Goal: Task Accomplishment & Management: Manage account settings

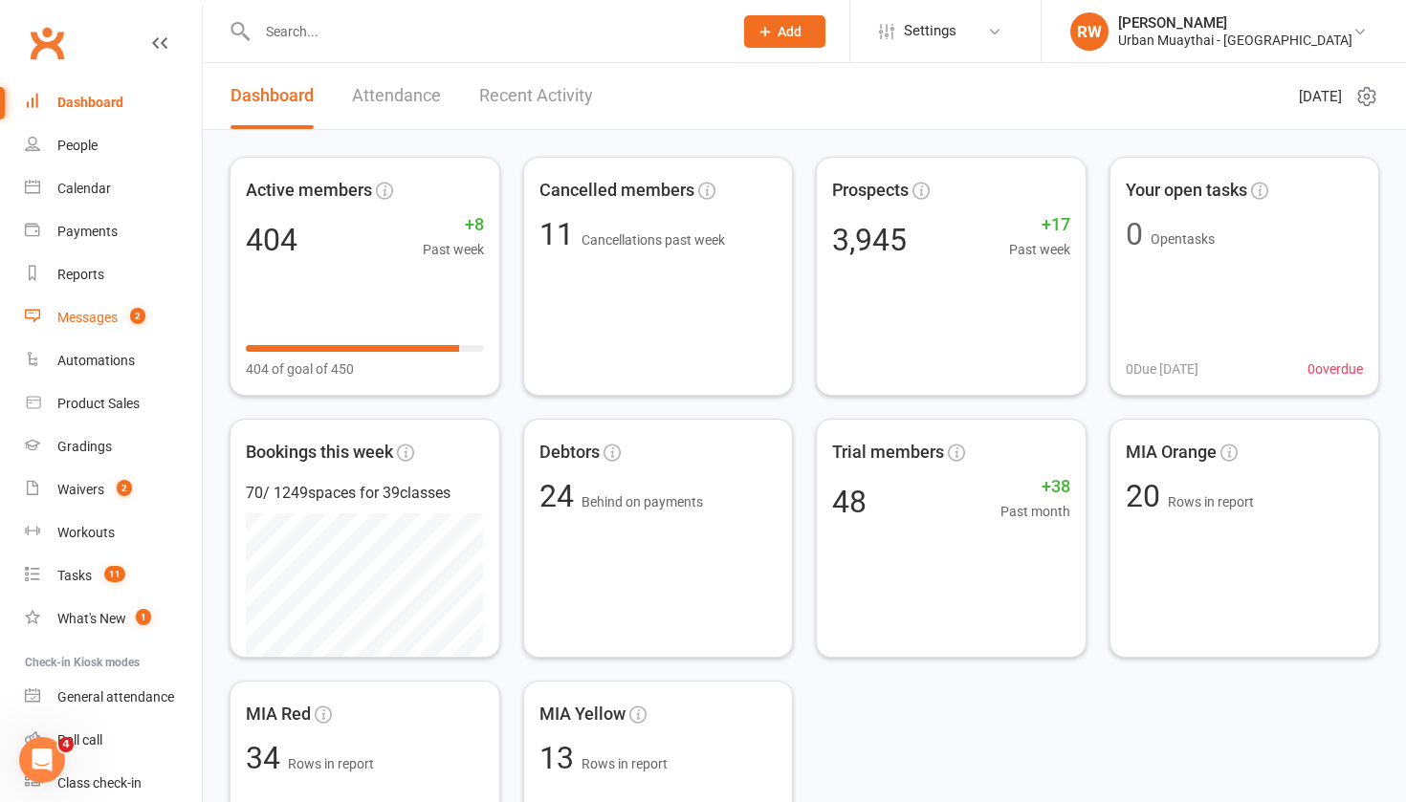
click at [86, 317] on div "Messages" at bounding box center [87, 317] width 60 height 15
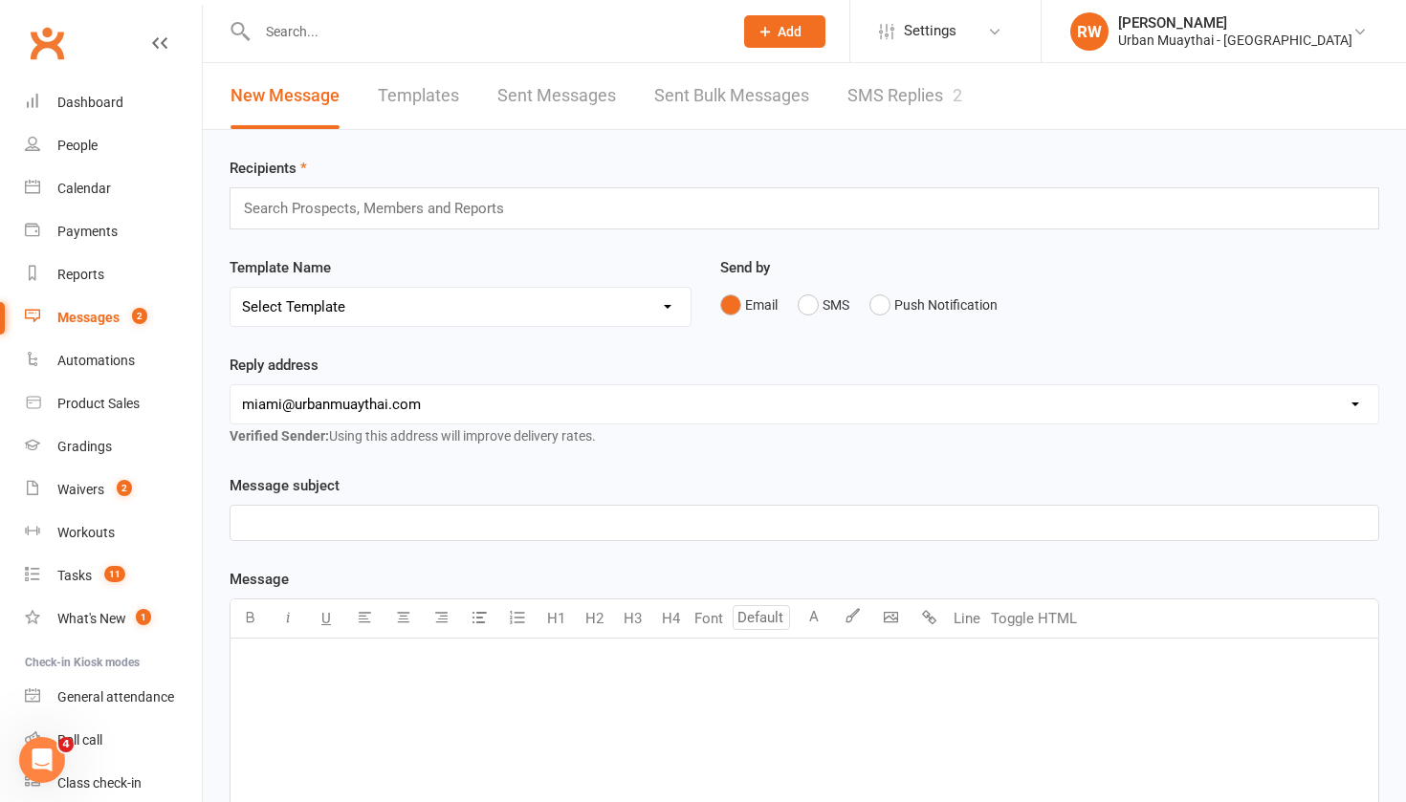
click at [902, 95] on link "SMS Replies 2" at bounding box center [904, 96] width 115 height 66
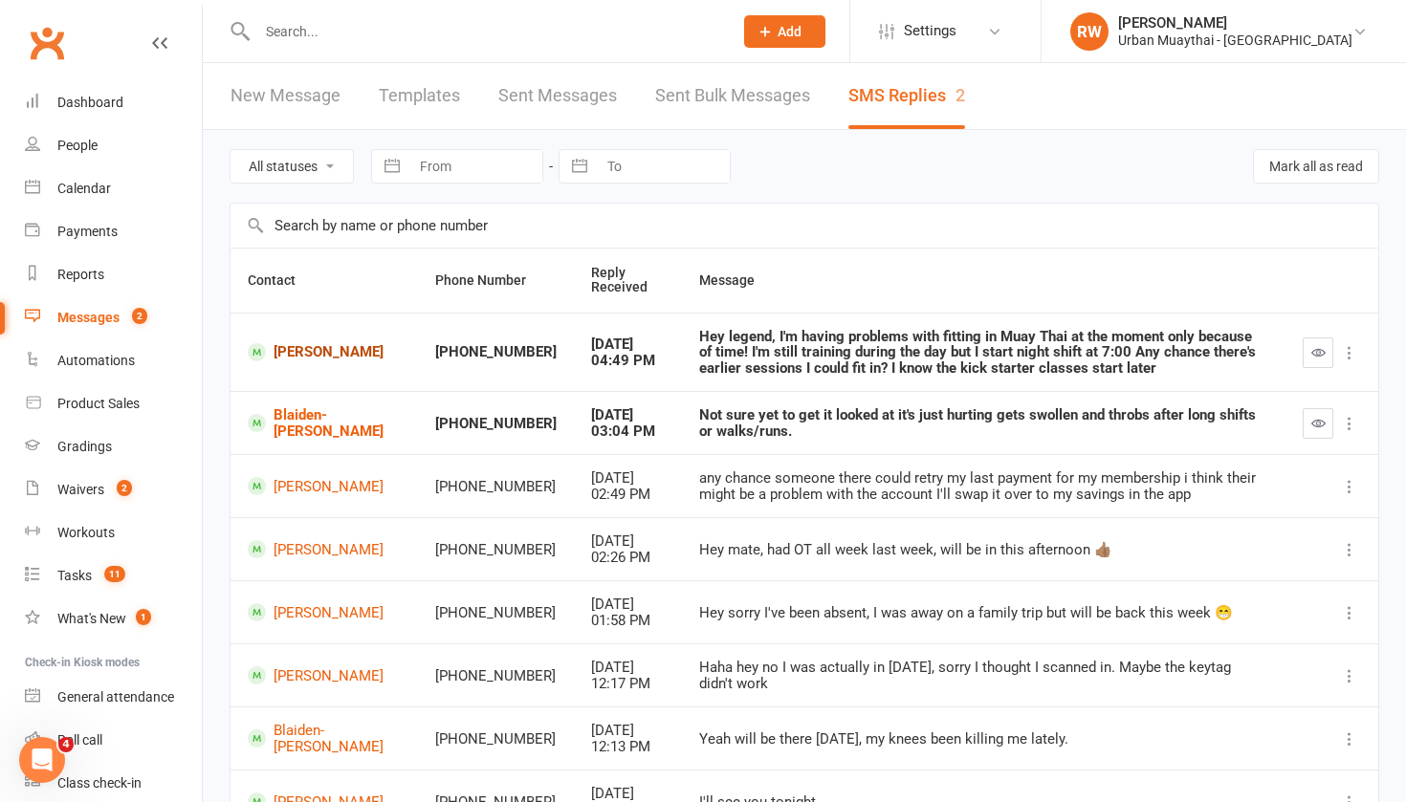
click at [291, 344] on link "Brendon Reardon" at bounding box center [324, 352] width 153 height 18
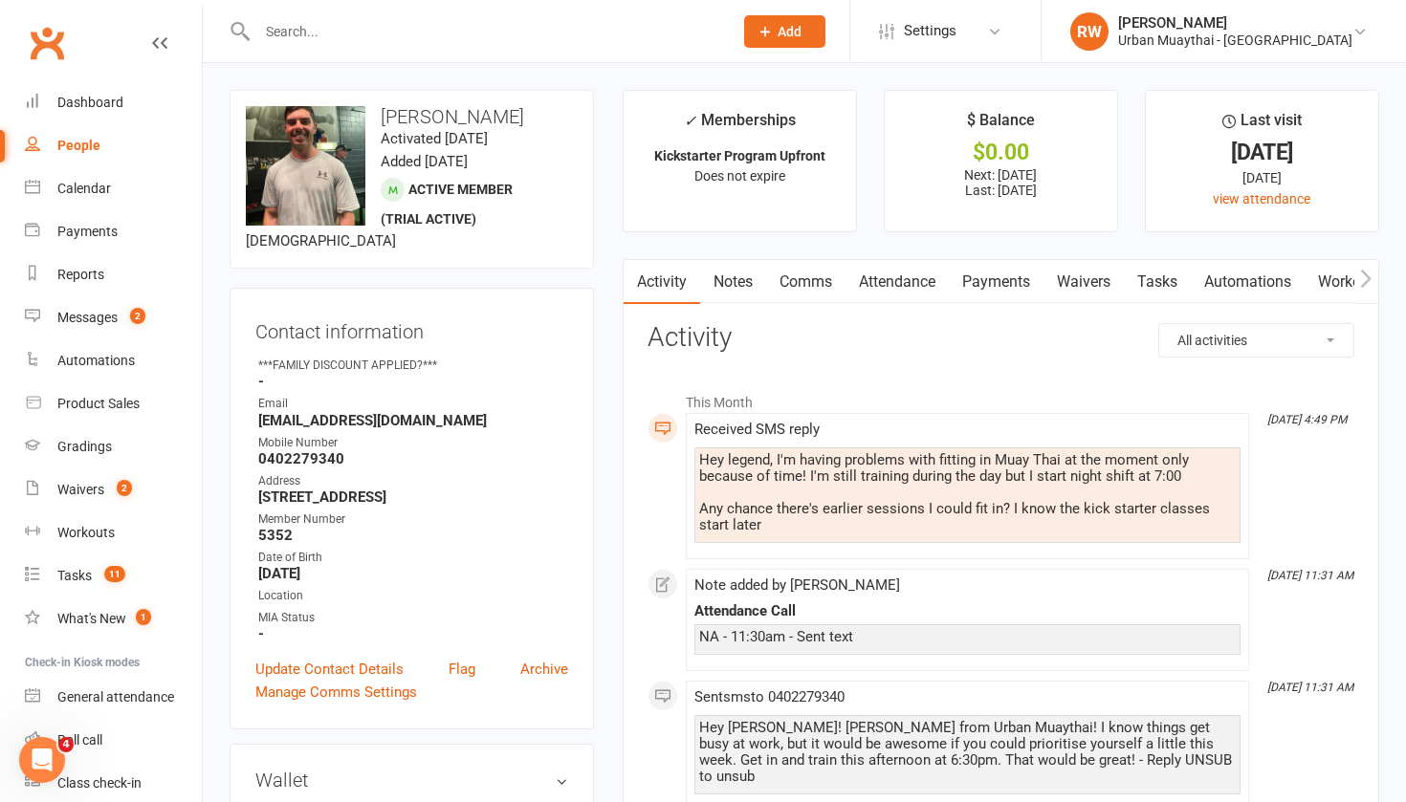
click at [75, 145] on div "People" at bounding box center [78, 145] width 43 height 15
select select "50"
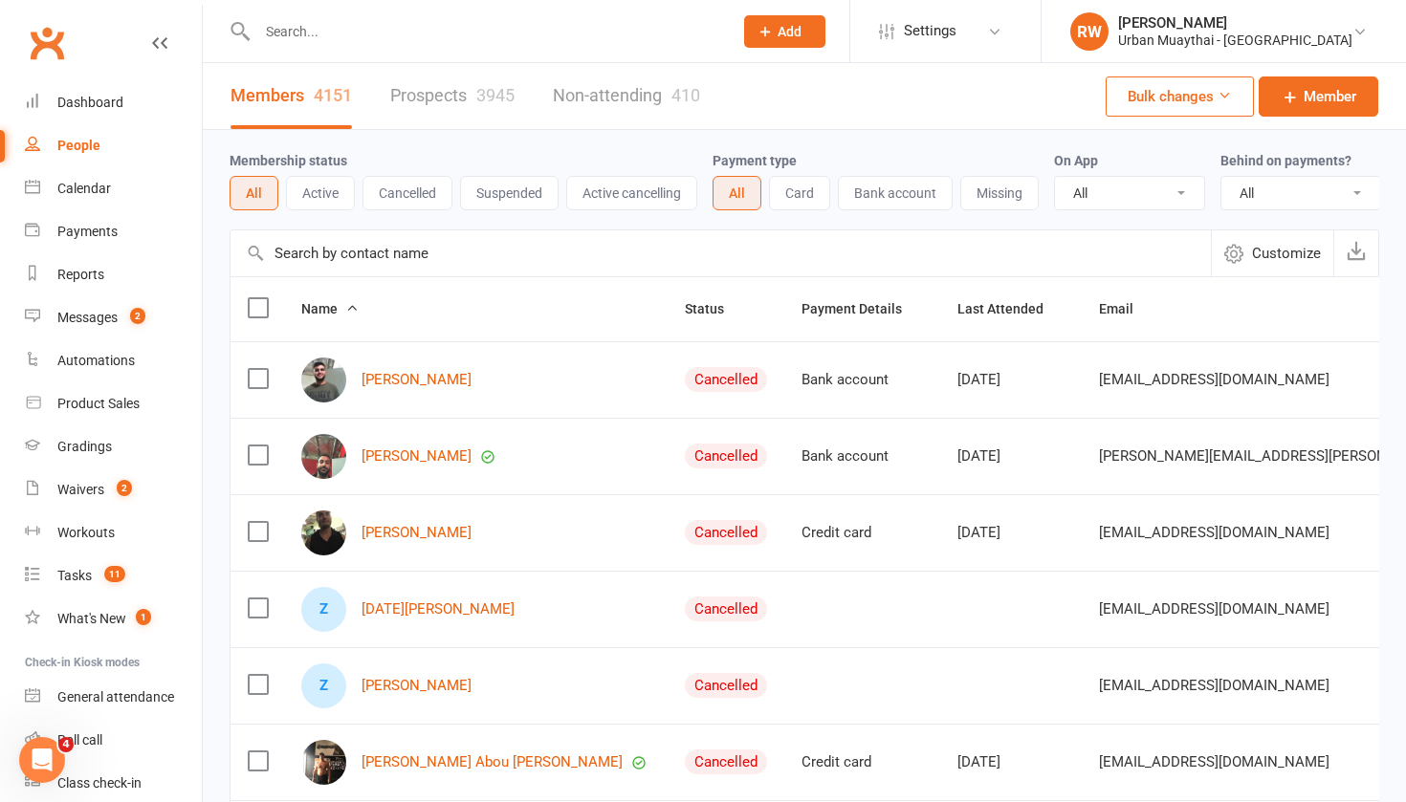
click at [83, 150] on div "People" at bounding box center [78, 145] width 43 height 15
click at [444, 95] on link "Prospects 3945" at bounding box center [452, 96] width 124 height 66
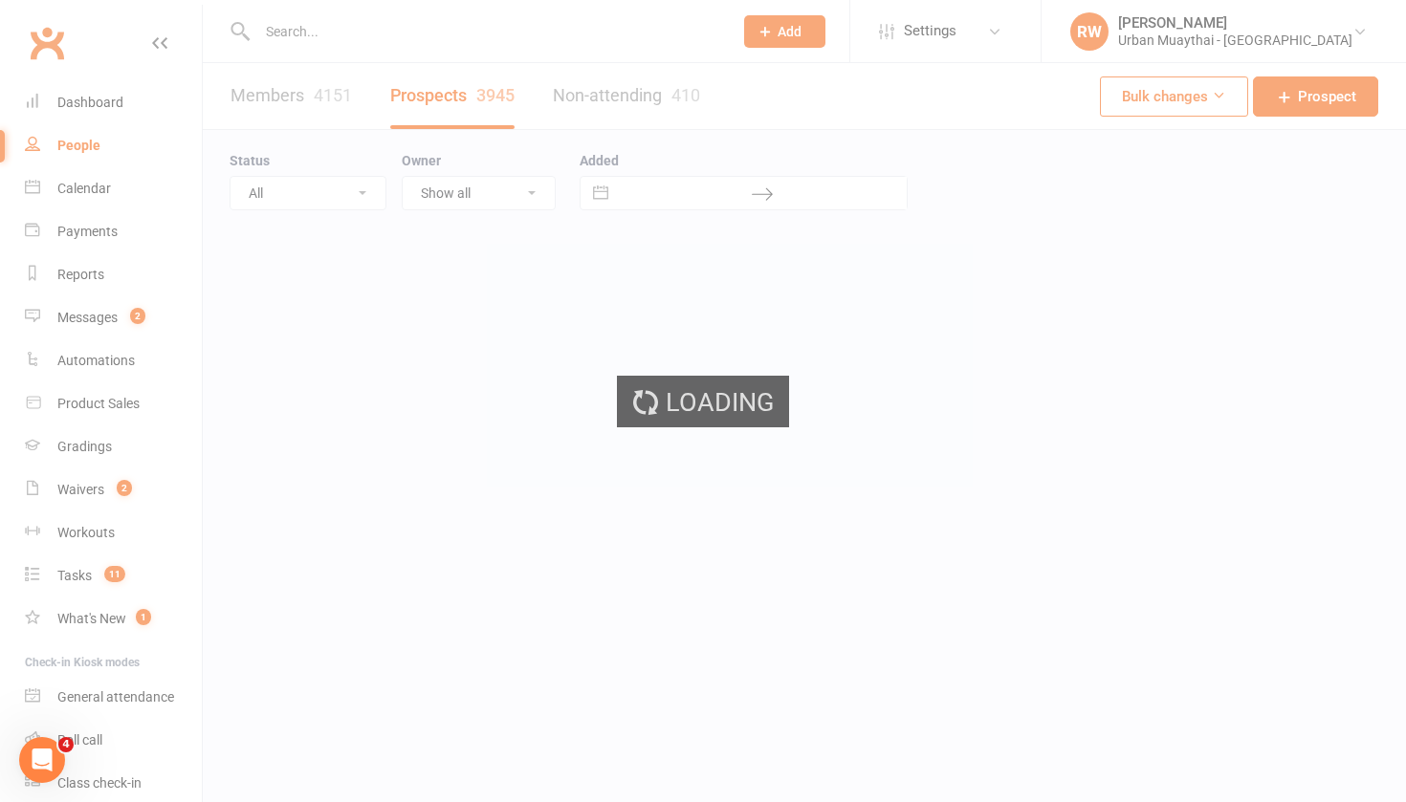
select select "100"
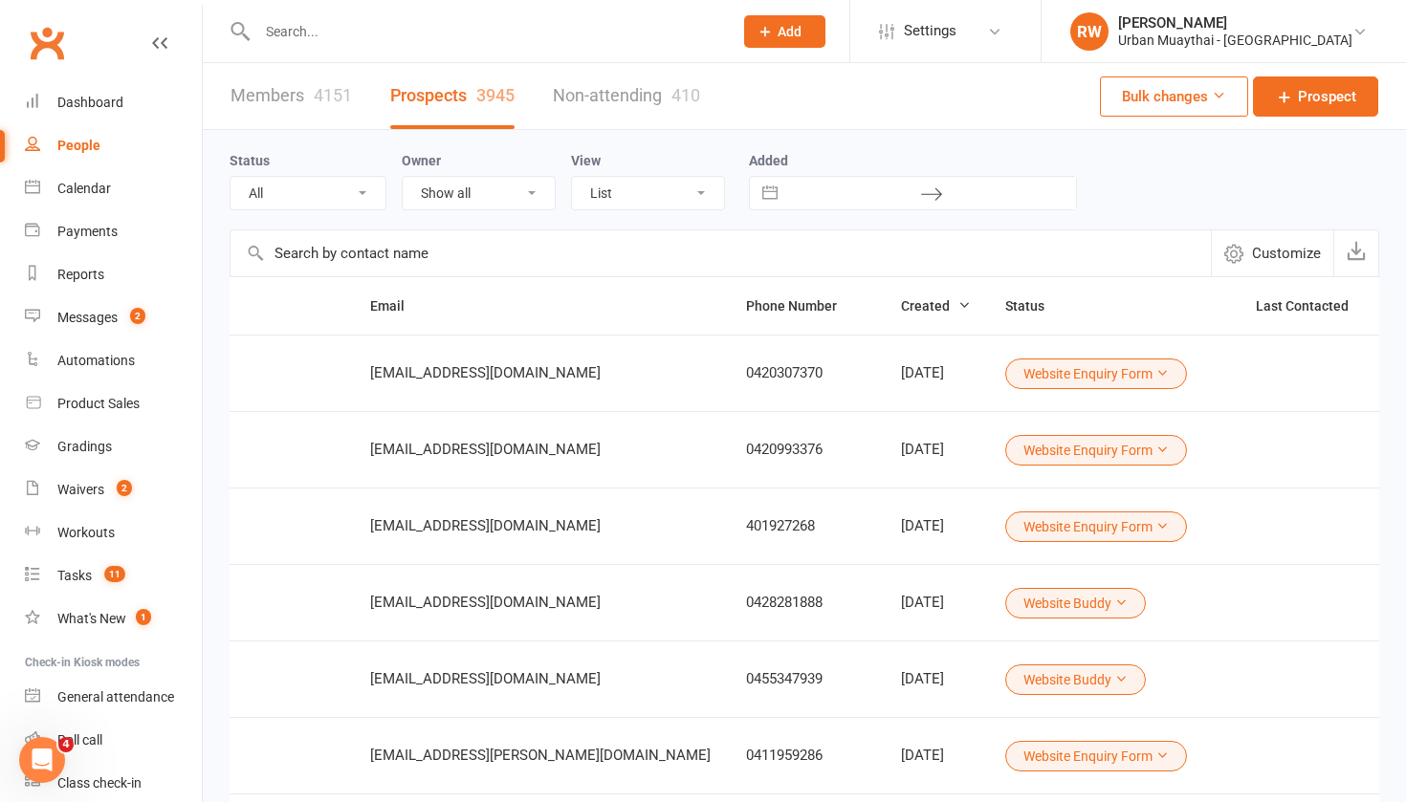
scroll to position [0, 249]
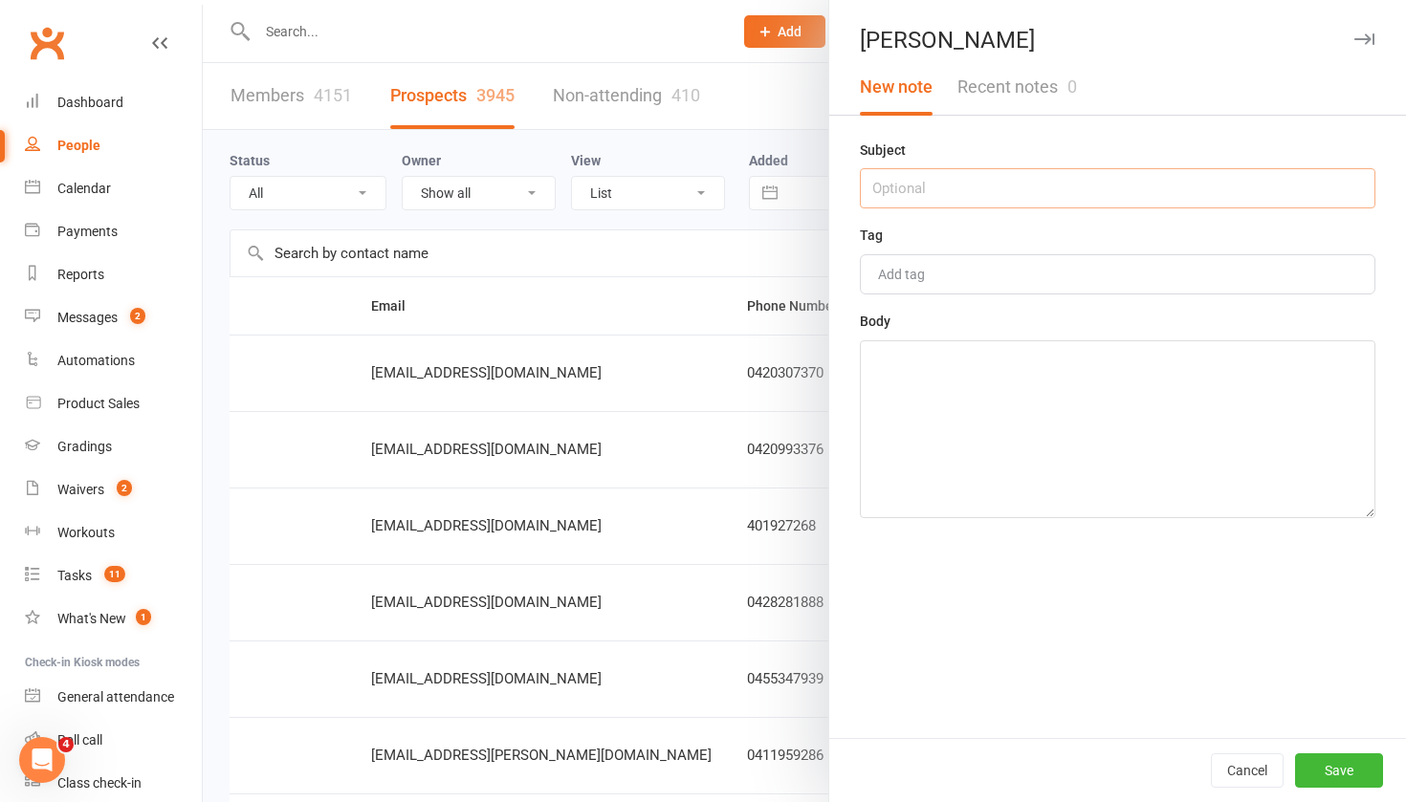
click at [912, 180] on input "text" at bounding box center [1117, 188] width 515 height 40
type input "15thsept"
click at [890, 364] on textarea at bounding box center [1117, 429] width 515 height 178
type textarea "na 507pm"
click at [1316, 785] on button "Save" at bounding box center [1339, 770] width 88 height 34
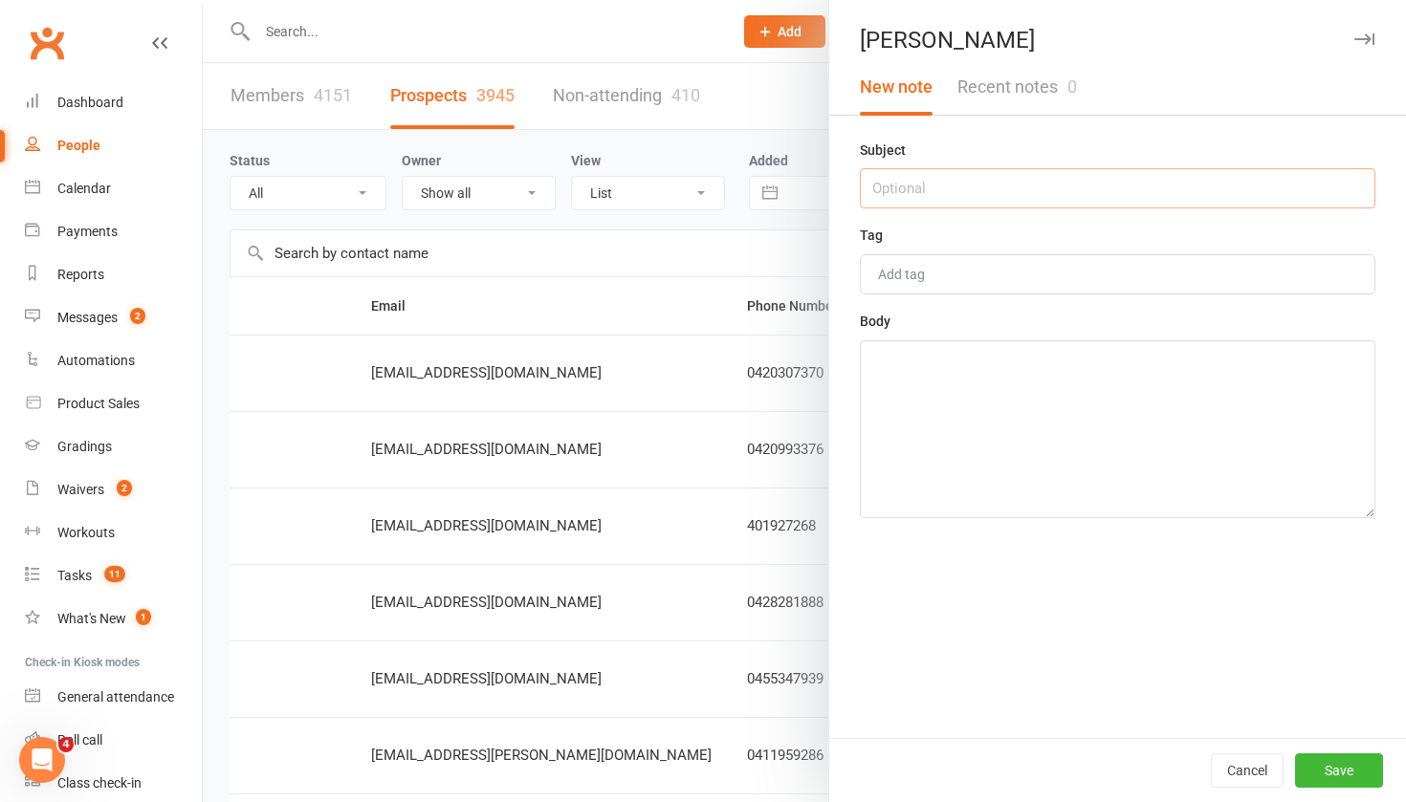
click at [917, 193] on input "text" at bounding box center [1117, 188] width 515 height 40
type input "15sept"
click at [899, 386] on textarea at bounding box center [1117, 429] width 515 height 178
type textarea "na 507pm"
click at [1327, 769] on button "Save" at bounding box center [1339, 770] width 88 height 34
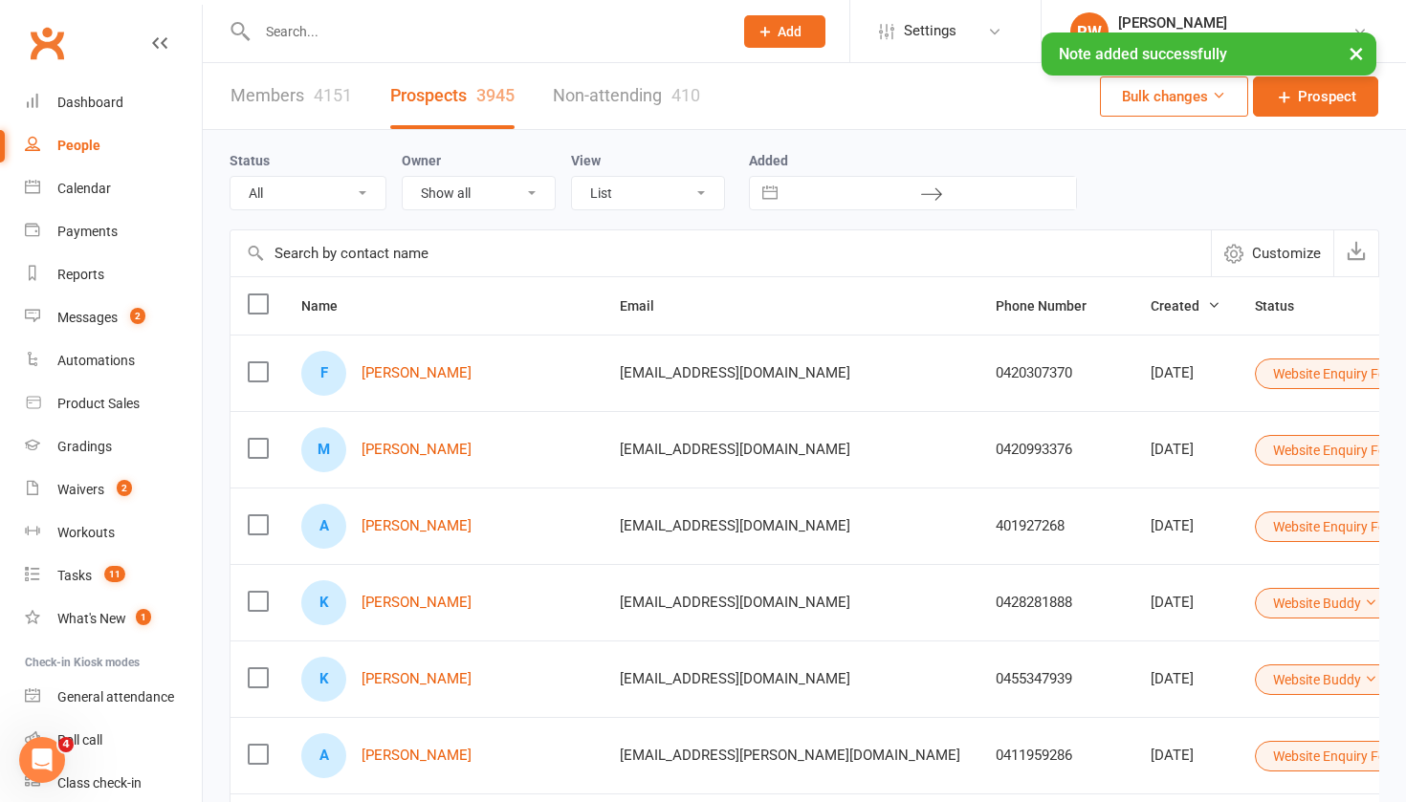
scroll to position [0, 0]
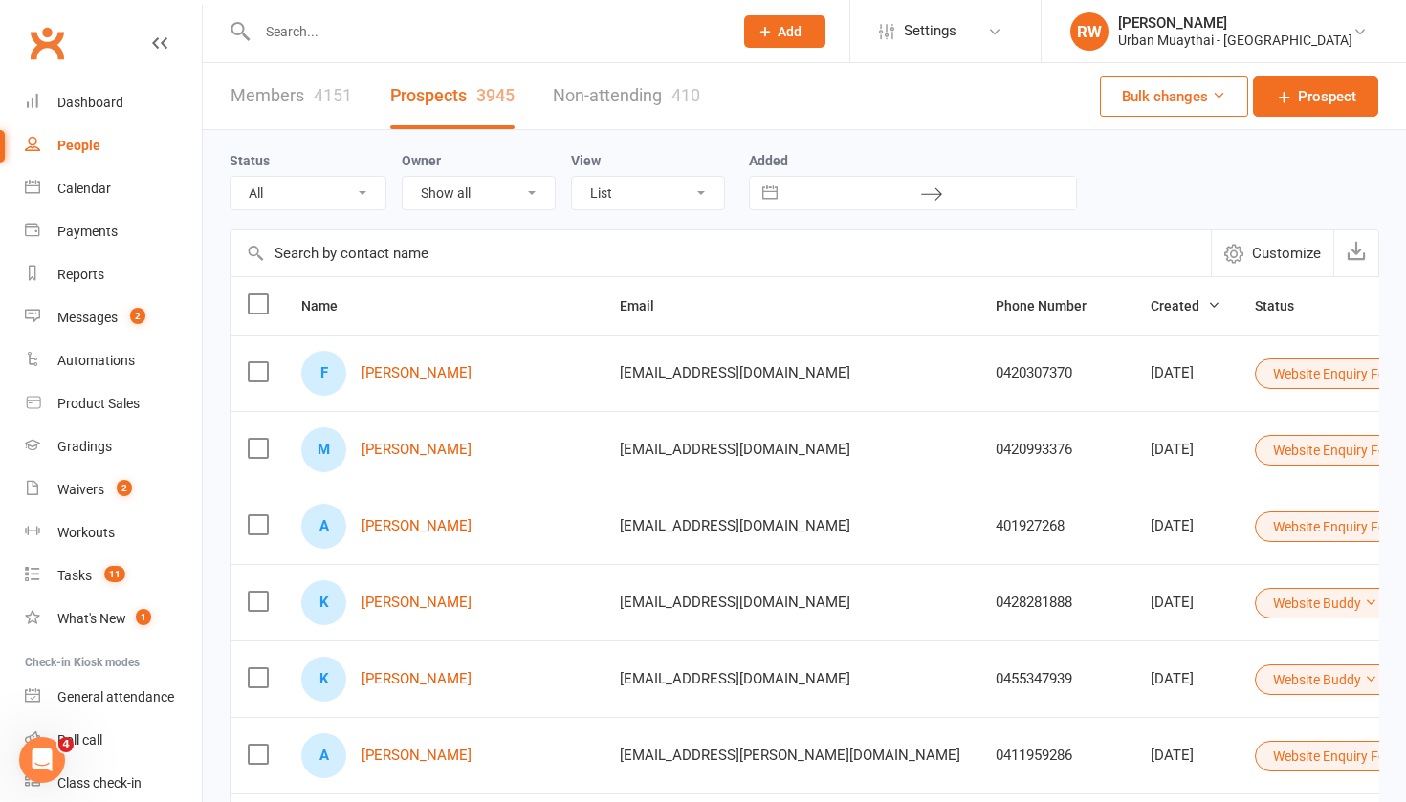
click at [1405, 369] on icon at bounding box center [1411, 372] width 13 height 13
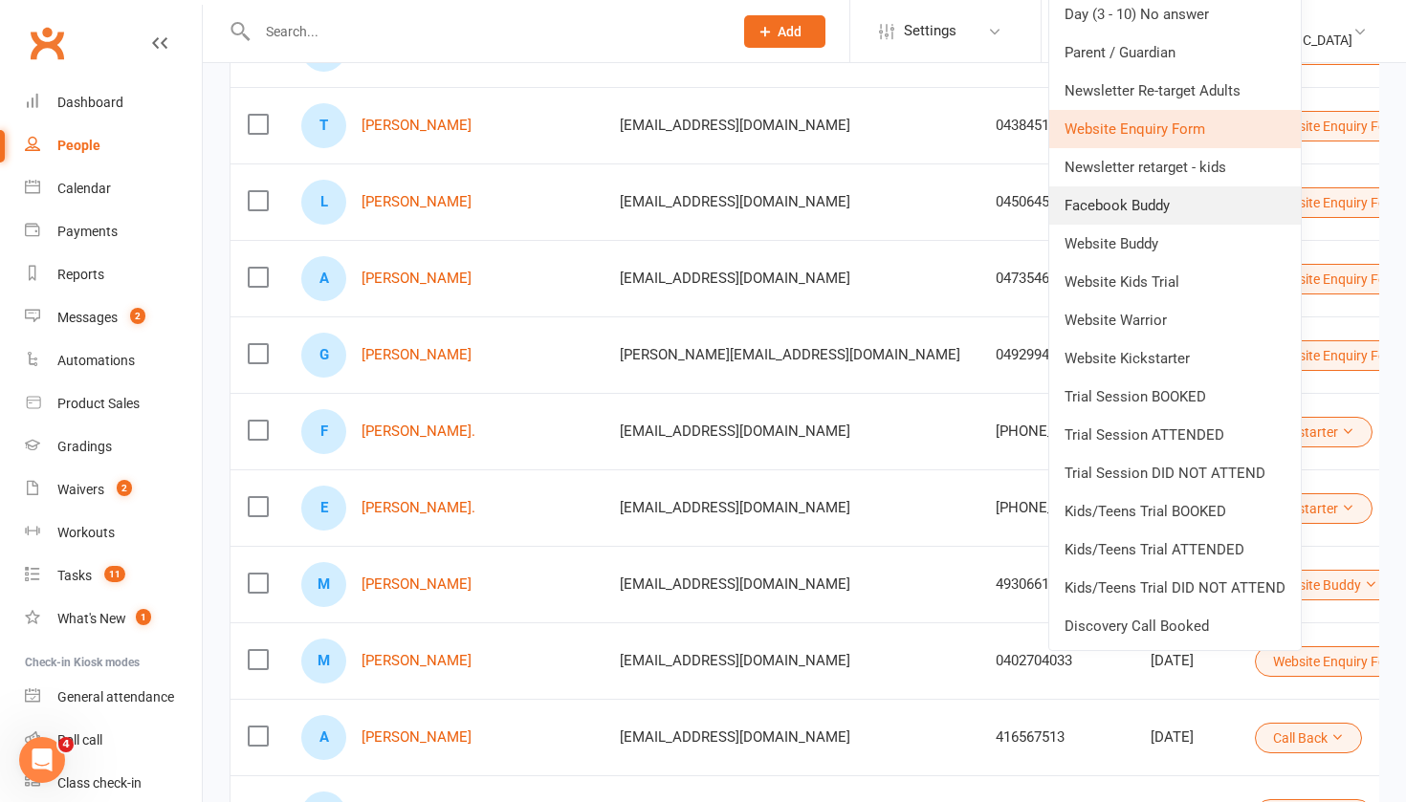
scroll to position [784, 0]
click at [1137, 399] on link "Trial Session BOOKED" at bounding box center [1174, 396] width 251 height 38
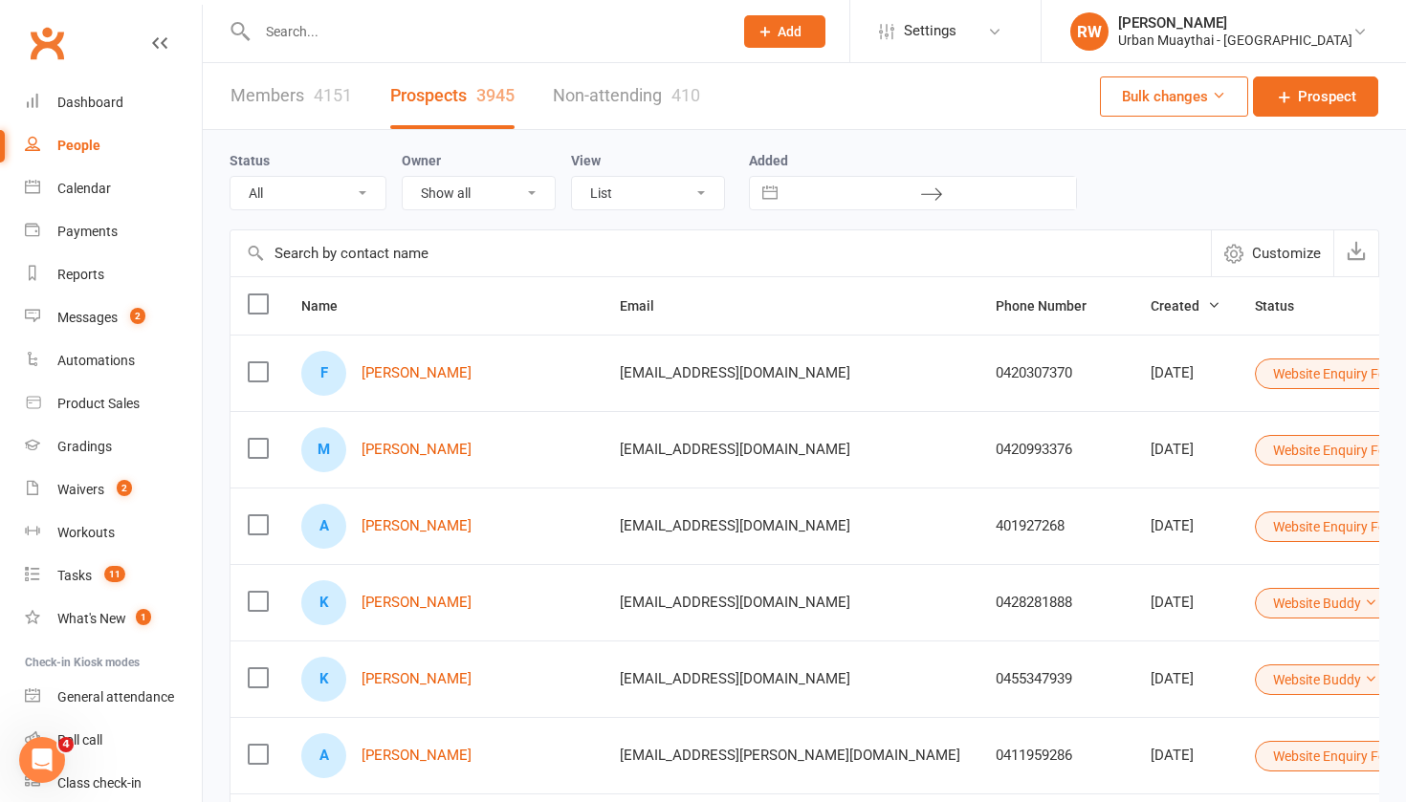
click at [842, 97] on div "Members 4151 Prospects 3945 Non-attending 410 Bulk changes Prospect" at bounding box center [804, 96] width 1203 height 67
click at [1405, 378] on icon at bounding box center [1411, 372] width 13 height 13
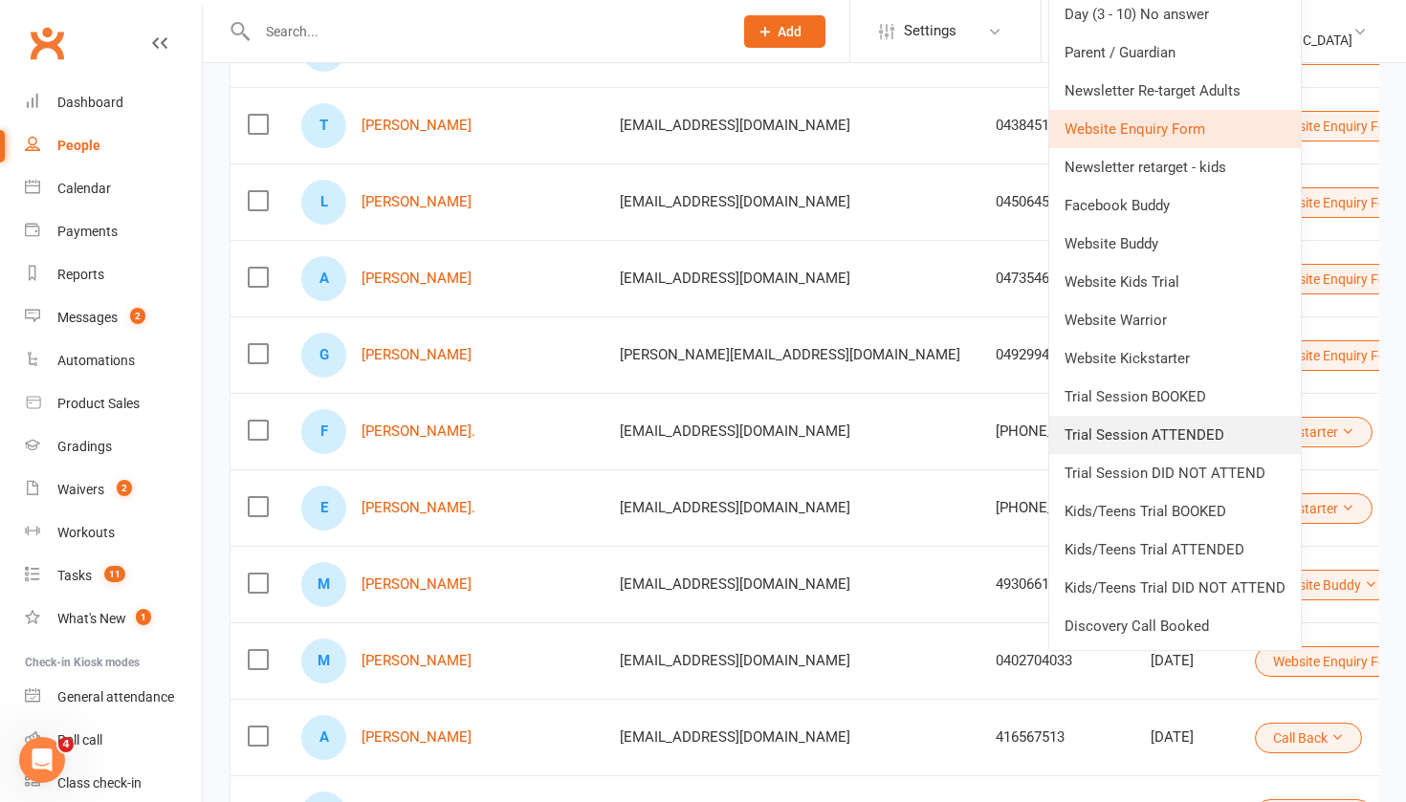
scroll to position [785, 0]
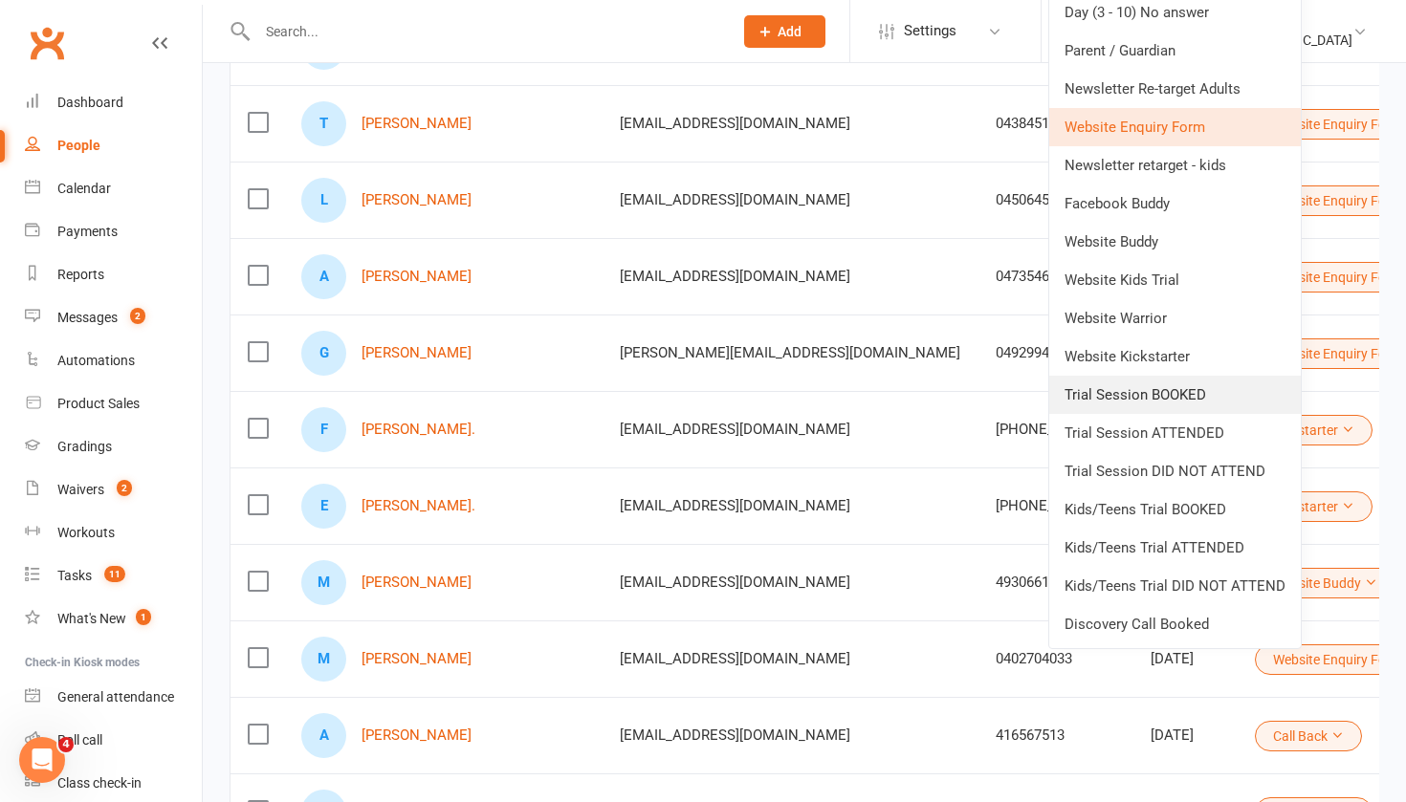
click at [1133, 388] on link "Trial Session BOOKED" at bounding box center [1174, 395] width 251 height 38
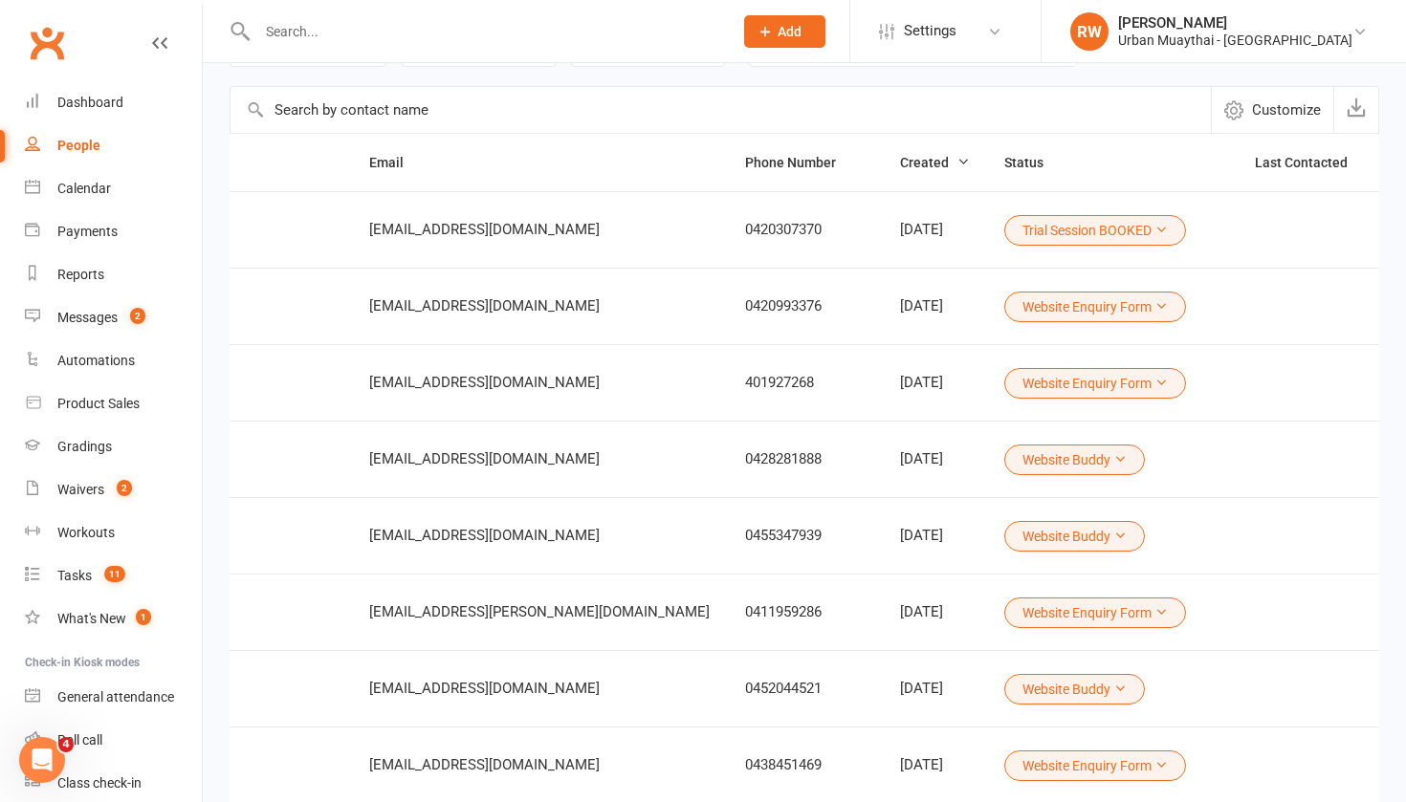
scroll to position [0, 249]
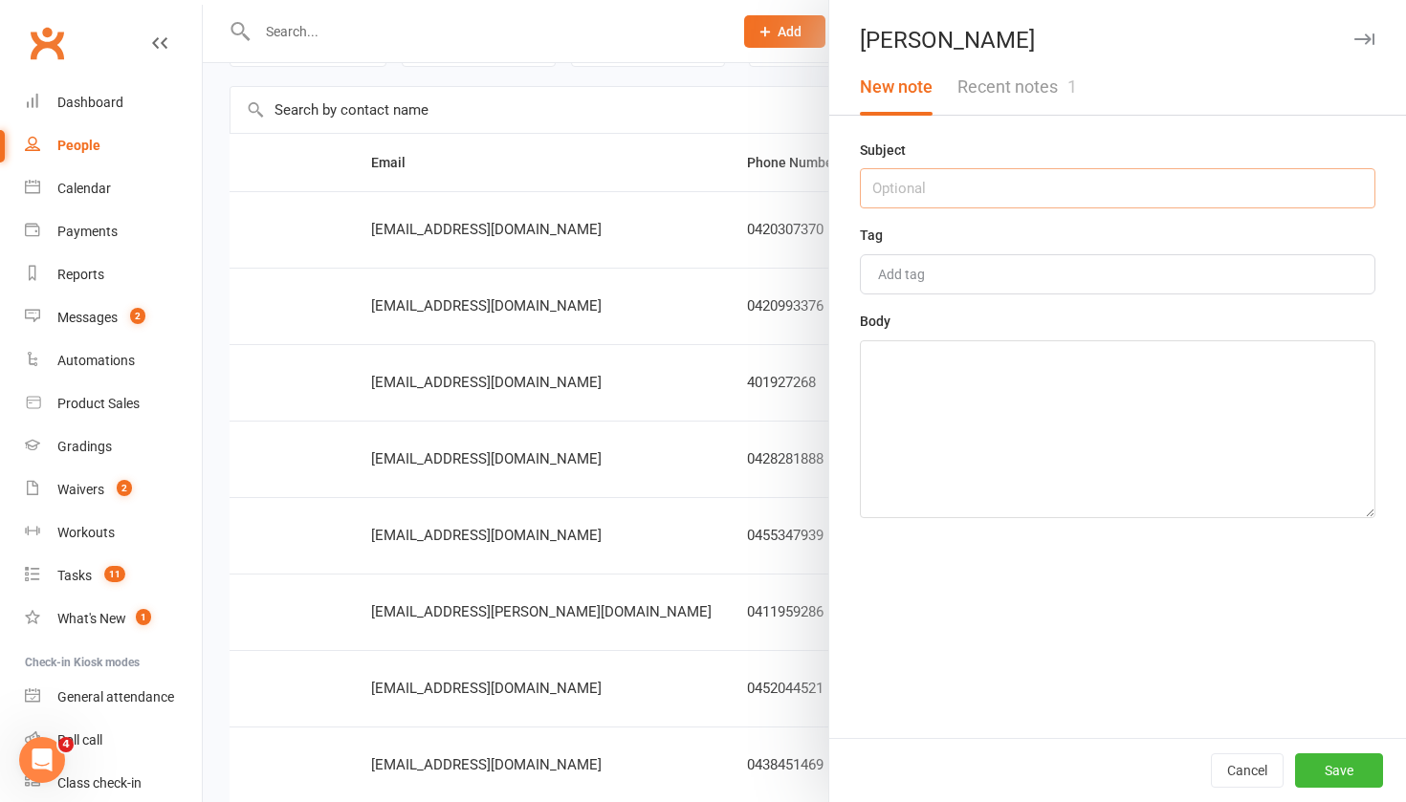
click at [888, 188] on input "text" at bounding box center [1117, 188] width 515 height 40
type input "15 SEPT TEEN"
click at [894, 382] on textarea at bounding box center [1117, 429] width 515 height 178
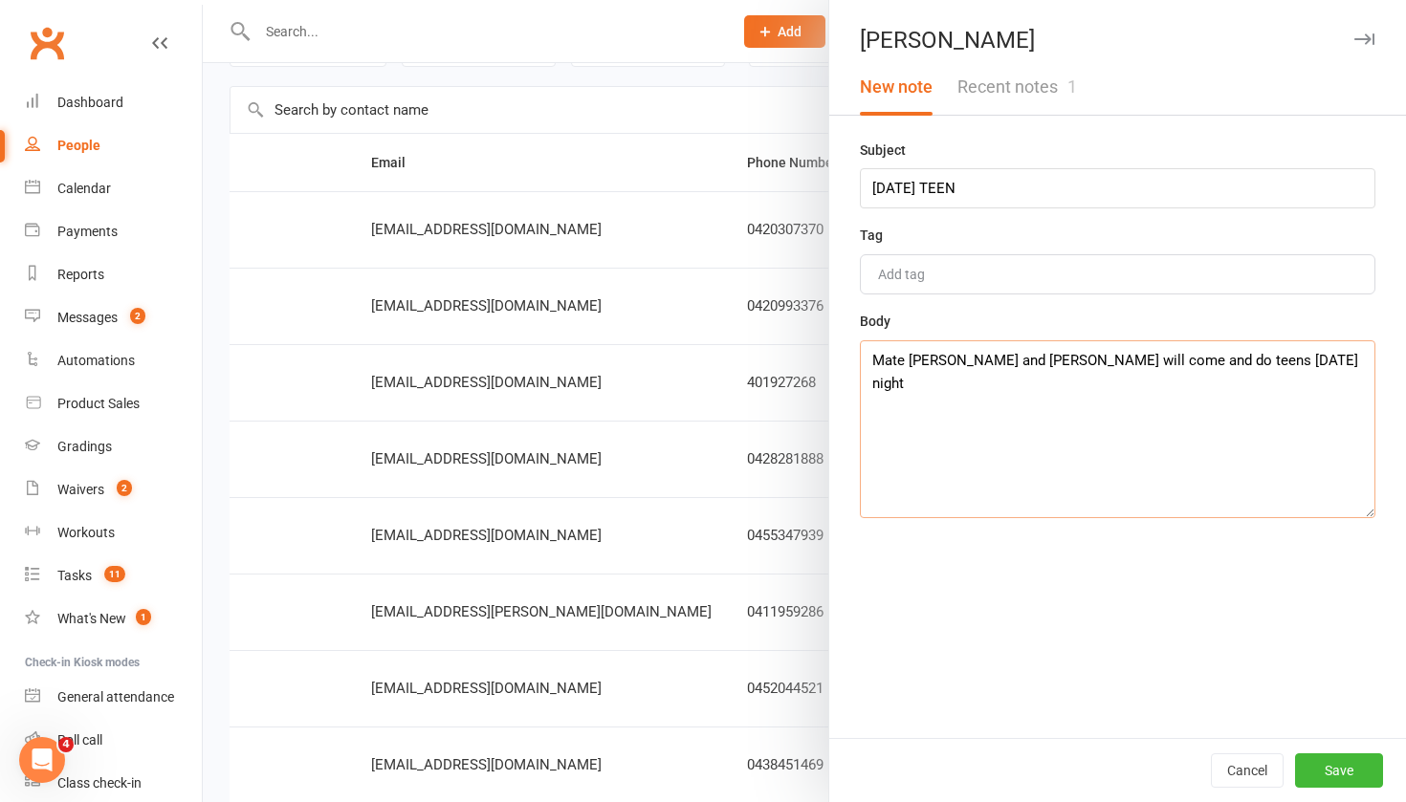
click at [927, 358] on textarea "Mate woith Jayden and Daniel will come and do teens Wednesday night" at bounding box center [1117, 429] width 515 height 178
type textarea "Mate with Jayden and Daniel will come and do teens Wednesday night"
click at [1332, 768] on button "Save" at bounding box center [1339, 770] width 88 height 34
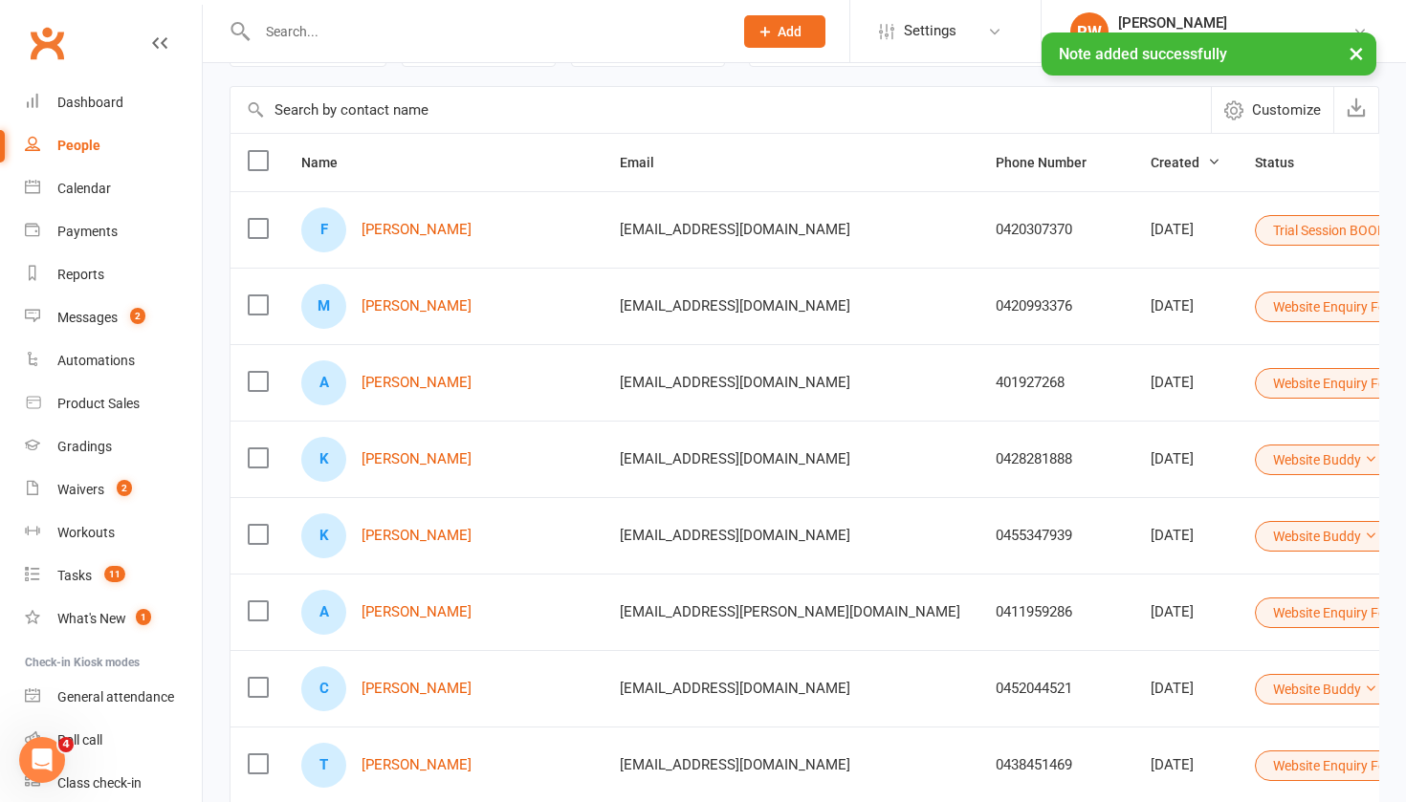
scroll to position [0, 0]
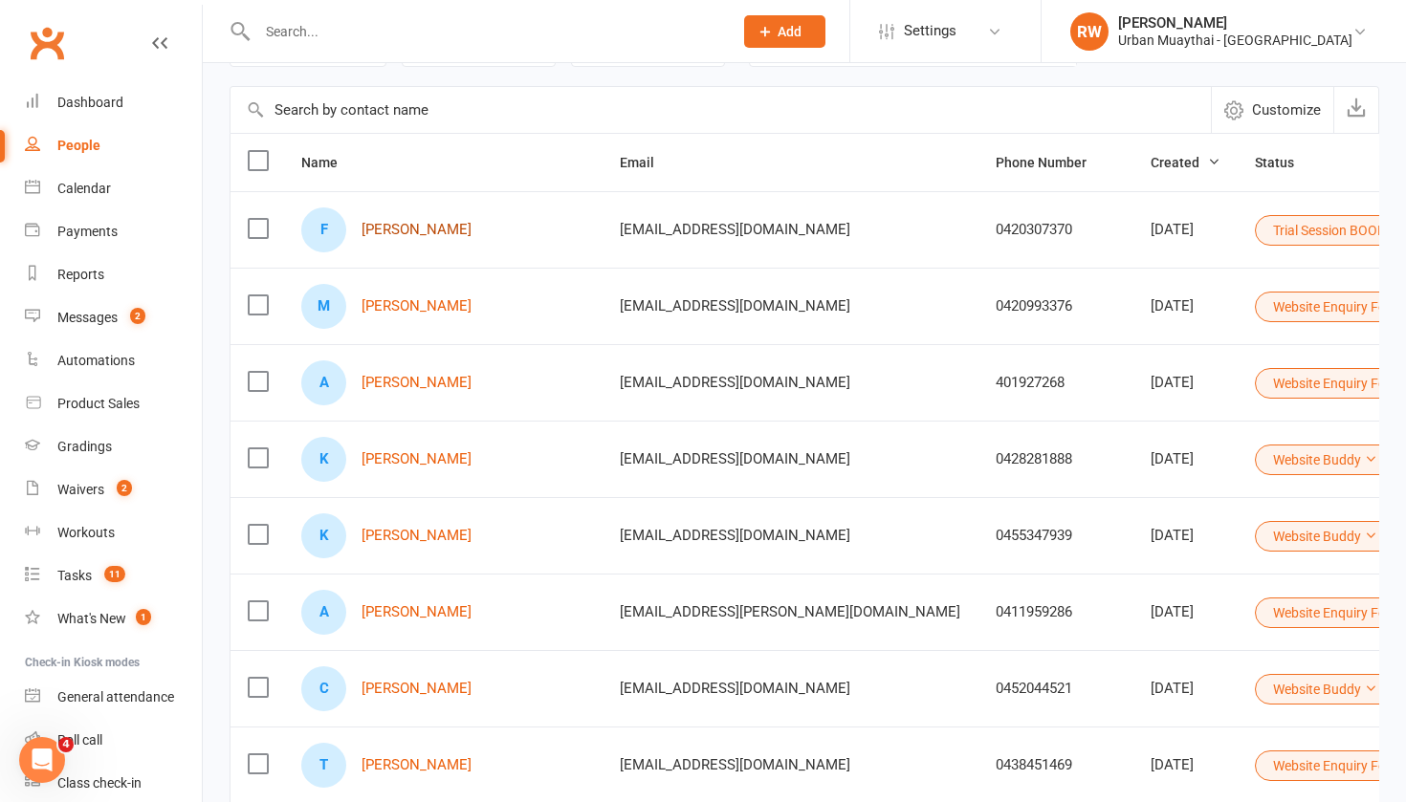
click at [438, 228] on link "Fletcher Barnes" at bounding box center [416, 230] width 110 height 16
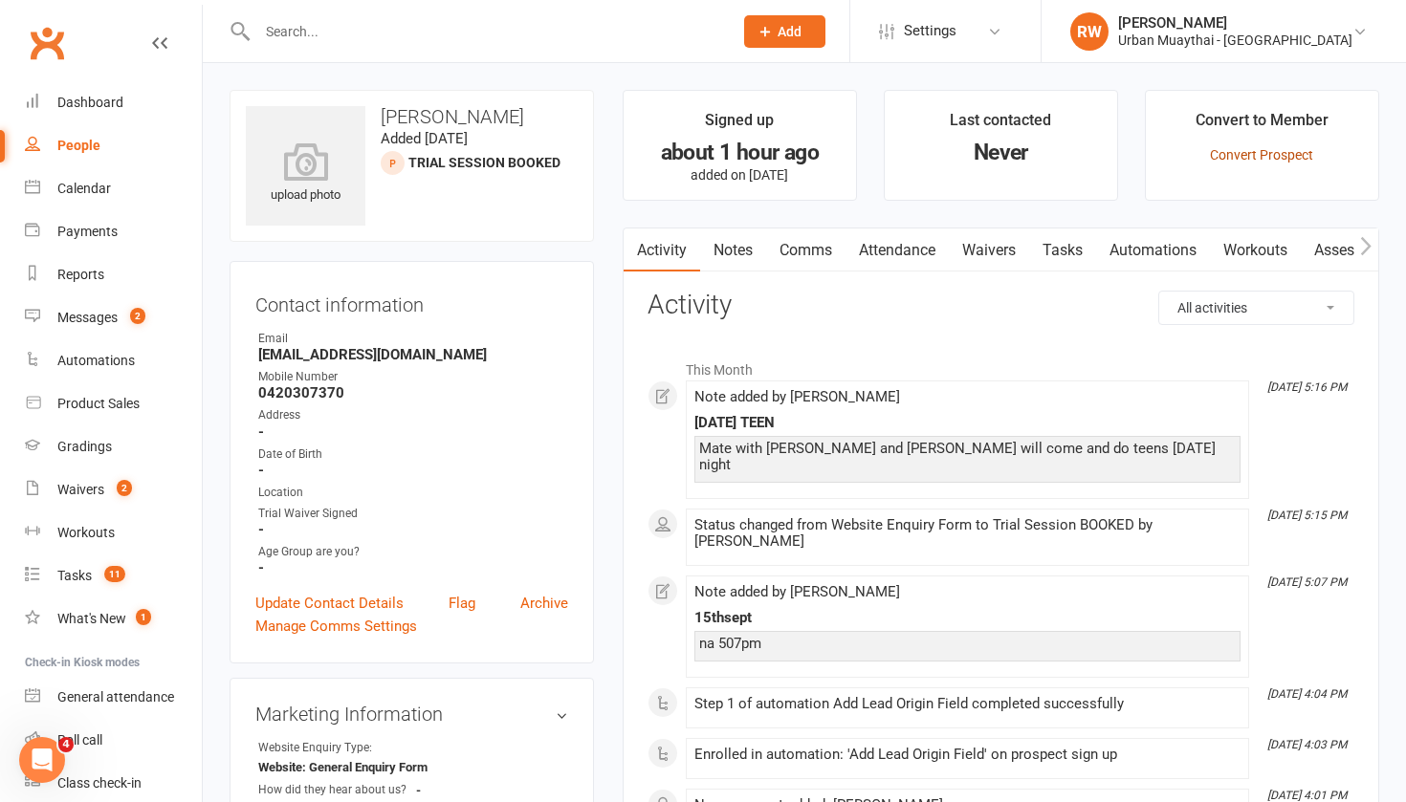
click at [1283, 158] on link "Convert Prospect" at bounding box center [1261, 154] width 103 height 15
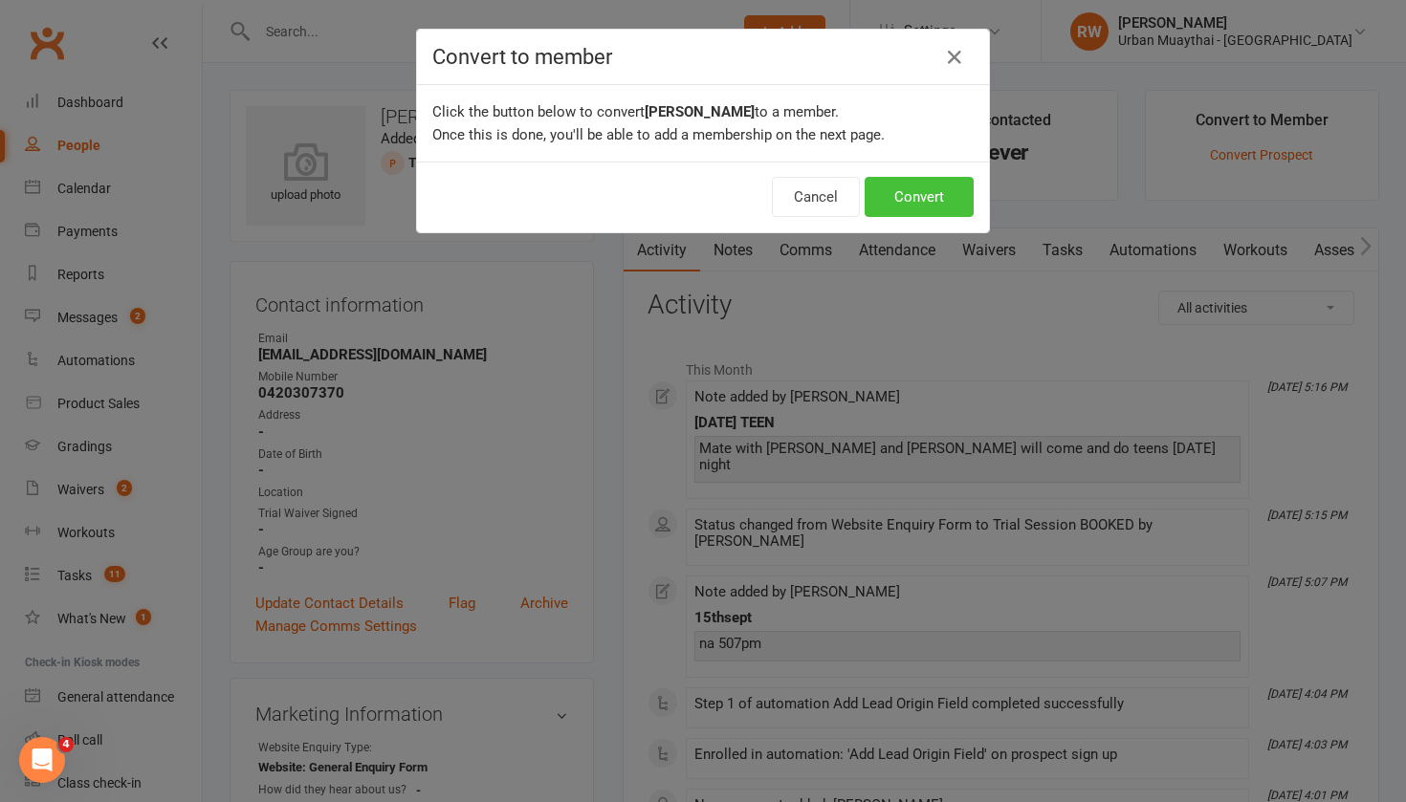
click at [900, 191] on button "Convert" at bounding box center [918, 197] width 109 height 40
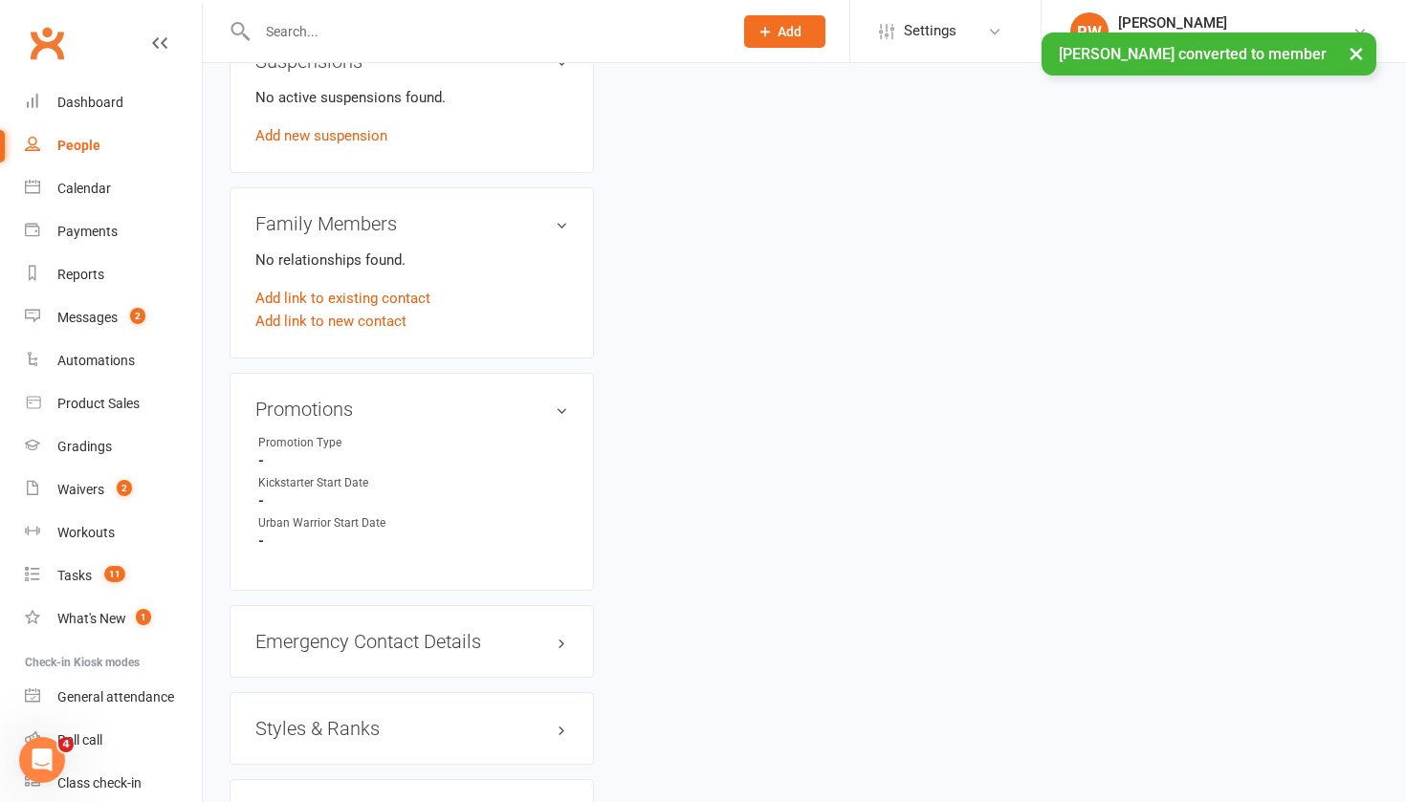
scroll to position [1013, 0]
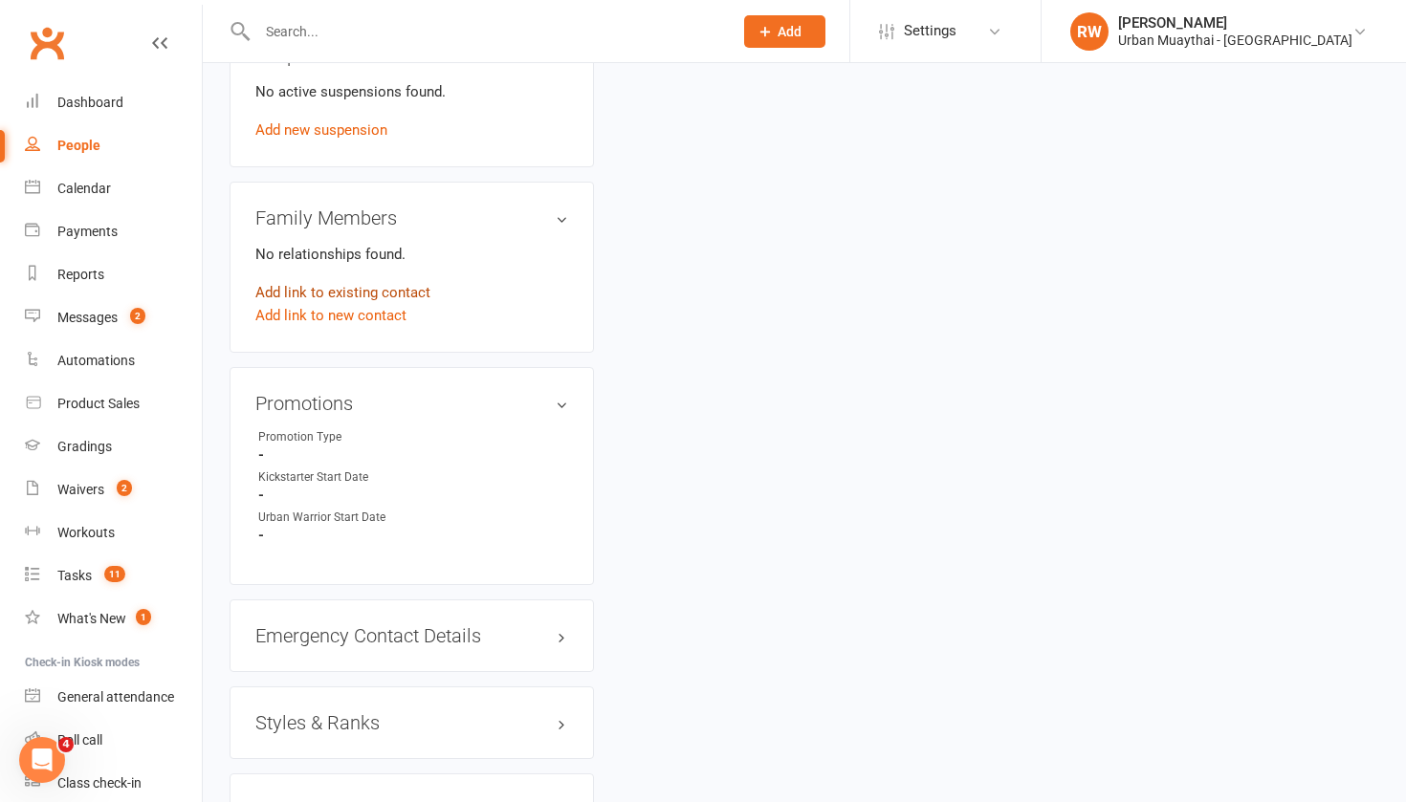
click at [333, 293] on link "Add link to existing contact" at bounding box center [342, 292] width 175 height 23
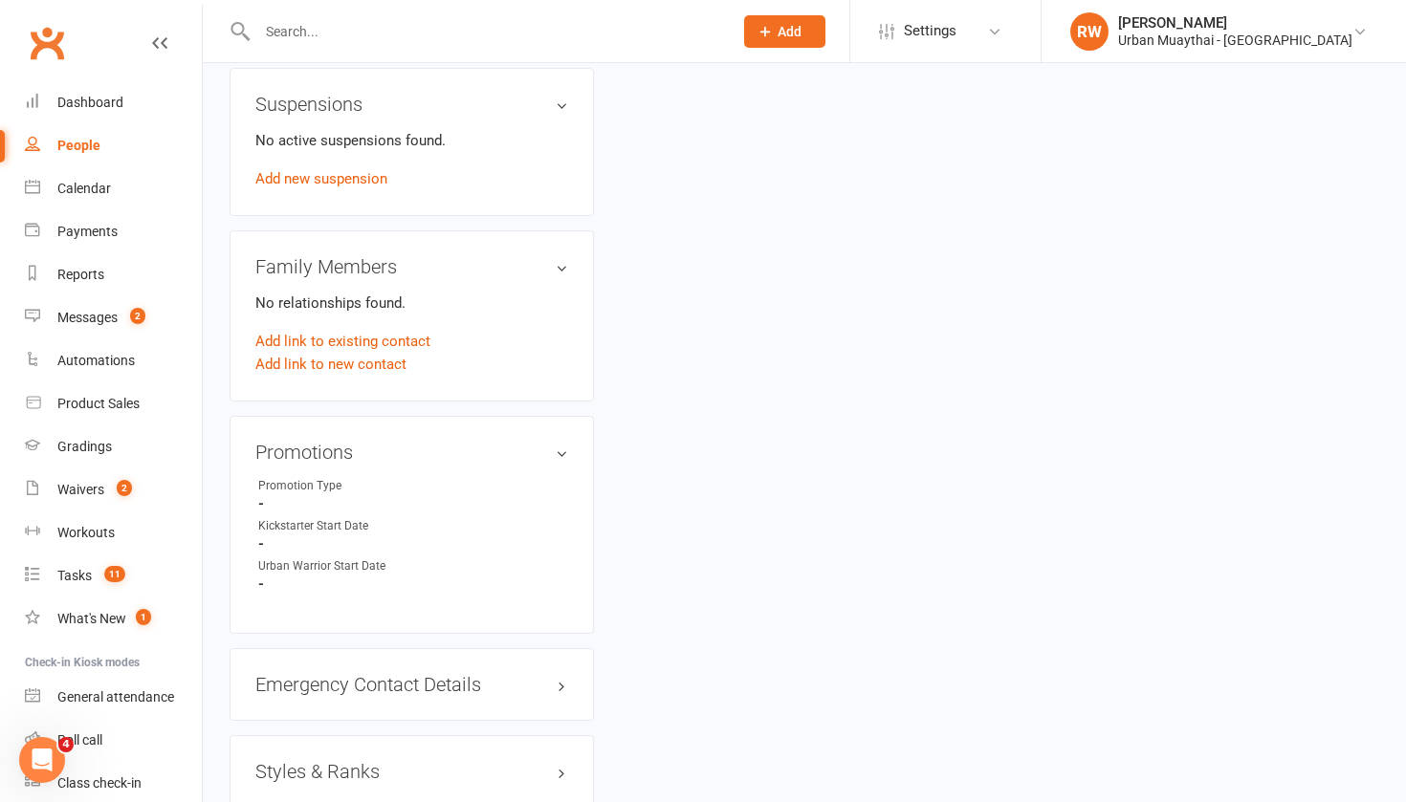
scroll to position [0, 0]
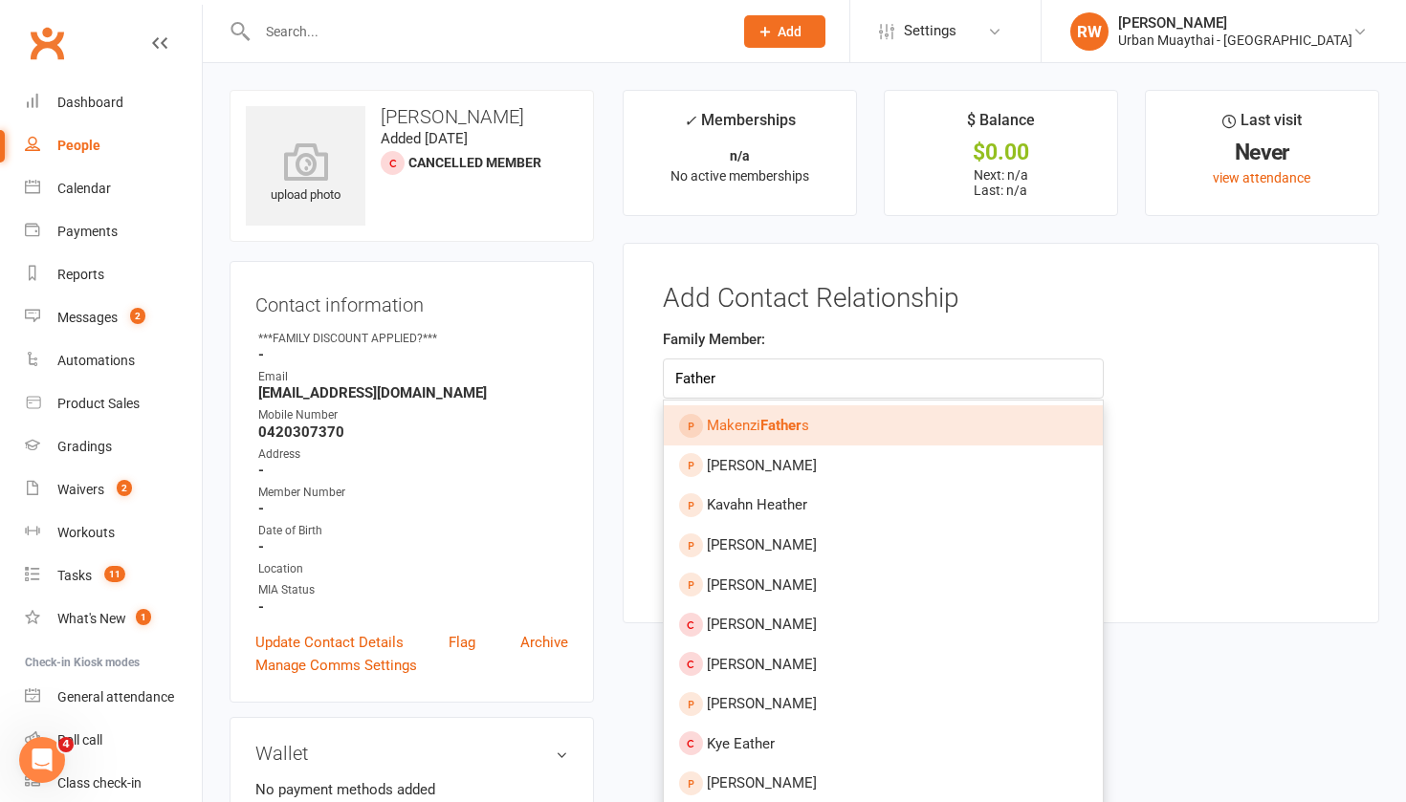
type input "Father"
click at [1245, 416] on div "Family Member: Makenzi Father s Catherine Gunther Kavahn Heather Heather Ko Dar…" at bounding box center [1000, 425] width 705 height 195
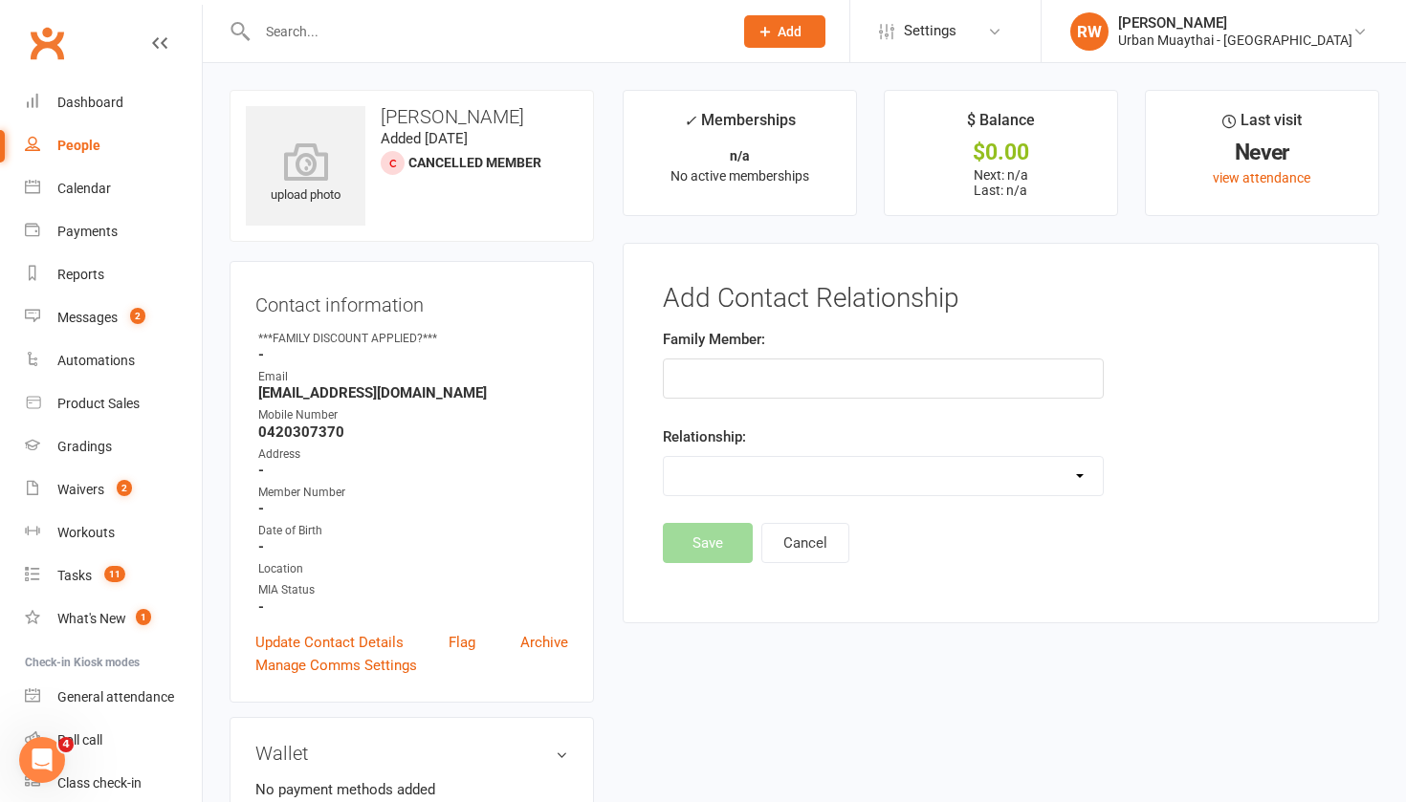
select select "0"
click at [796, 375] on input "text" at bounding box center [884, 379] width 442 height 40
click at [1078, 380] on input "text" at bounding box center [884, 379] width 442 height 40
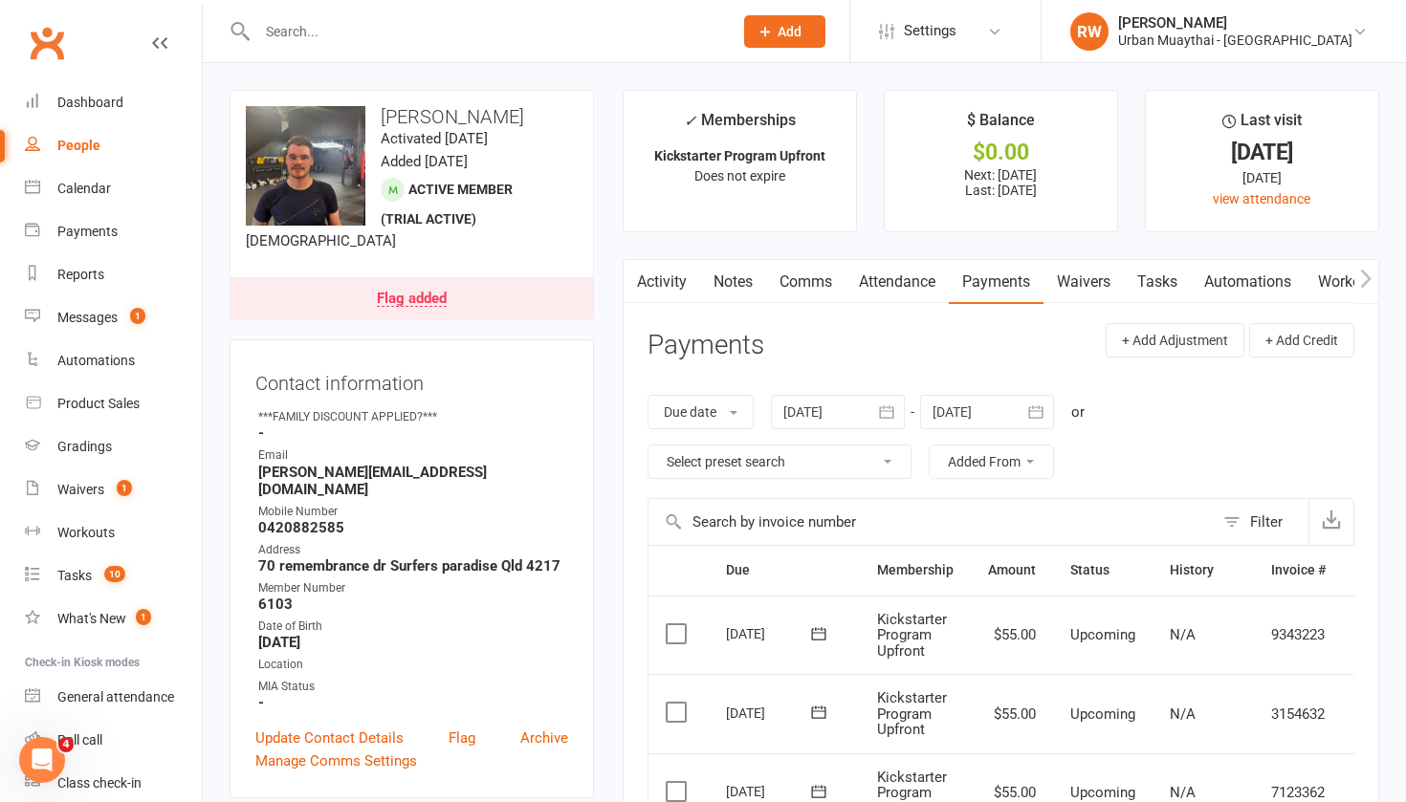
click at [85, 145] on div "People" at bounding box center [78, 145] width 43 height 15
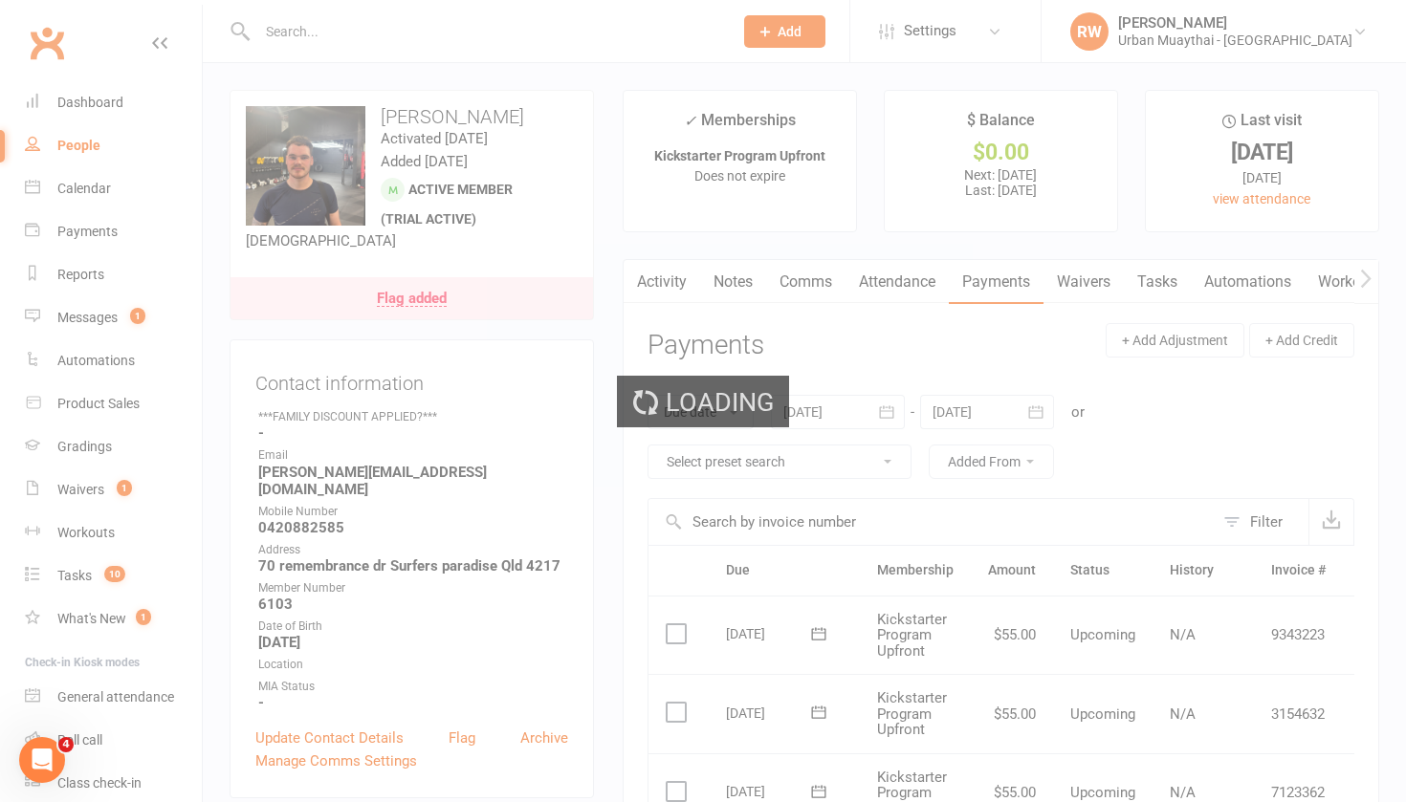
select select "100"
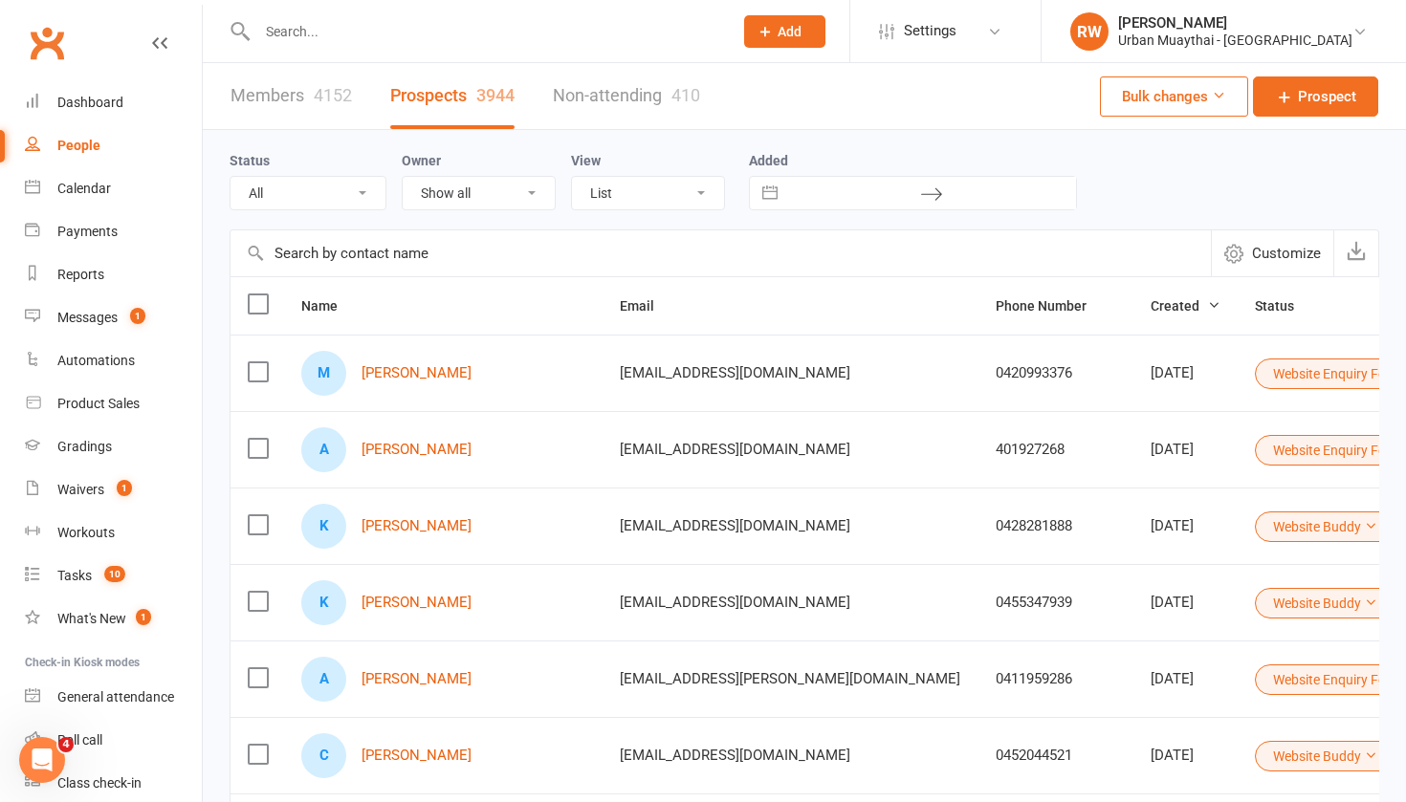
click at [631, 94] on link "Non-attending 410" at bounding box center [626, 96] width 147 height 66
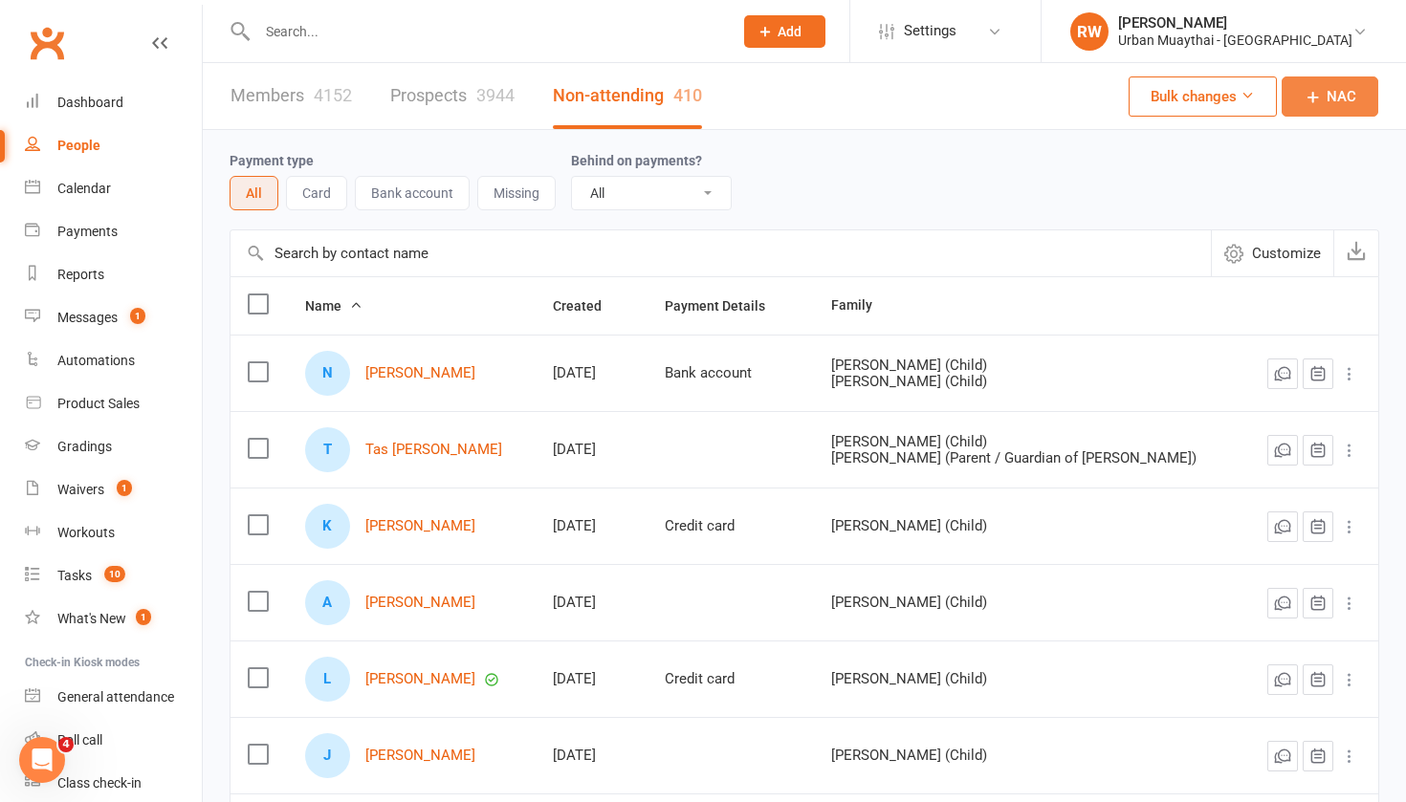
click at [1328, 99] on span "NAC" at bounding box center [1341, 96] width 30 height 23
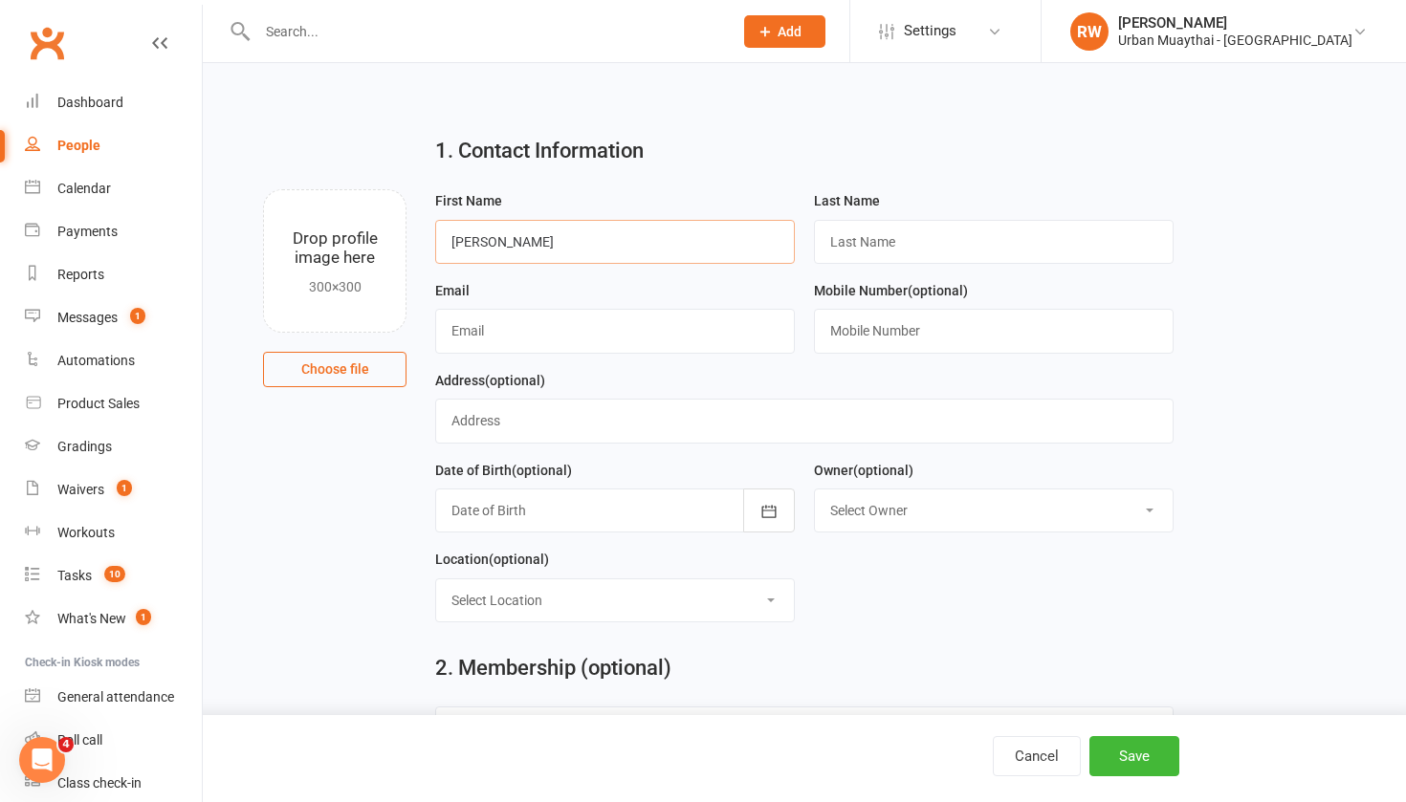
type input "[PERSON_NAME]"
type input "[EMAIL_ADDRESS][DOMAIN_NAME]"
type input "0417765624"
click at [1126, 760] on button "Save" at bounding box center [1134, 756] width 90 height 40
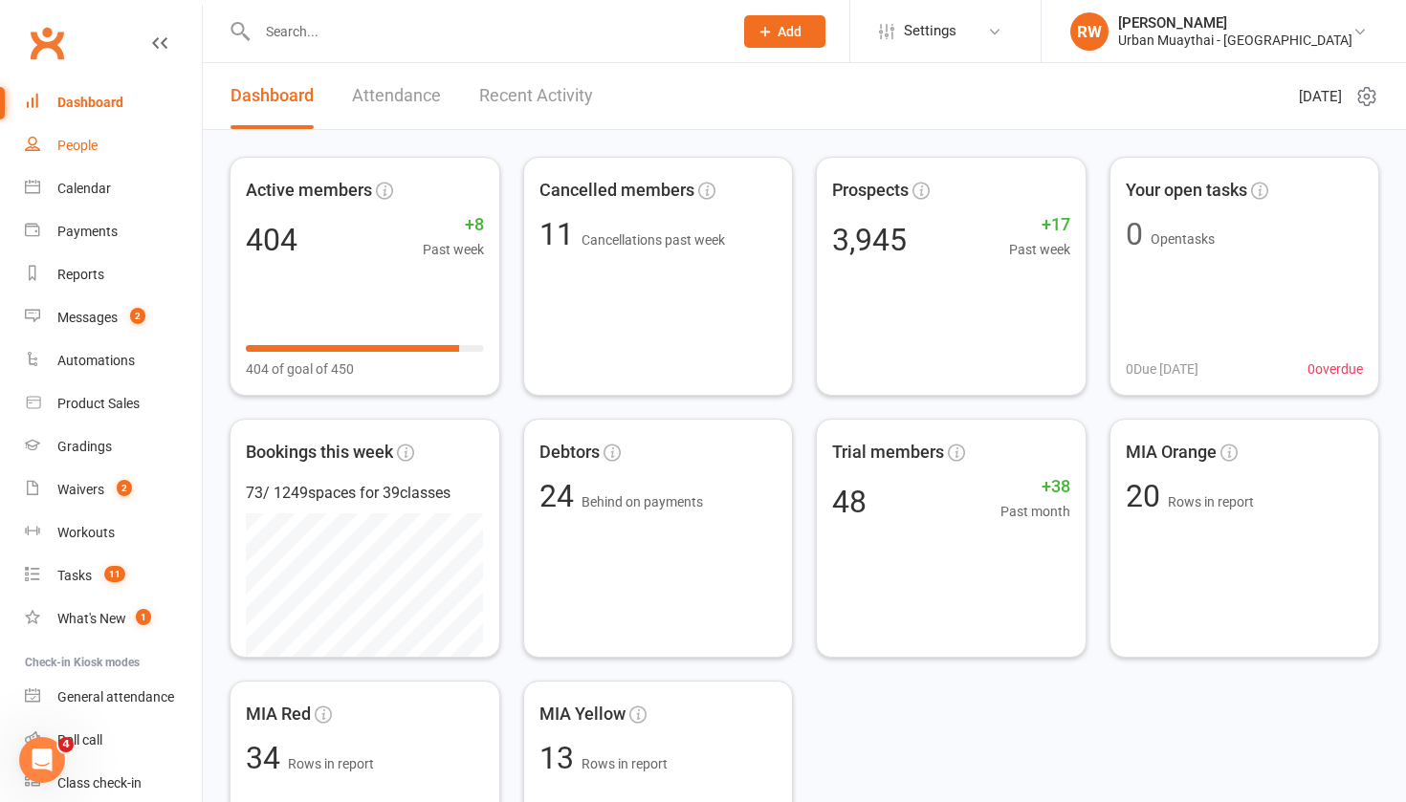
click at [78, 146] on div "People" at bounding box center [77, 145] width 40 height 15
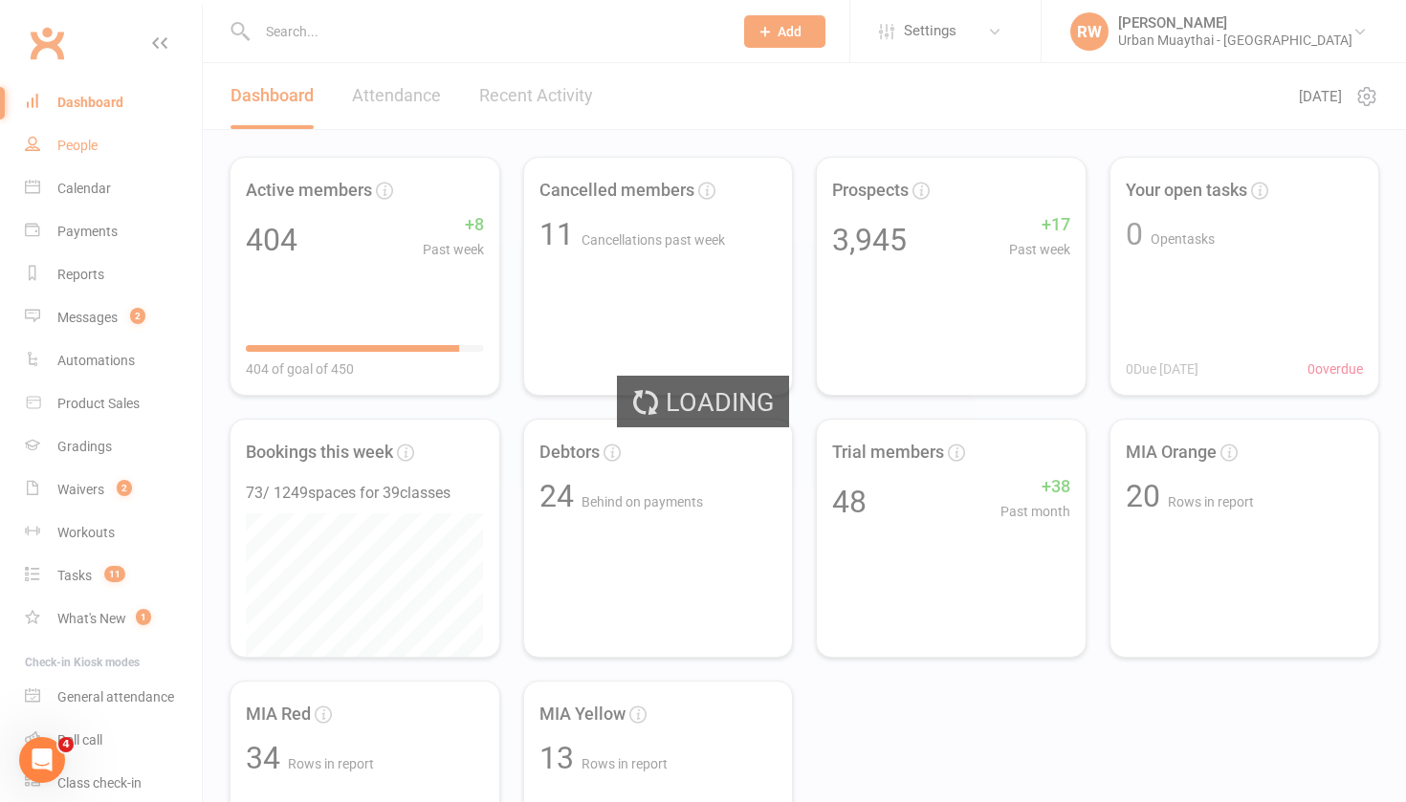
select select "50"
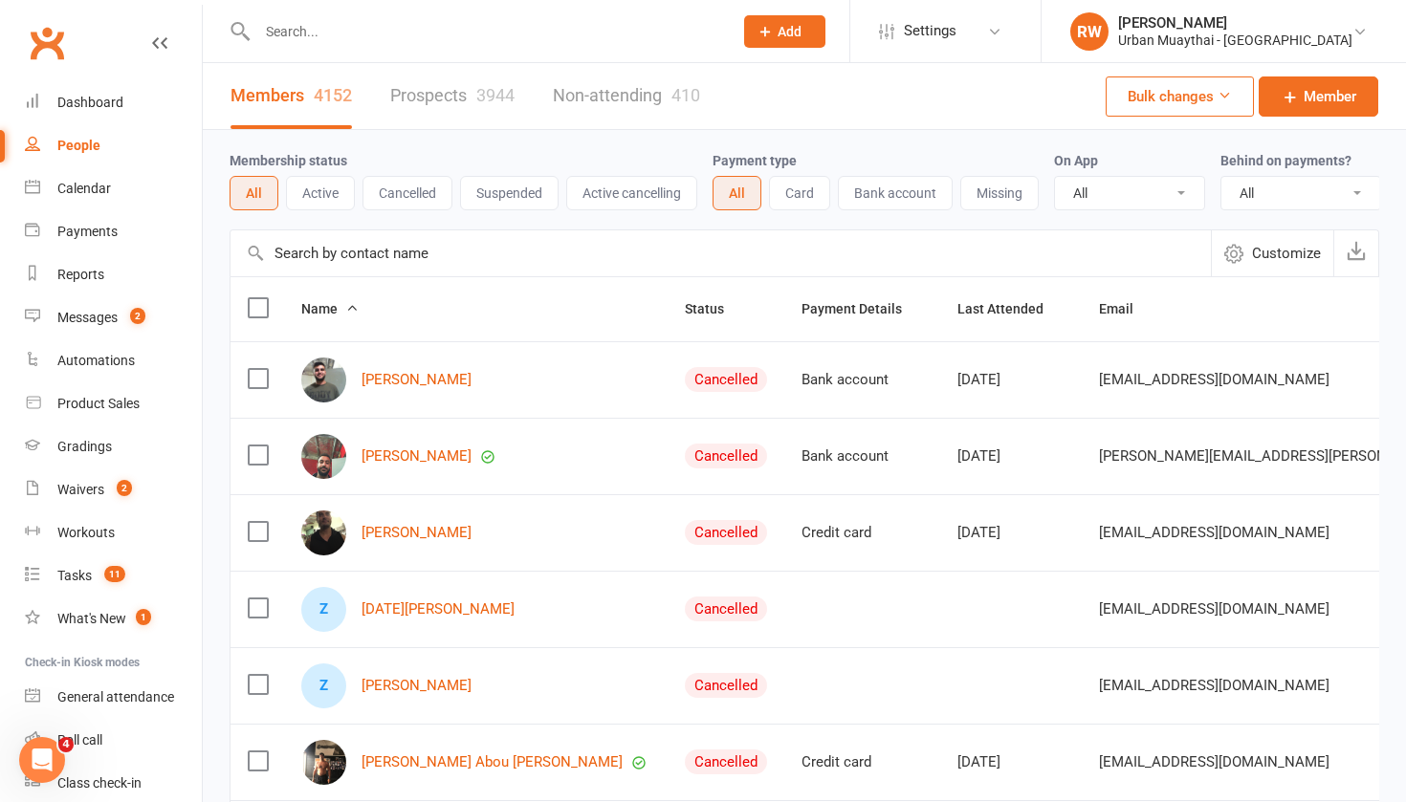
click at [308, 36] on input "text" at bounding box center [485, 31] width 468 height 27
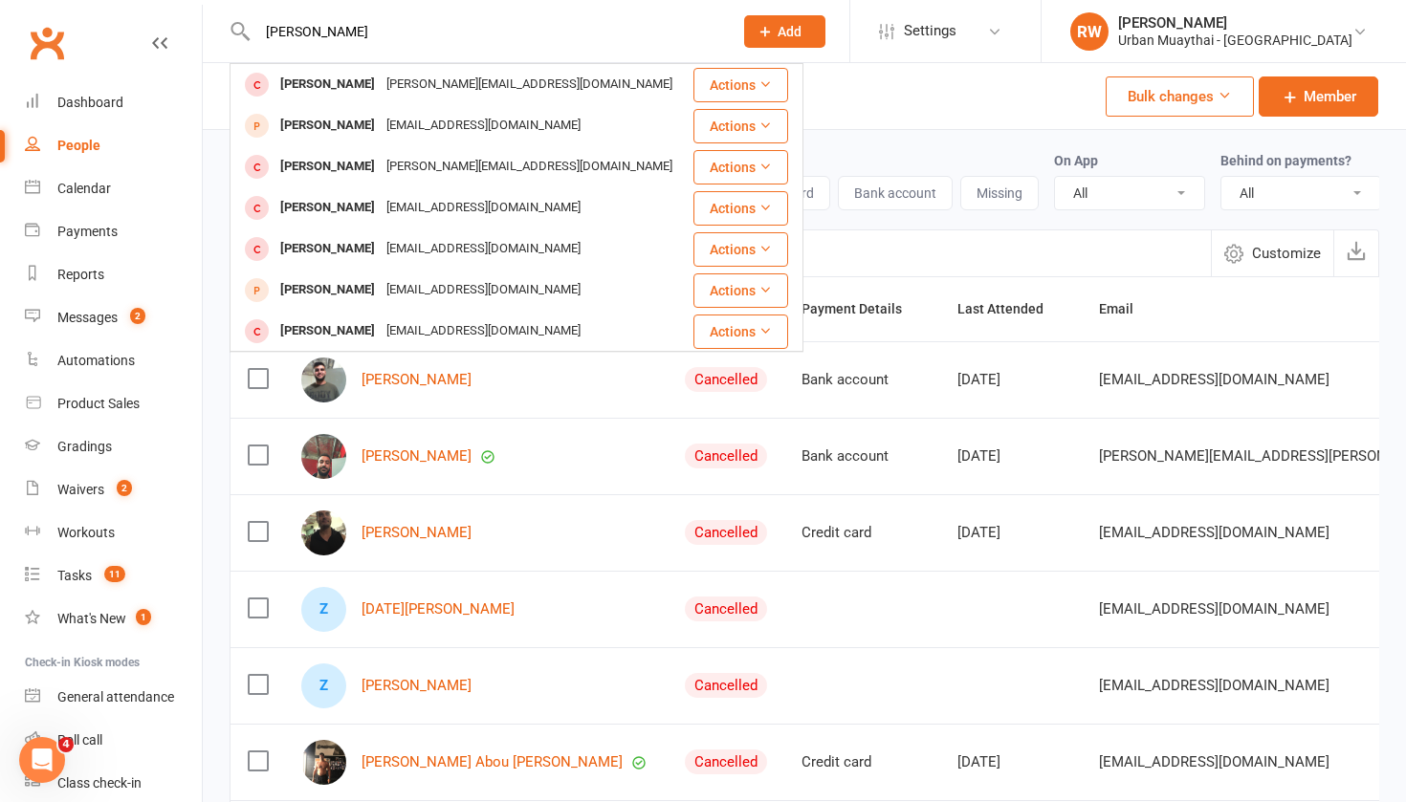
type input "Justin Barnes"
click at [81, 148] on div "People" at bounding box center [78, 145] width 43 height 15
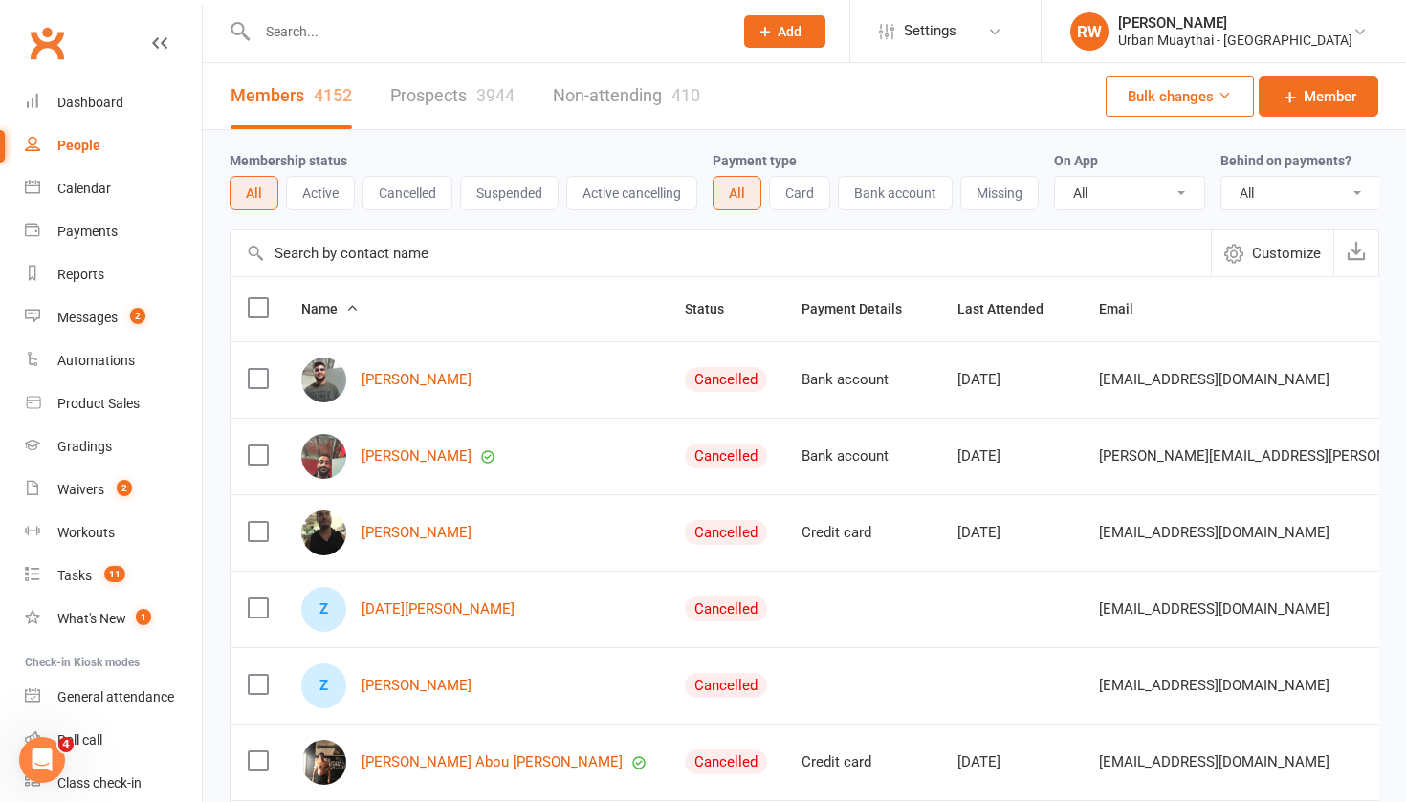
click at [607, 97] on link "Non-attending 410" at bounding box center [626, 96] width 147 height 66
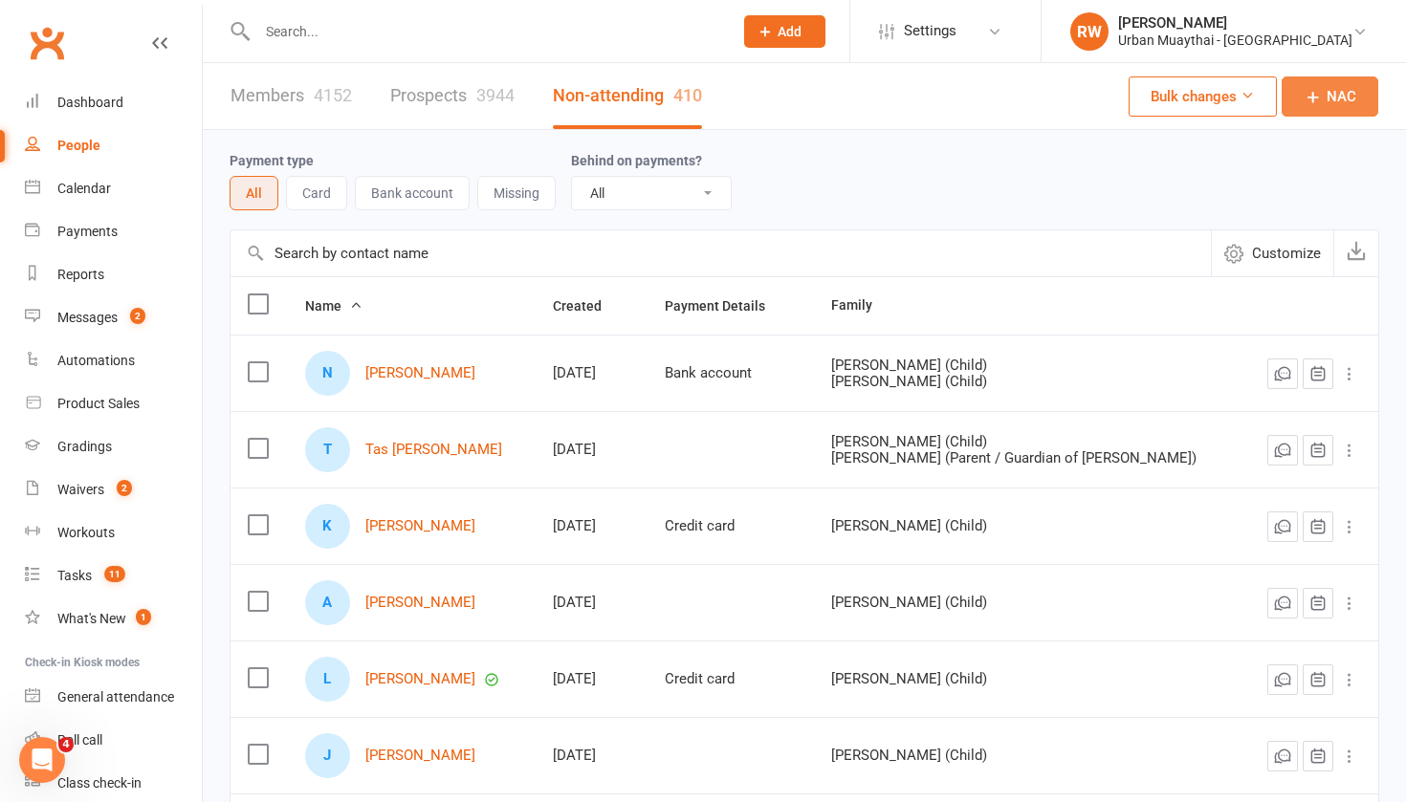
click at [1328, 93] on span "NAC" at bounding box center [1341, 96] width 30 height 23
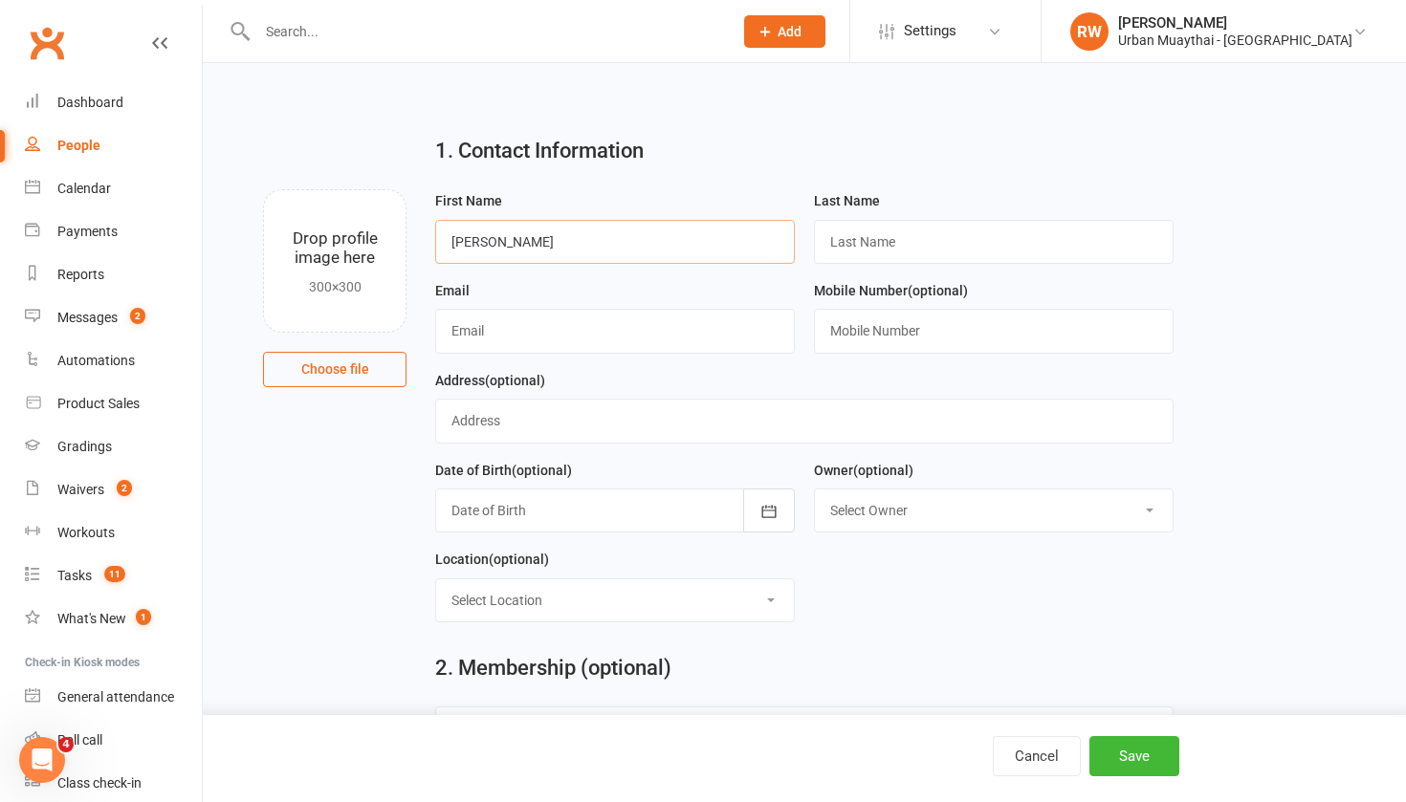
type input "[PERSON_NAME]"
type input "[EMAIL_ADDRESS][DOMAIN_NAME]"
type input "0417765624"
click at [1116, 758] on button "Save" at bounding box center [1134, 756] width 90 height 40
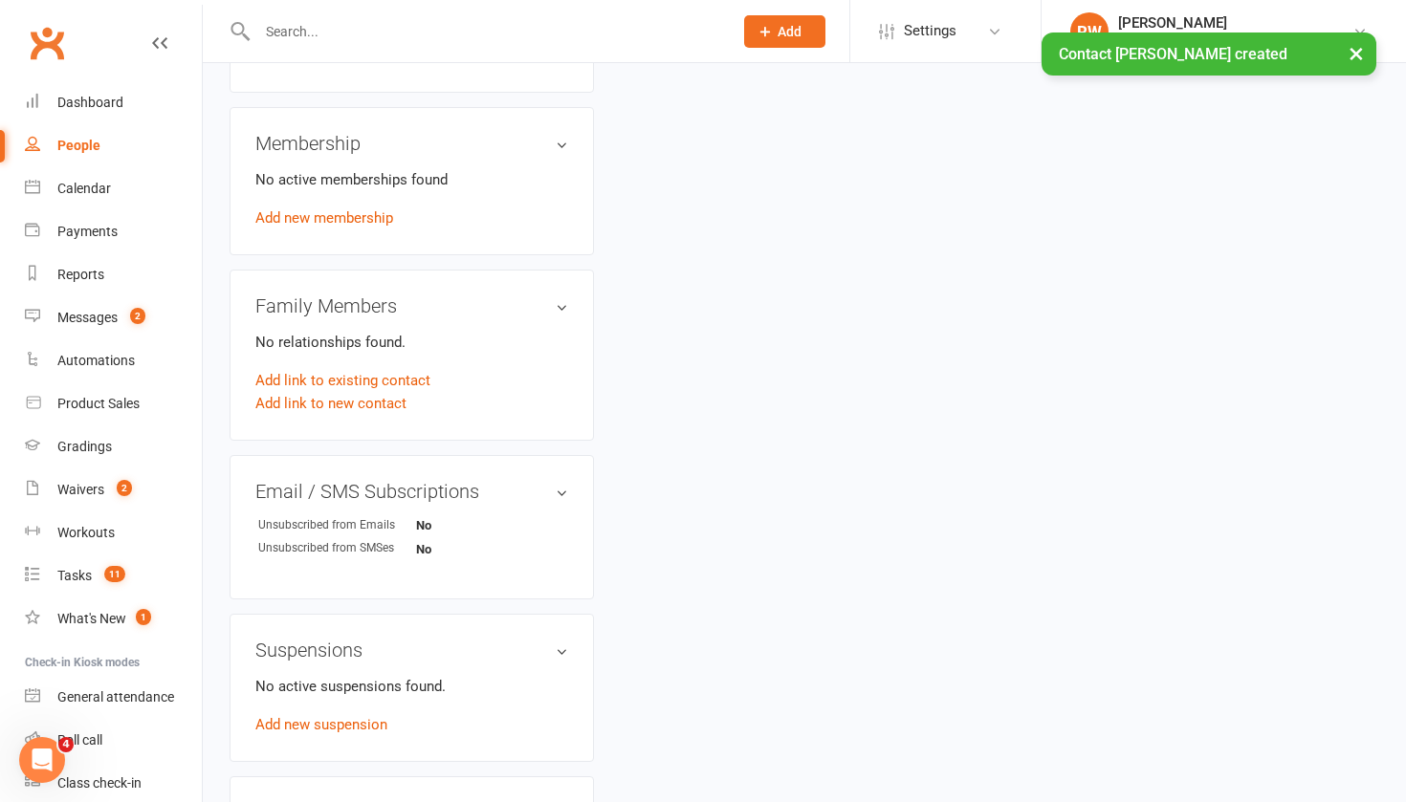
scroll to position [686, 0]
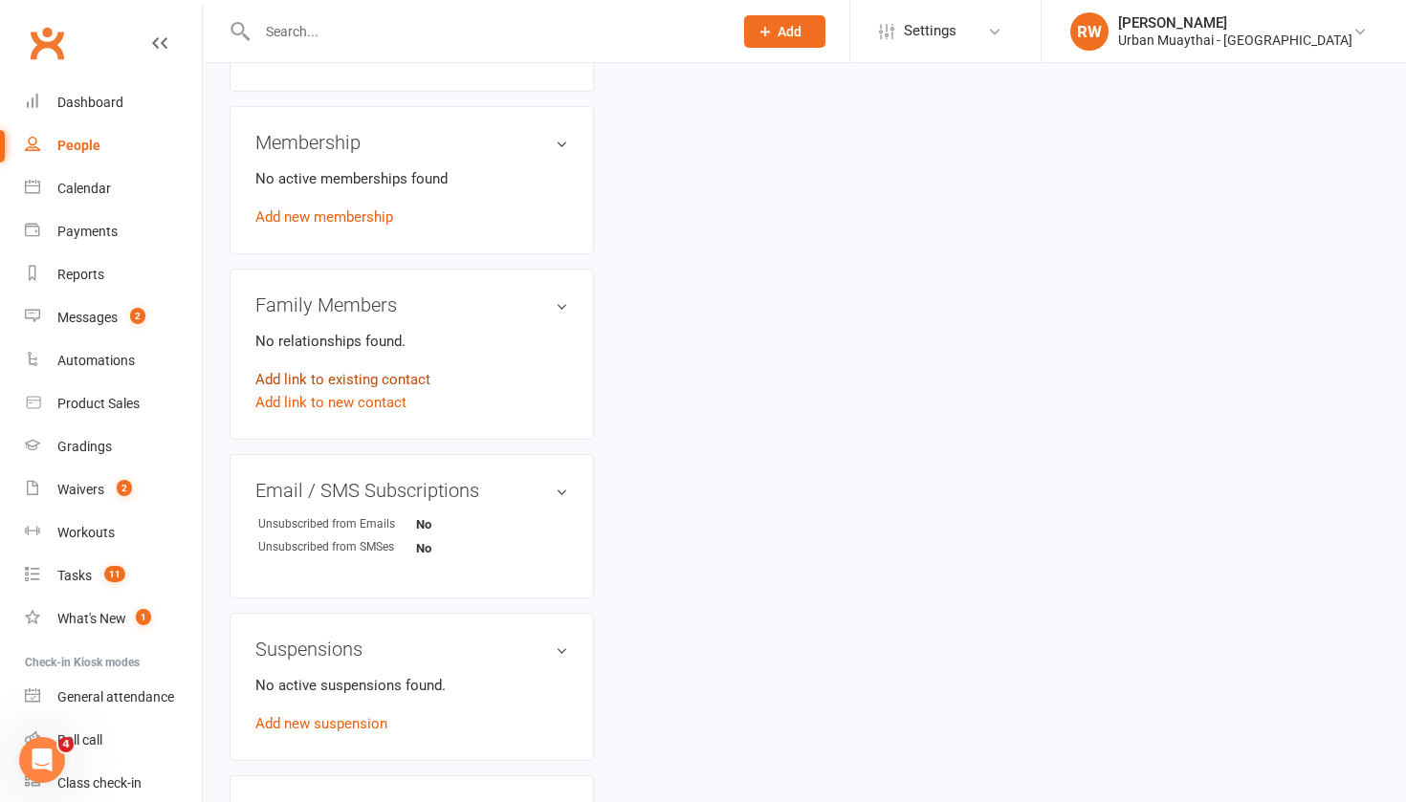
click at [327, 378] on link "Add link to existing contact" at bounding box center [342, 379] width 175 height 23
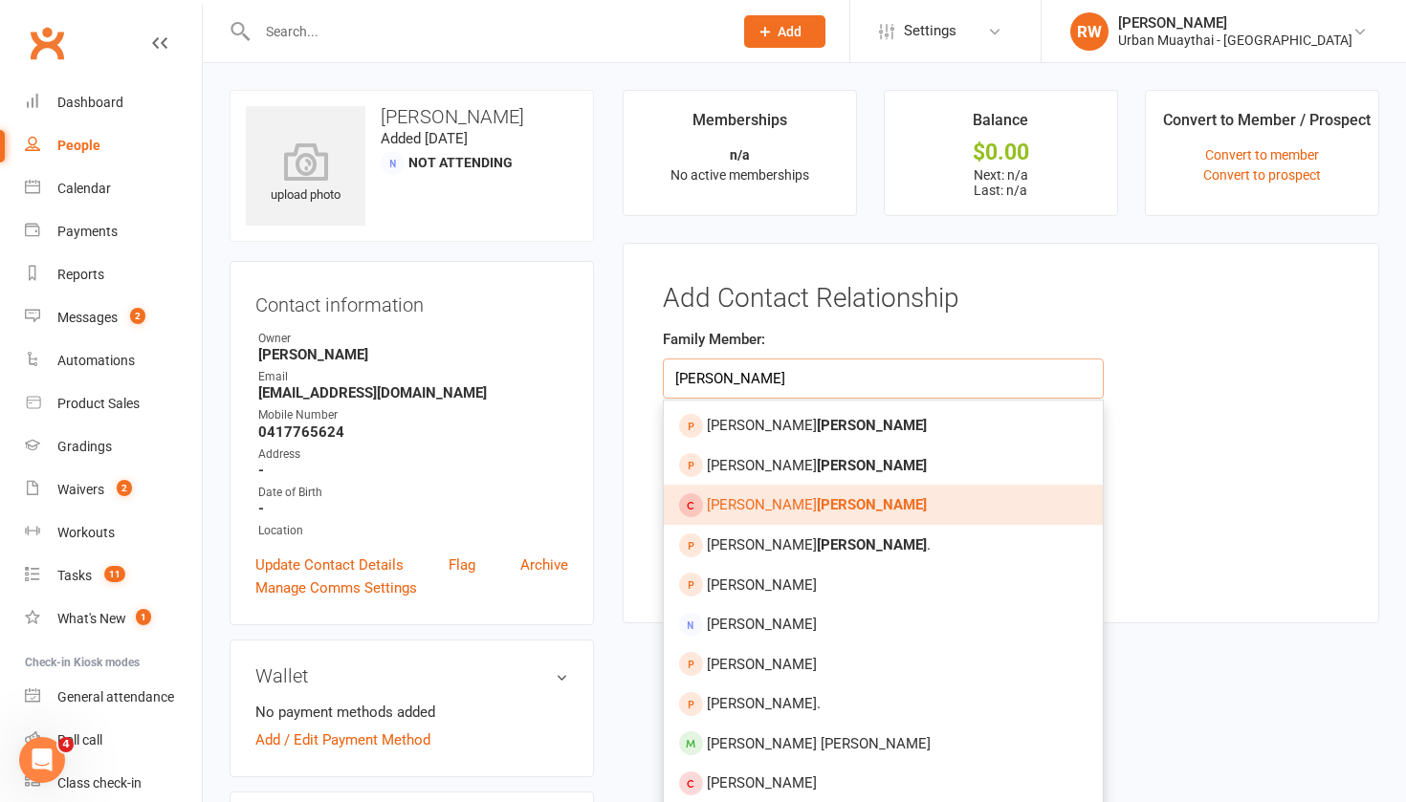
type input "[PERSON_NAME]"
click at [721, 494] on link "Fletcher Barnes" at bounding box center [884, 505] width 440 height 40
type input "Fletcher Barnes"
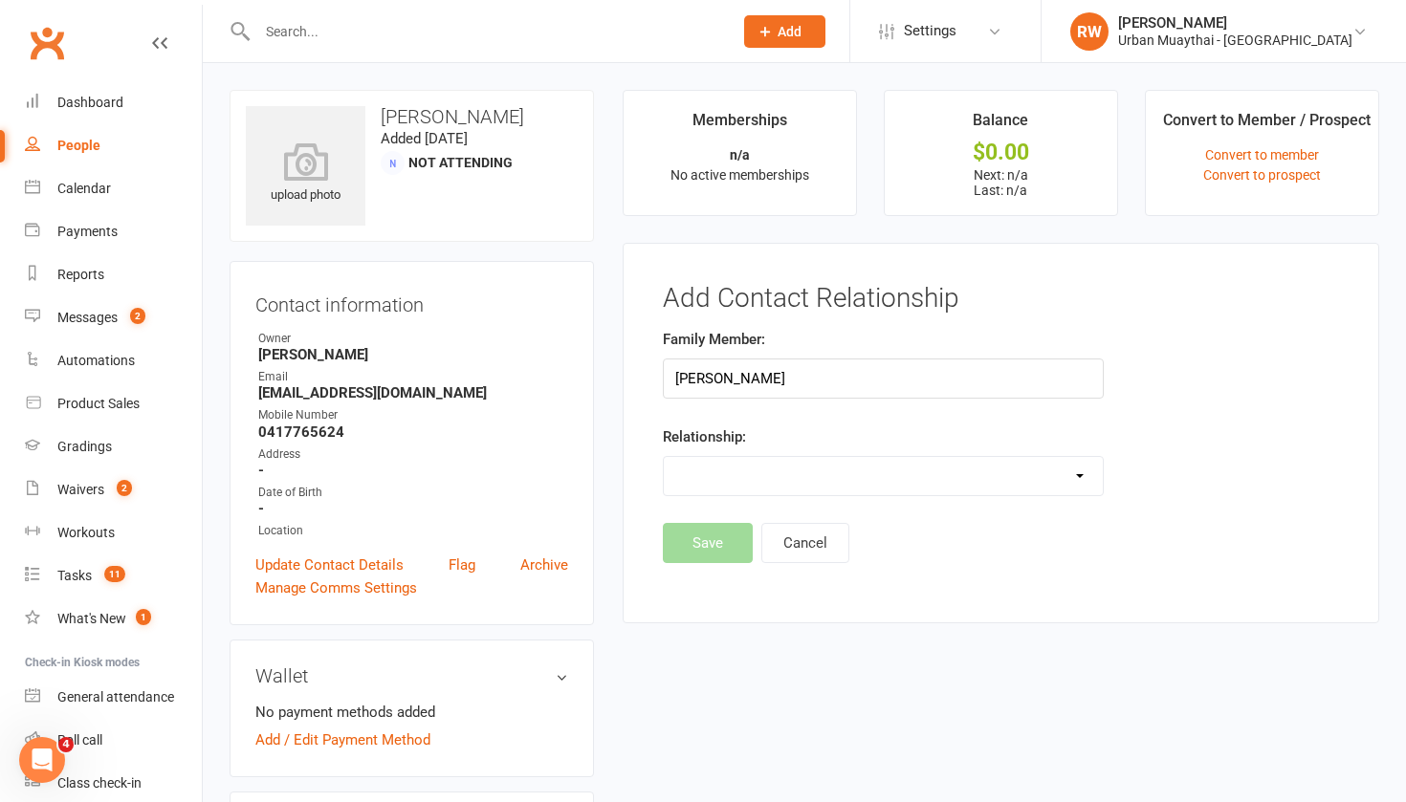
select select "1"
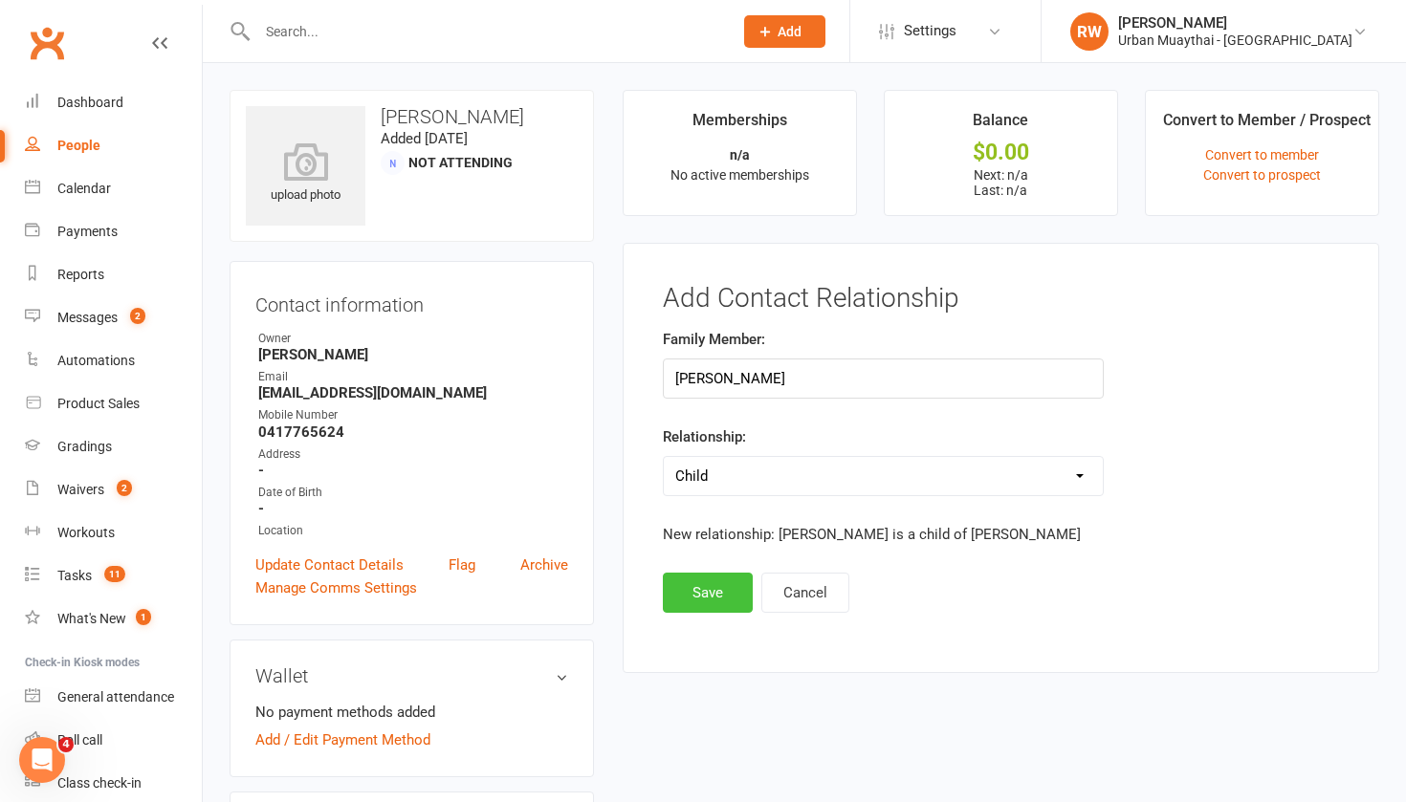
click at [705, 588] on button "Save" at bounding box center [708, 593] width 90 height 40
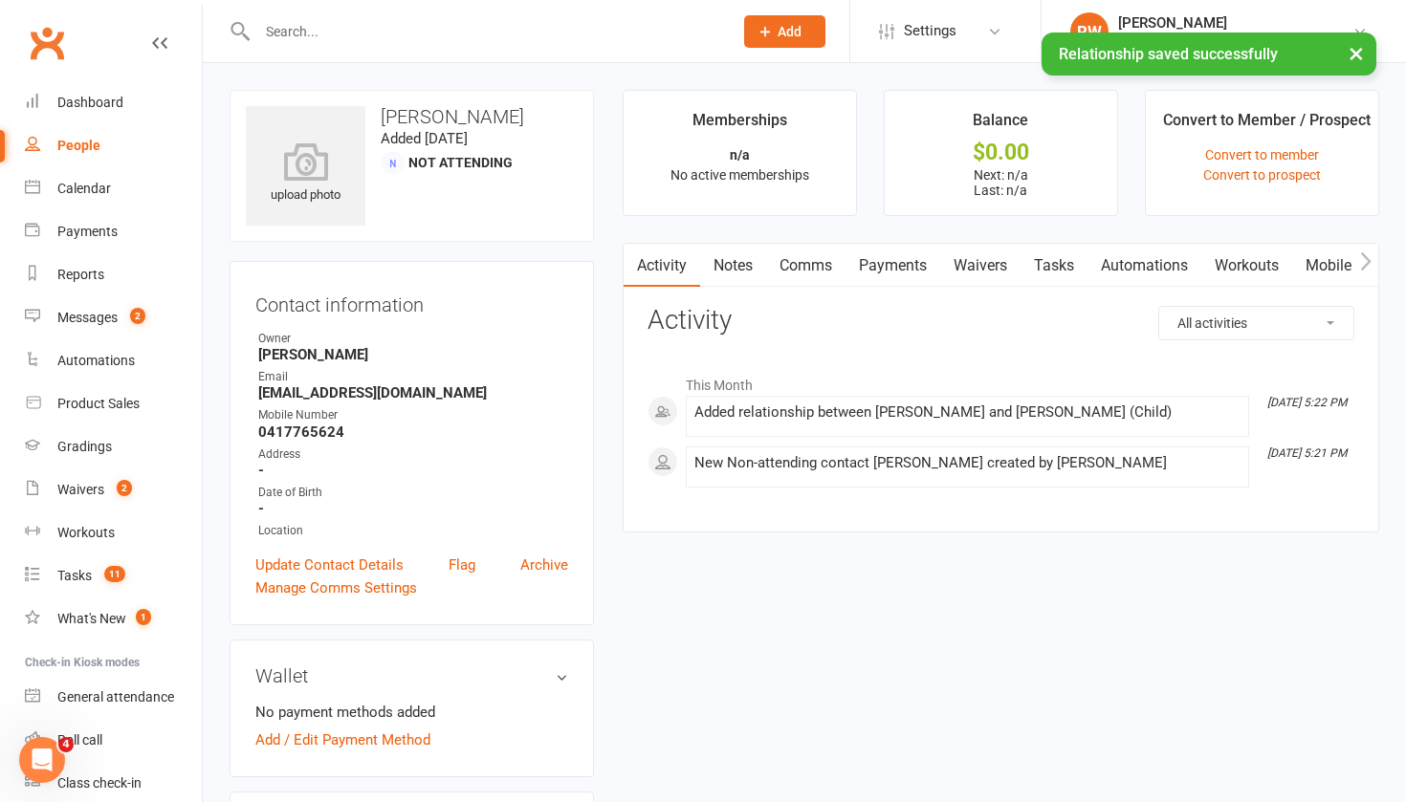
click at [978, 262] on link "Waivers" at bounding box center [980, 266] width 80 height 44
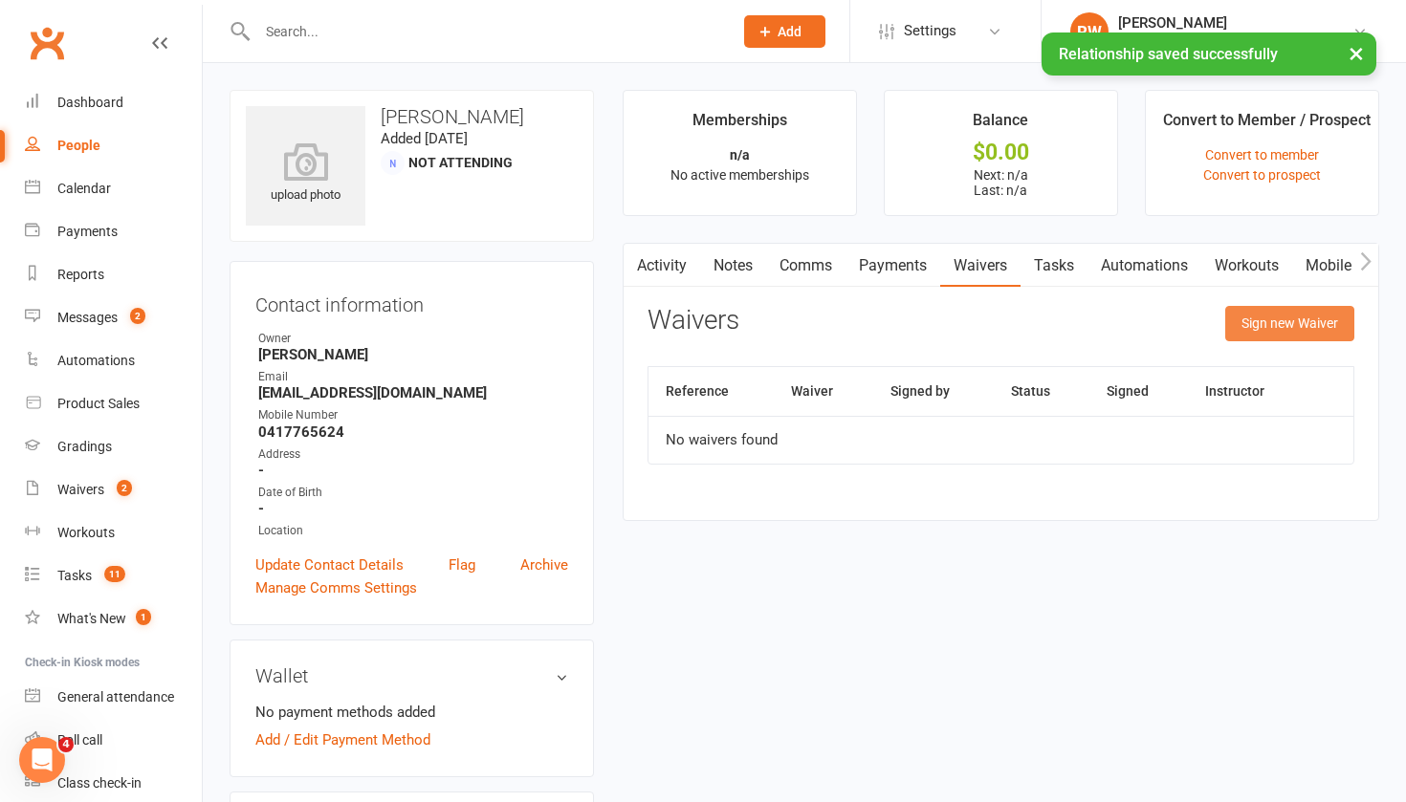
click at [1269, 319] on button "Sign new Waiver" at bounding box center [1289, 323] width 129 height 34
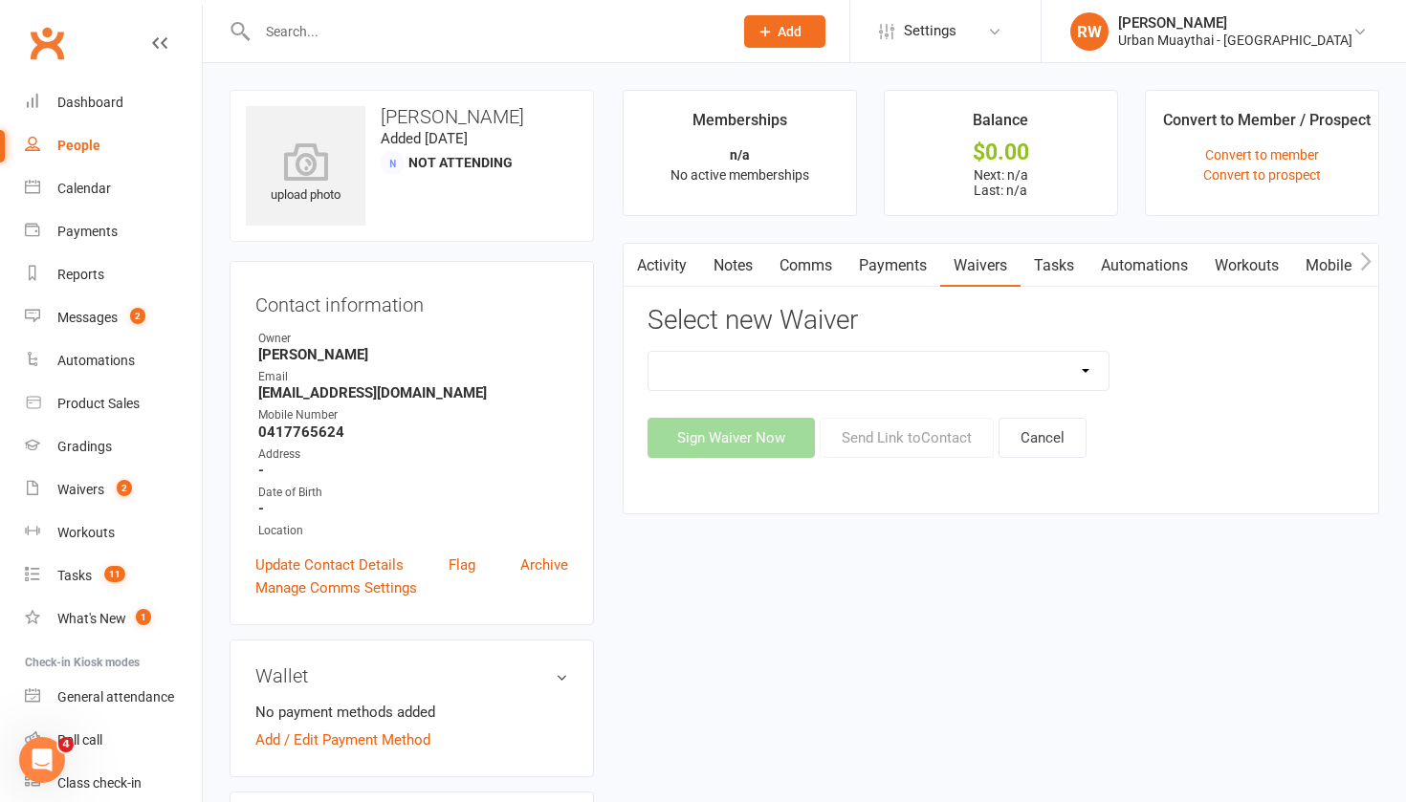
select select "13494"
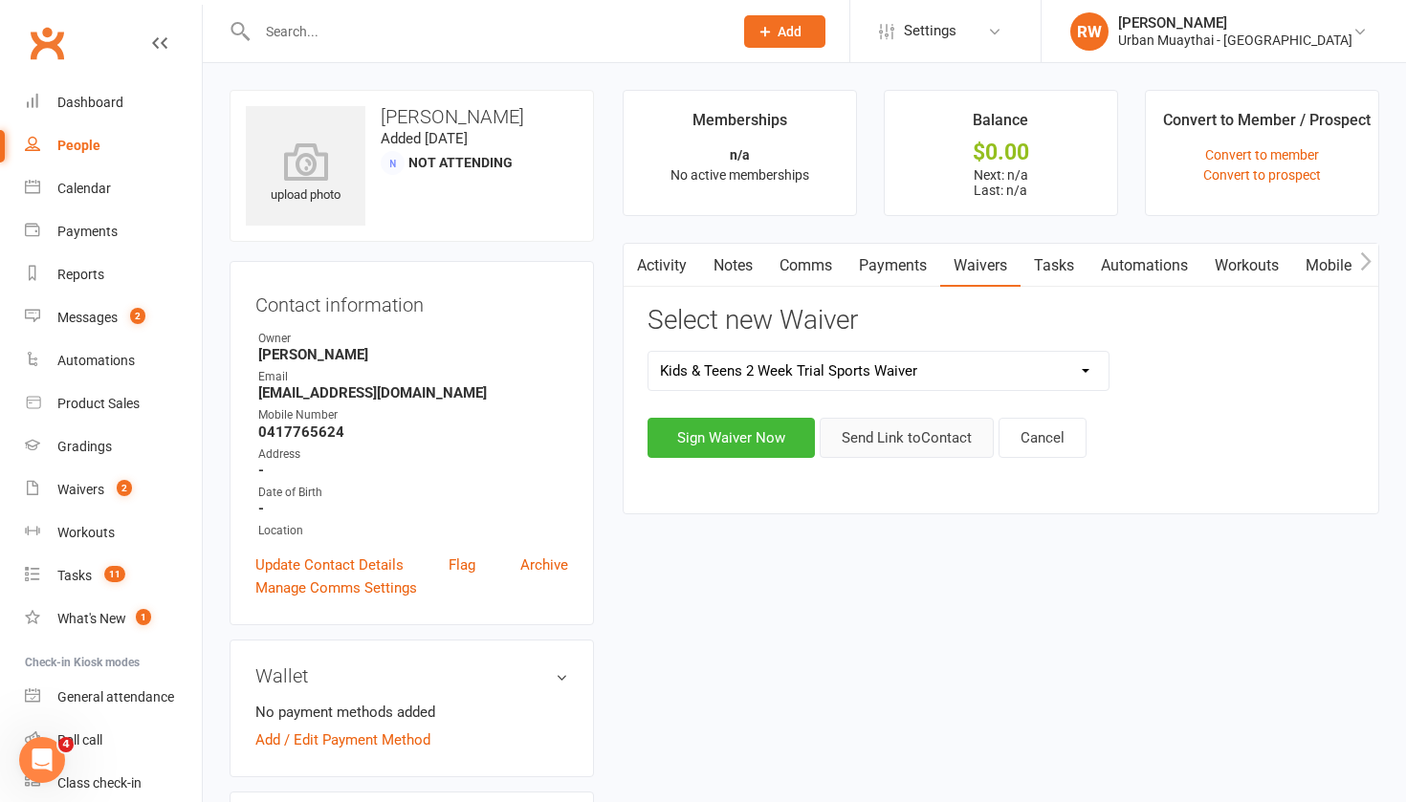
click at [877, 432] on button "Send Link to Contact" at bounding box center [906, 438] width 174 height 40
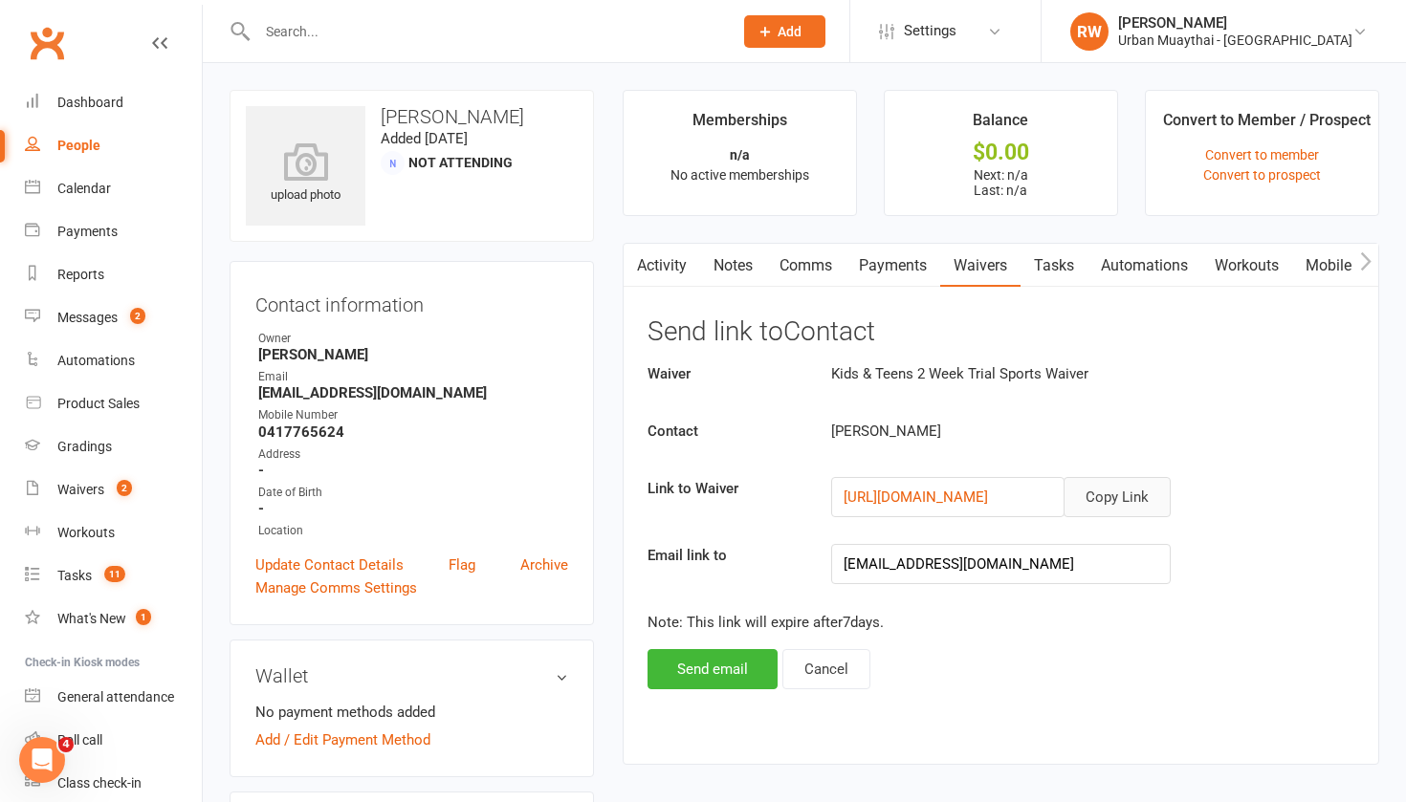
click at [1121, 495] on button "Copy Link" at bounding box center [1116, 497] width 107 height 40
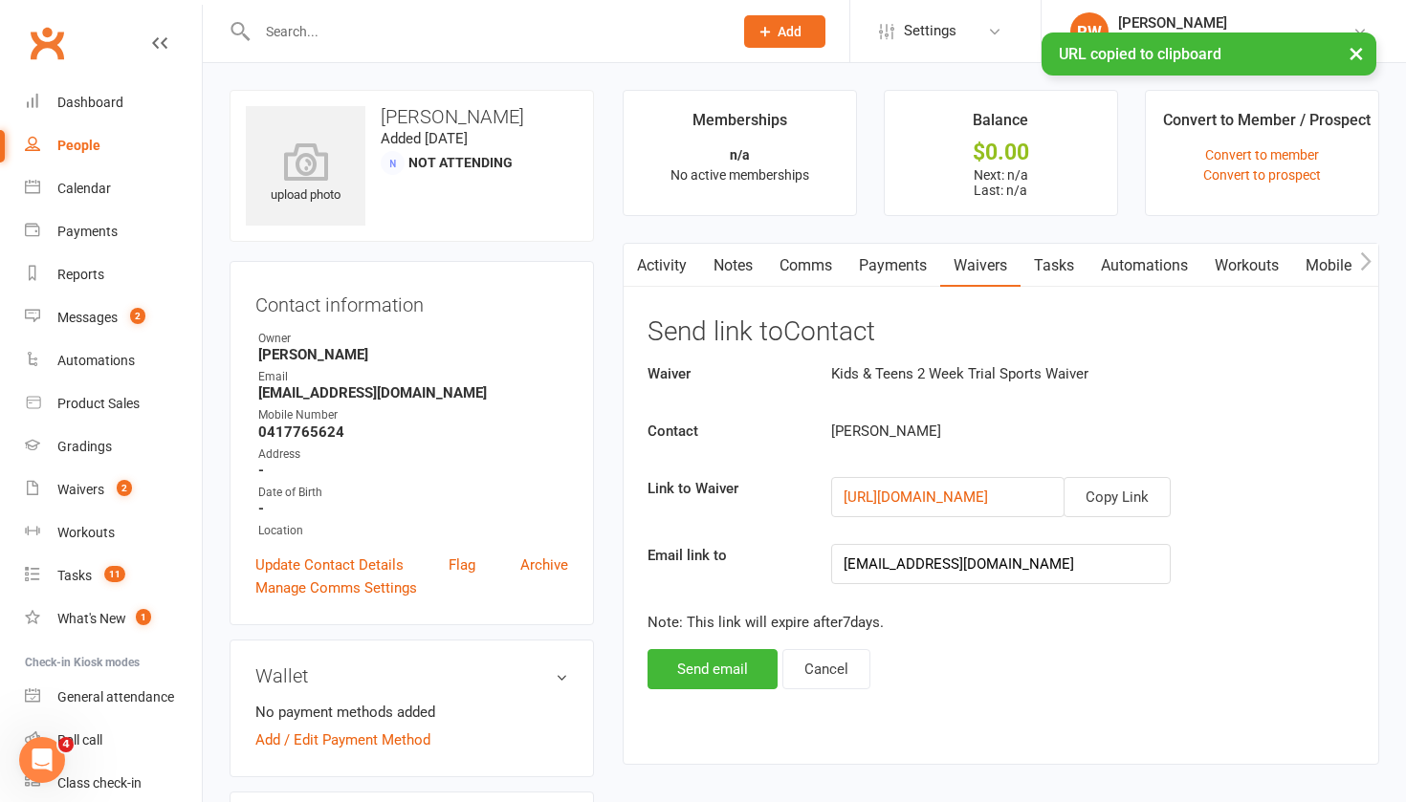
click at [803, 263] on link "Comms" at bounding box center [805, 266] width 79 height 44
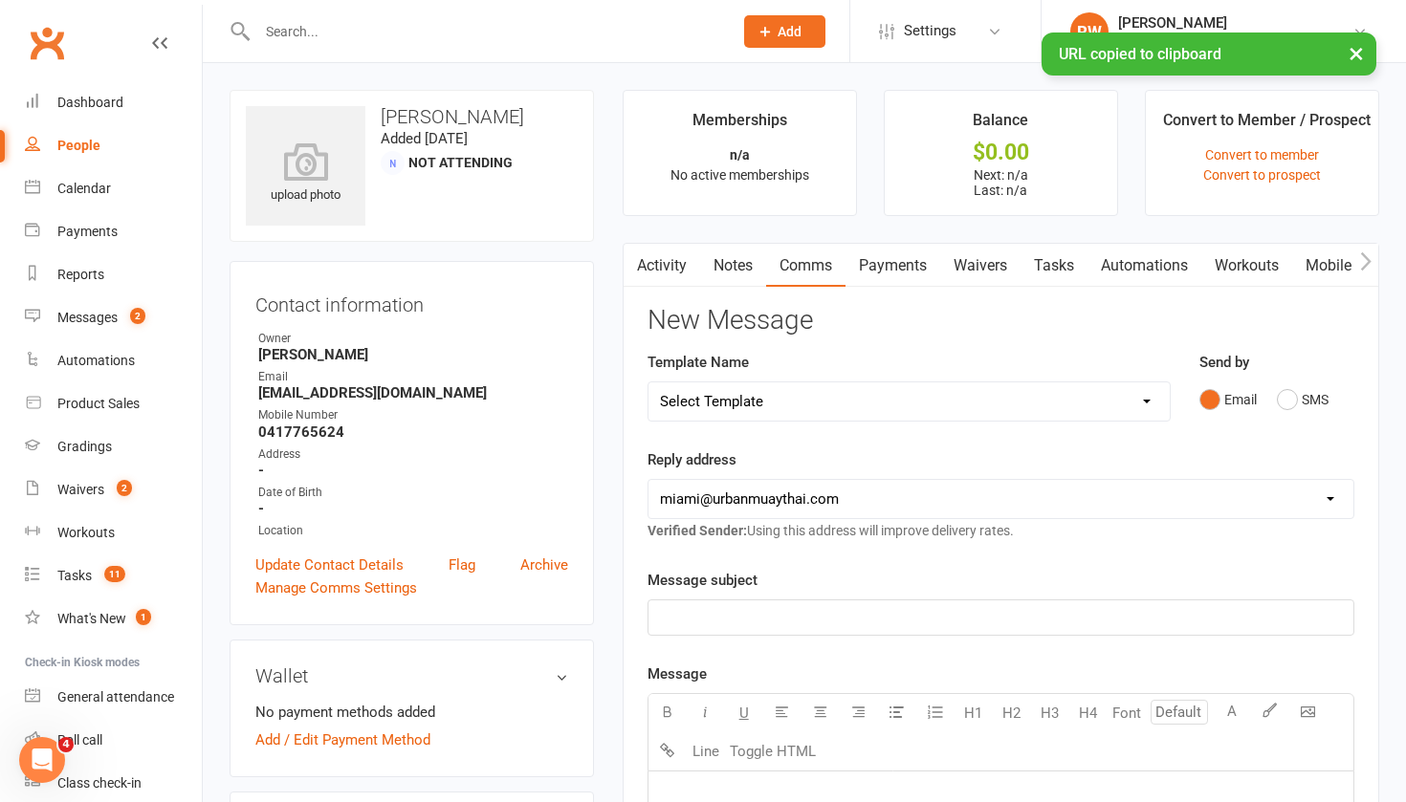
click at [683, 619] on p "﻿" at bounding box center [1001, 617] width 682 height 23
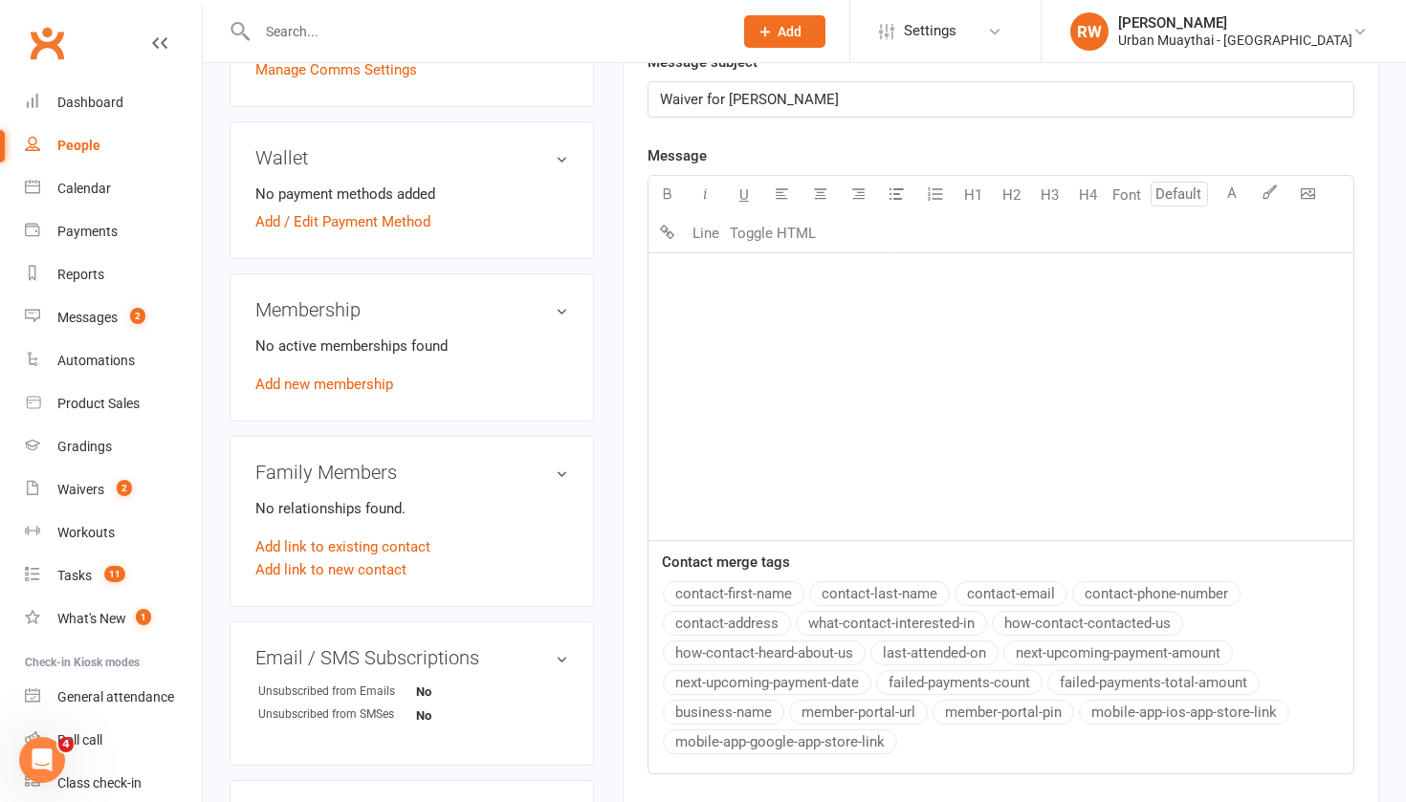
scroll to position [509, 0]
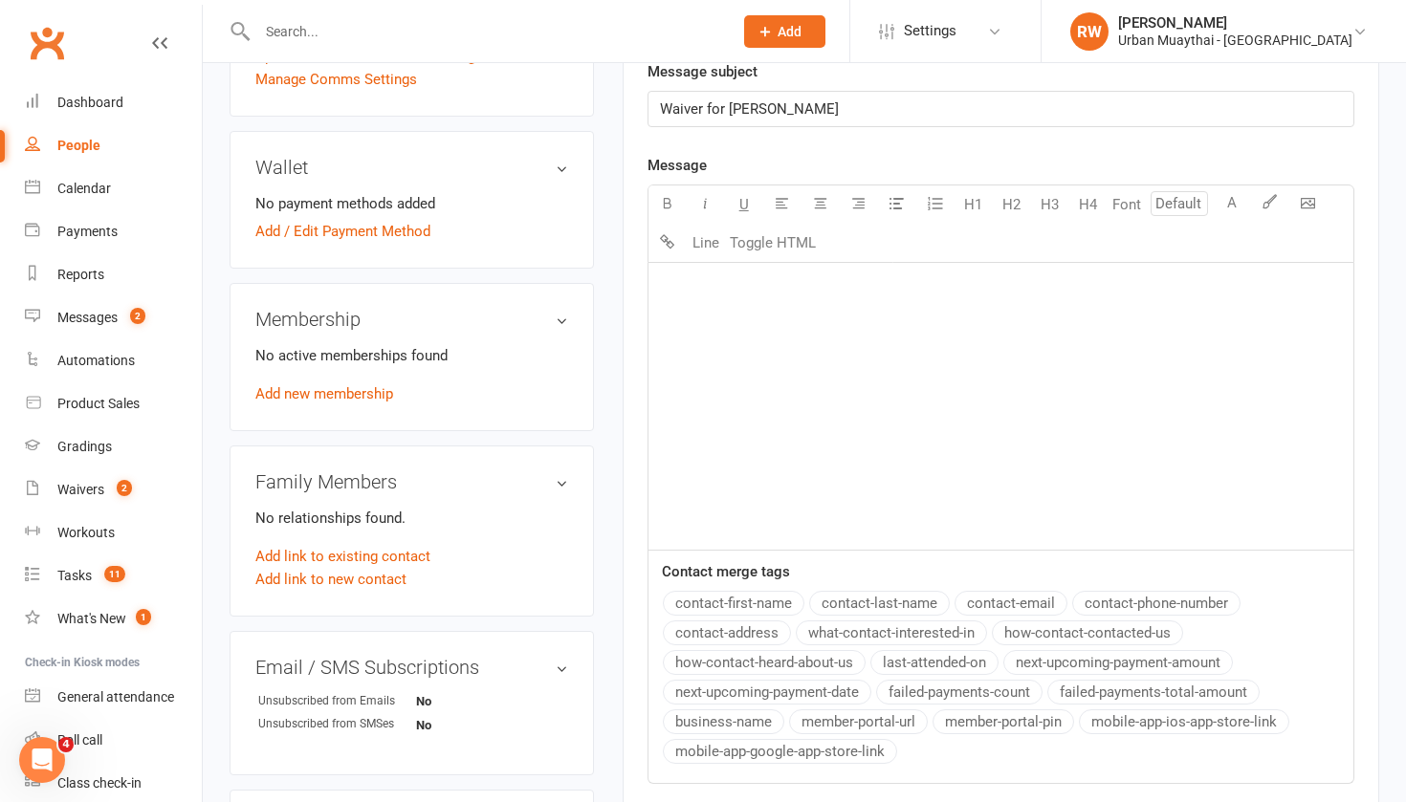
click at [678, 296] on p "﻿" at bounding box center [1001, 286] width 682 height 23
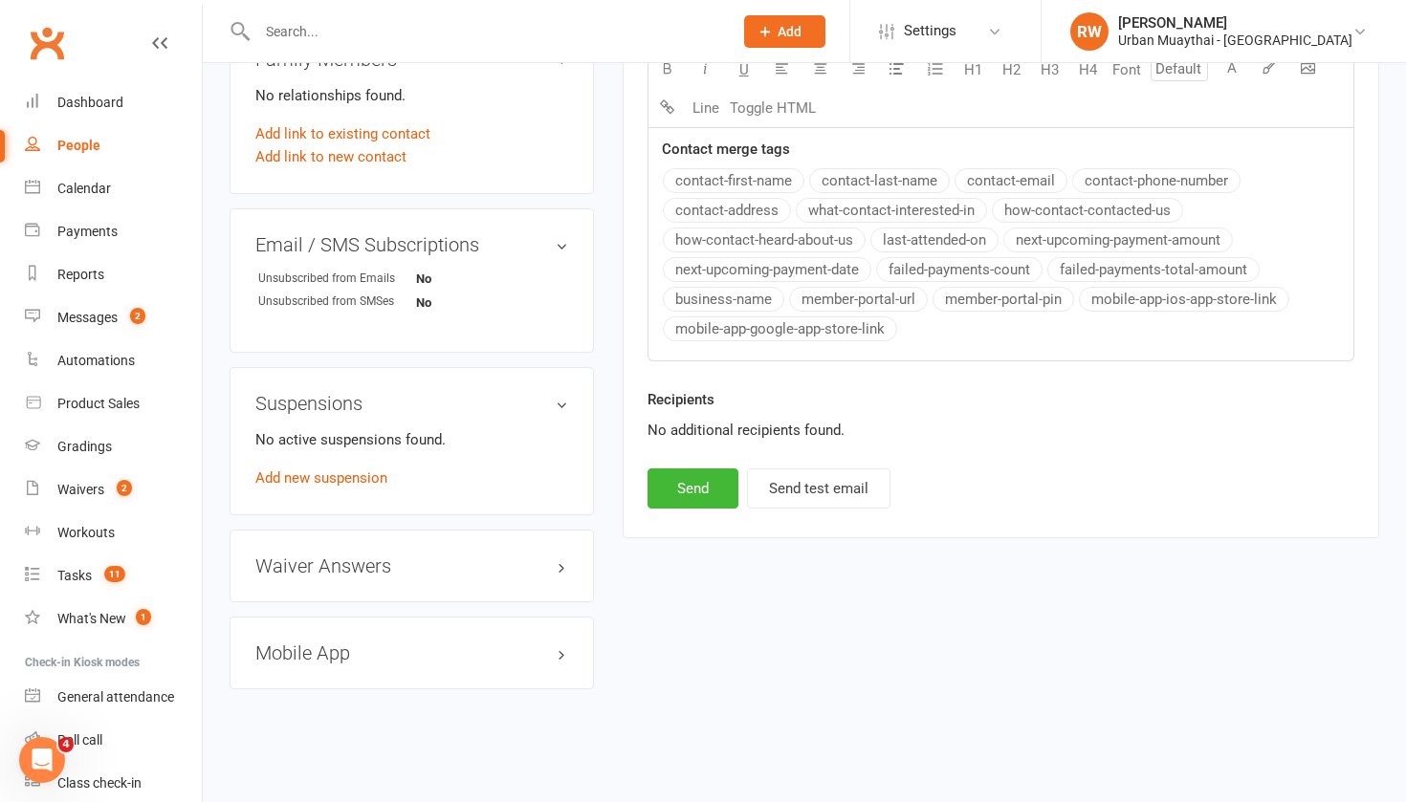
scroll to position [946, 0]
click at [693, 473] on button "Send" at bounding box center [692, 489] width 91 height 40
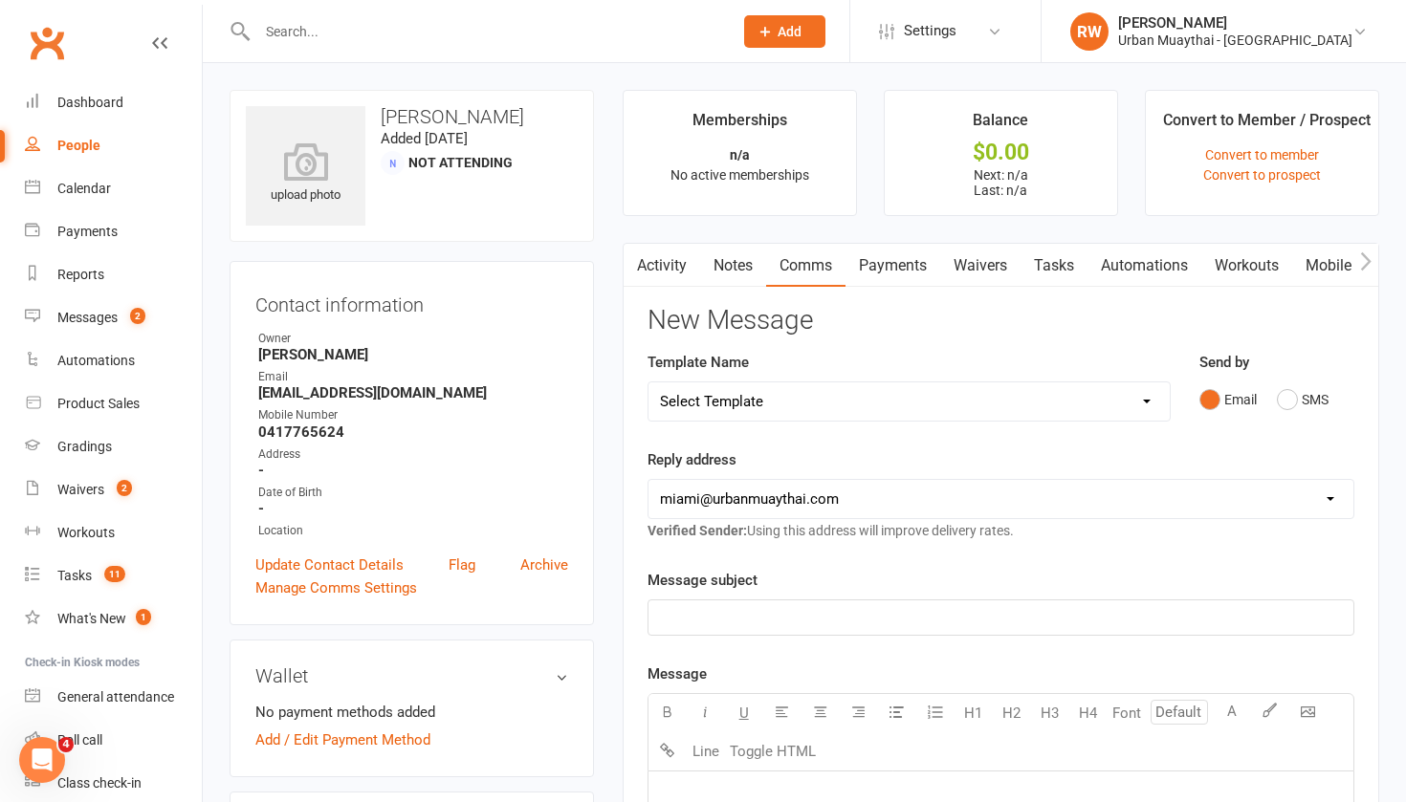
scroll to position [0, 0]
click at [729, 255] on link "Notes" at bounding box center [733, 266] width 66 height 44
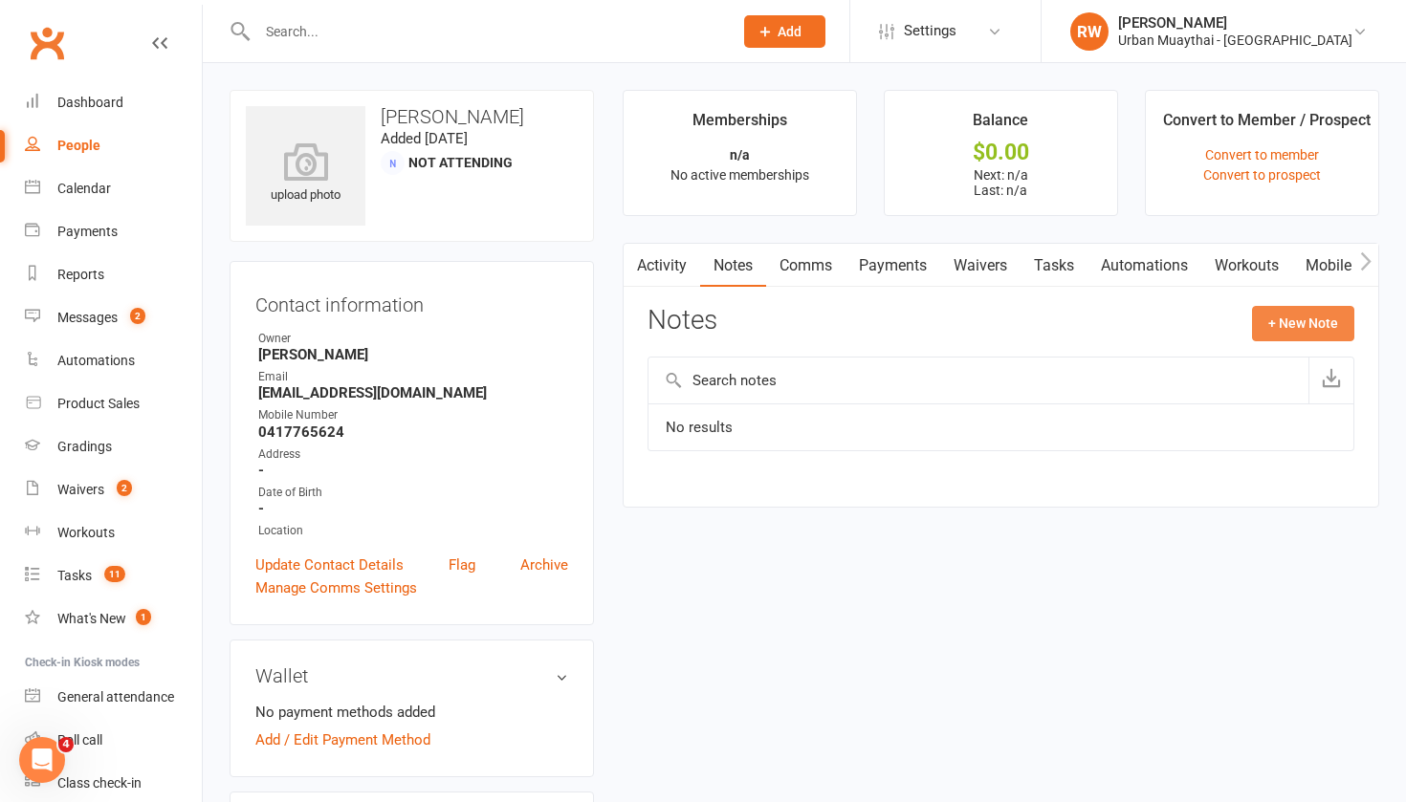
click at [1296, 317] on button "+ New Note" at bounding box center [1303, 323] width 102 height 34
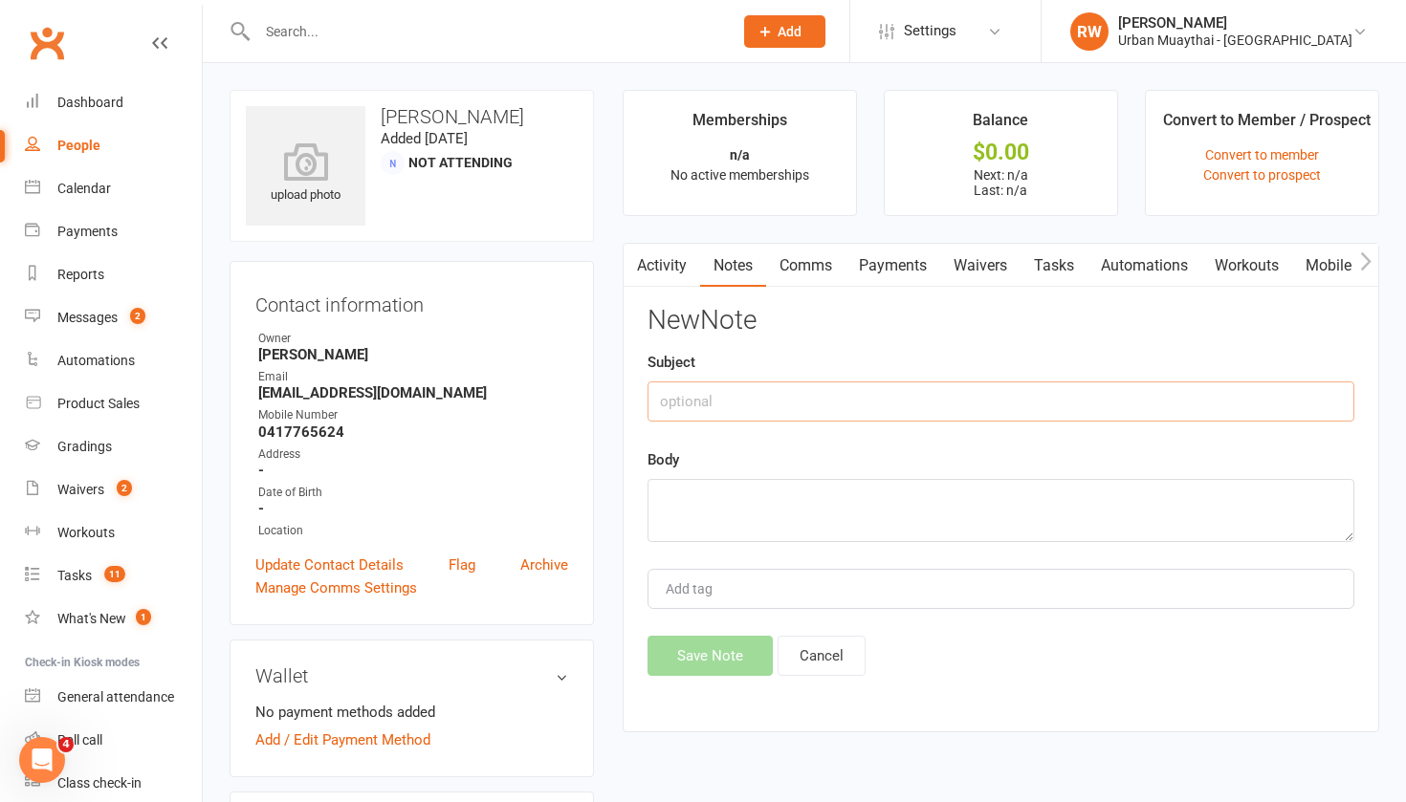
click at [722, 395] on input "text" at bounding box center [1000, 402] width 707 height 40
type input "15th SEPT"
click at [734, 488] on textarea at bounding box center [1000, 510] width 707 height 63
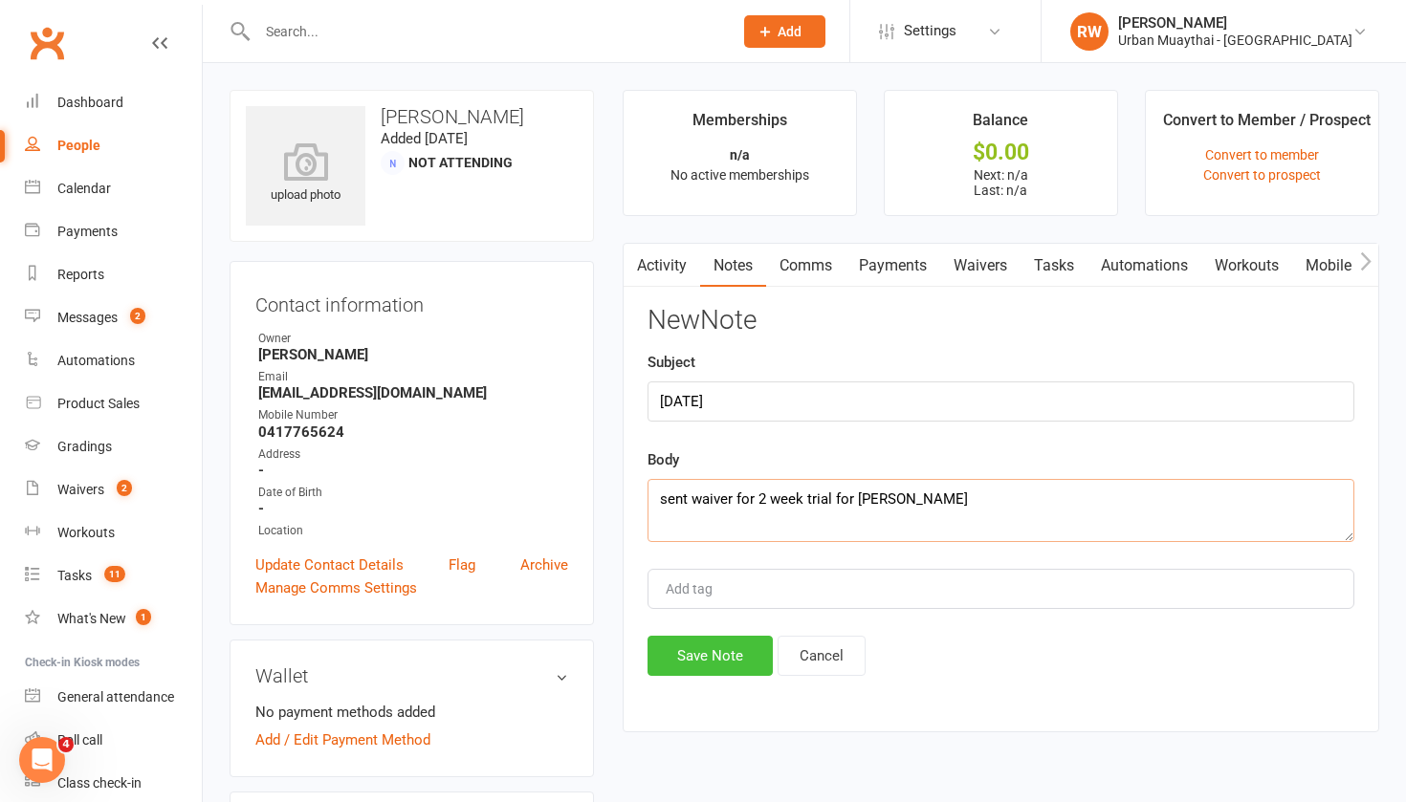
type textarea "sent waiver for 2 week trial for Fletcher"
click at [723, 655] on button "Save Note" at bounding box center [709, 656] width 125 height 40
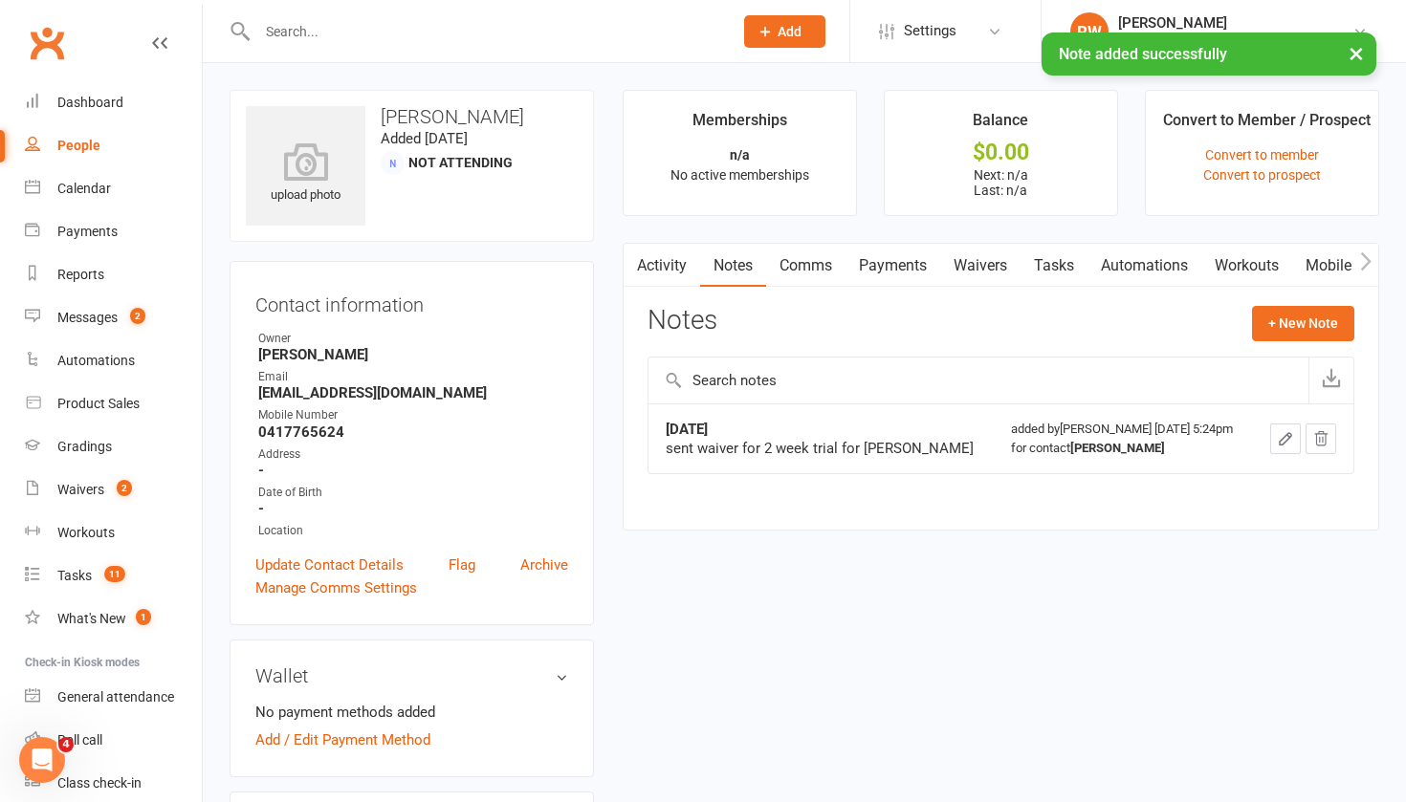
click at [87, 148] on div "People" at bounding box center [78, 145] width 43 height 15
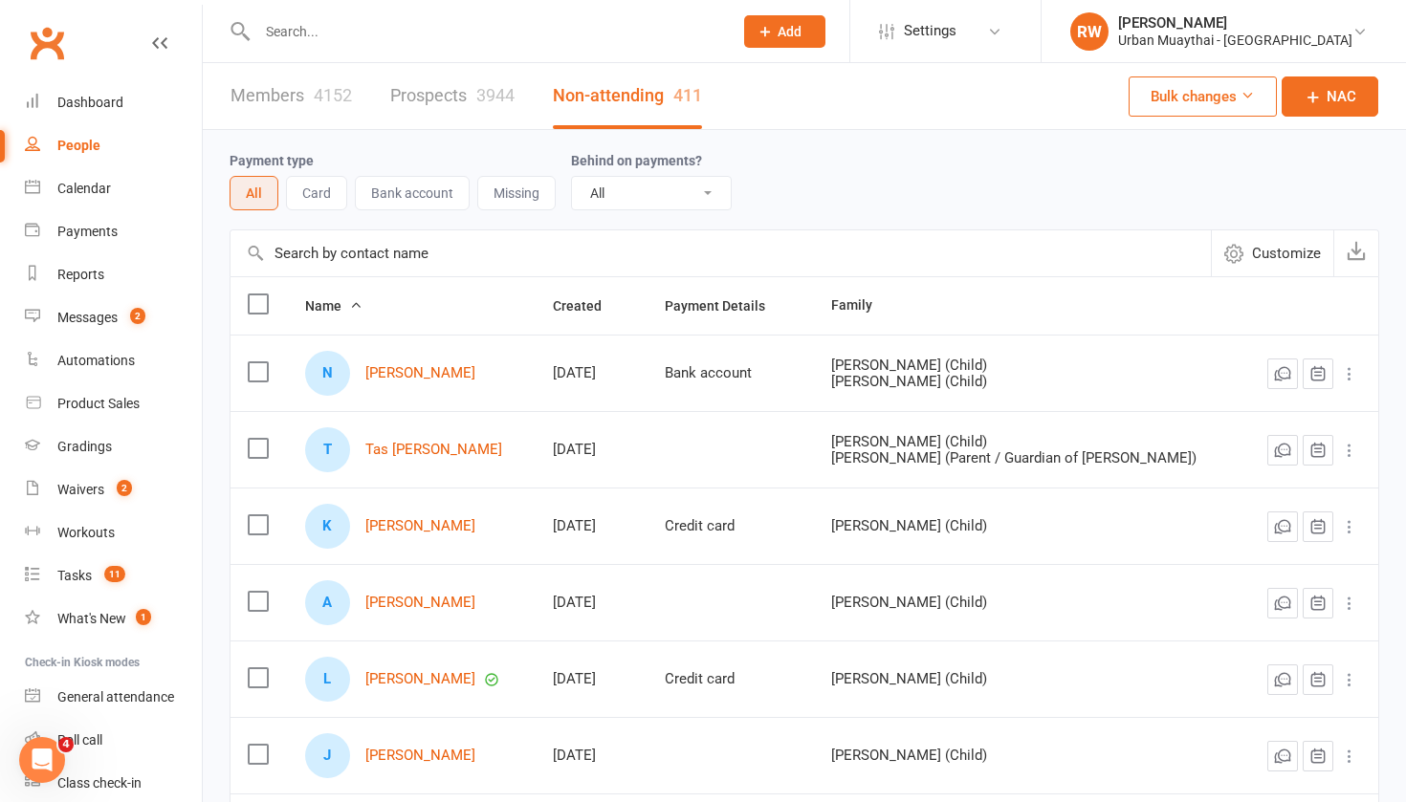
click at [434, 100] on link "Prospects 3944" at bounding box center [452, 96] width 124 height 66
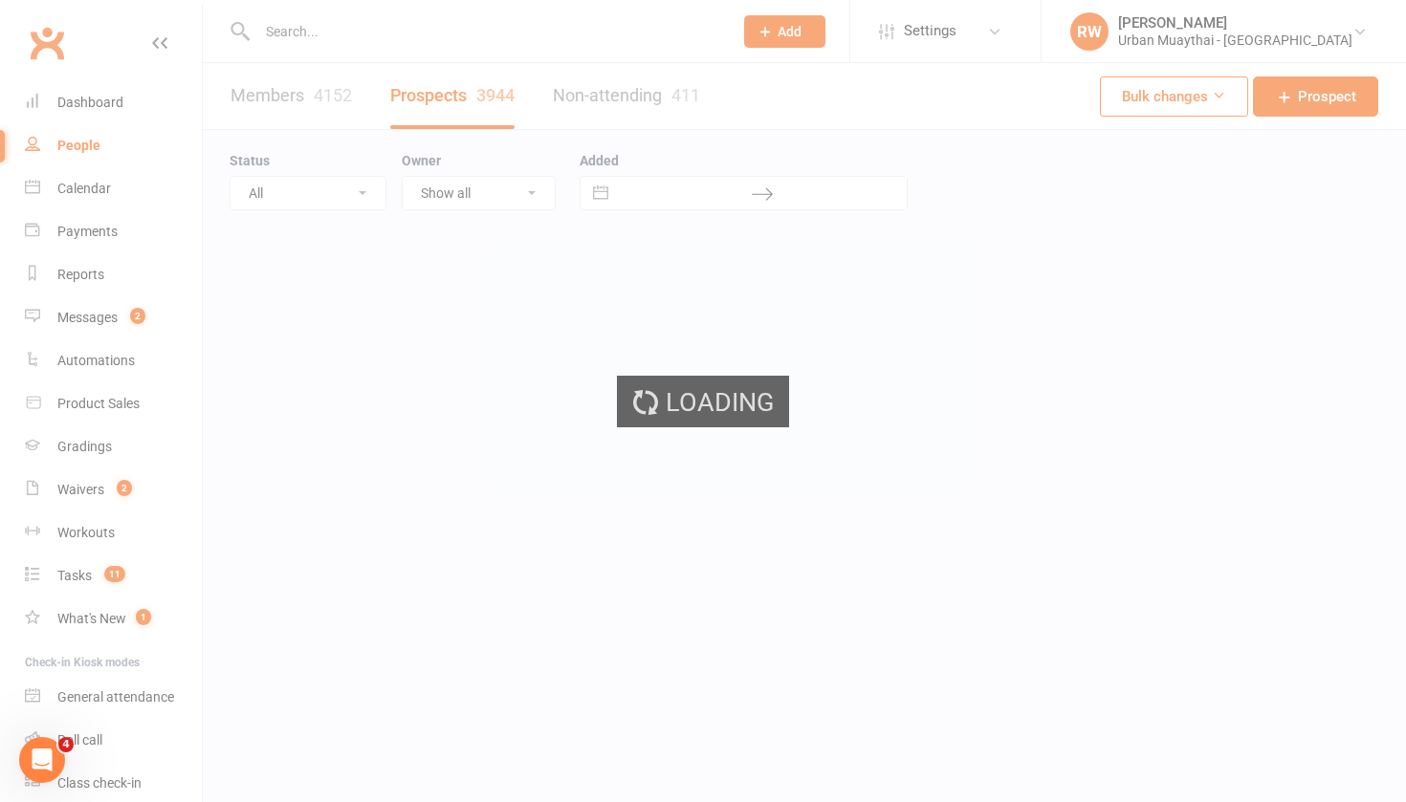
select select "100"
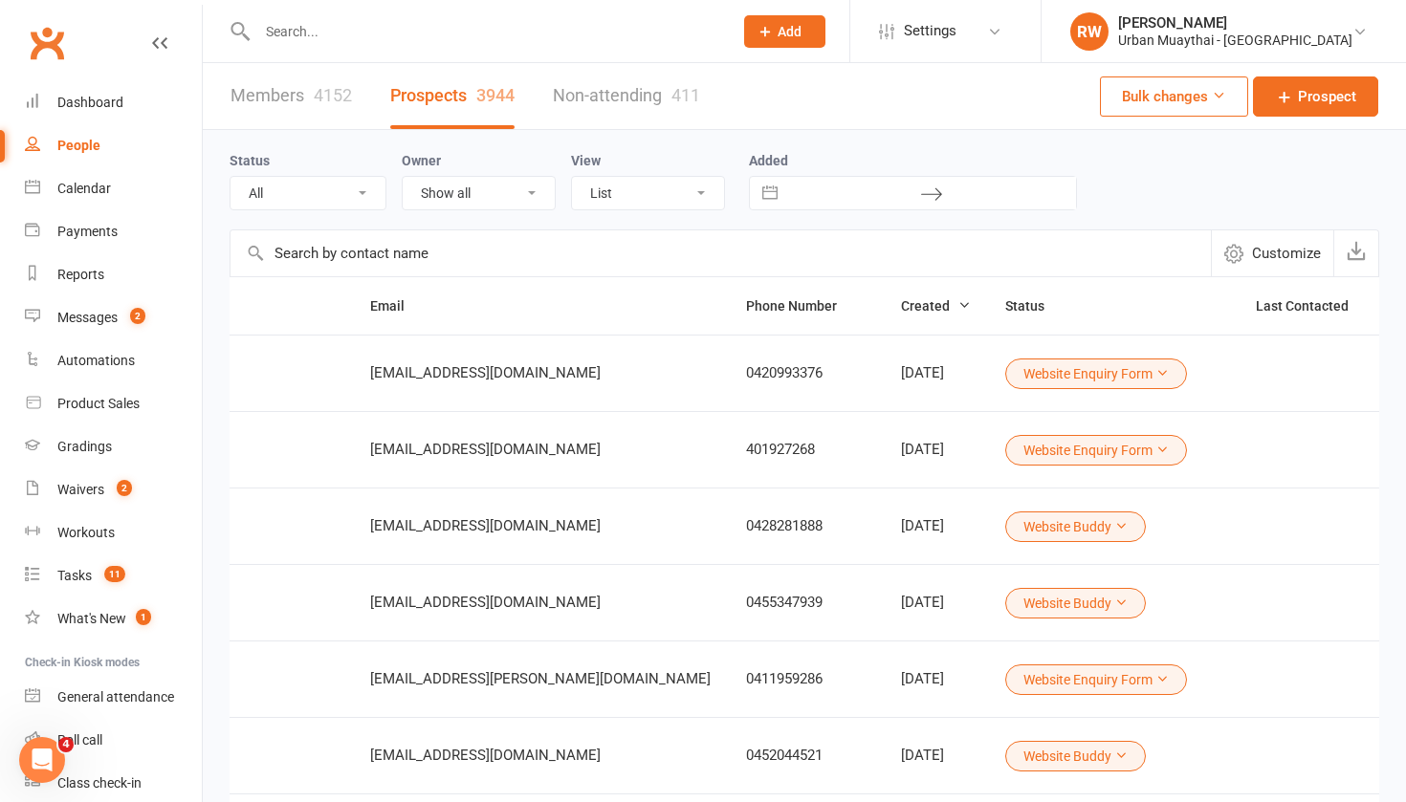
scroll to position [0, 249]
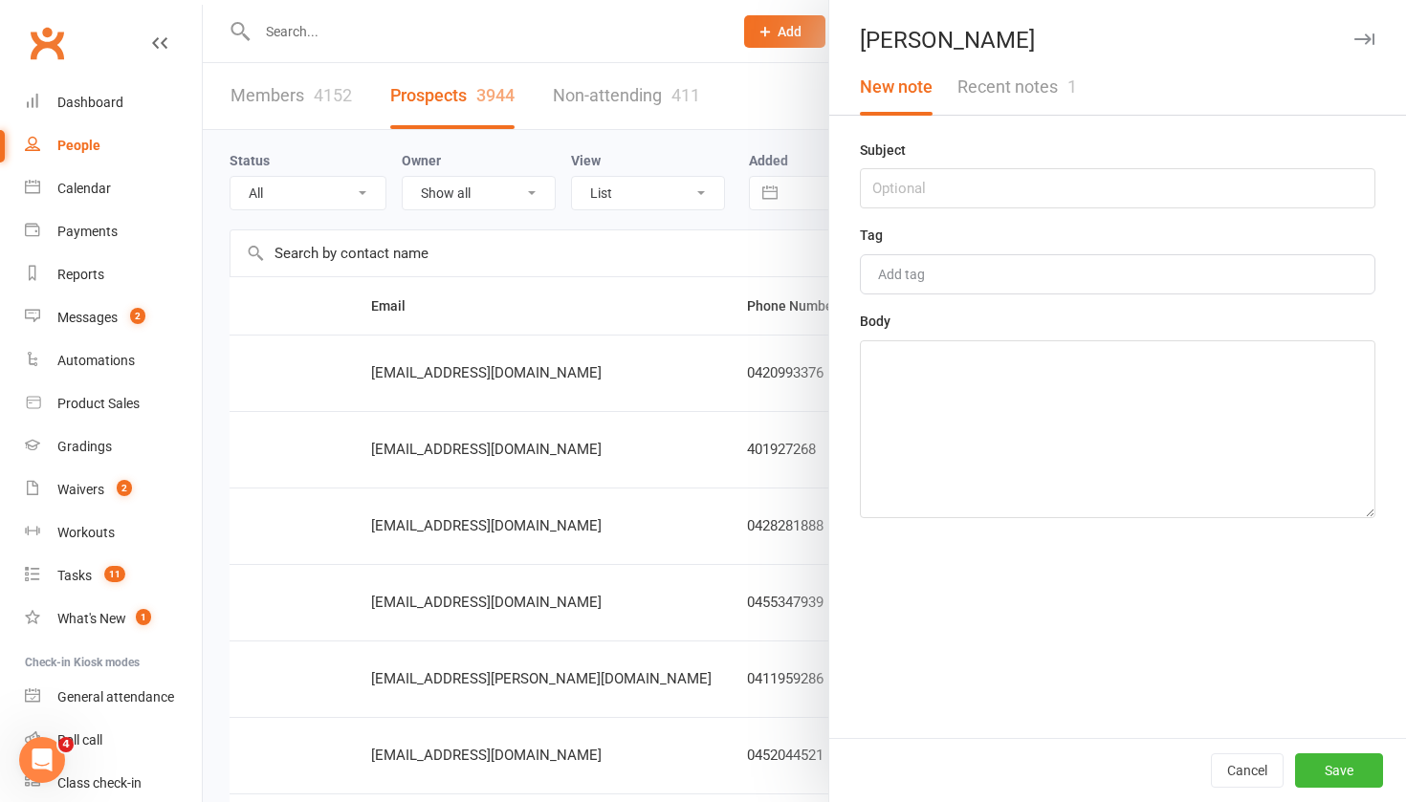
click at [758, 99] on div at bounding box center [804, 401] width 1203 height 802
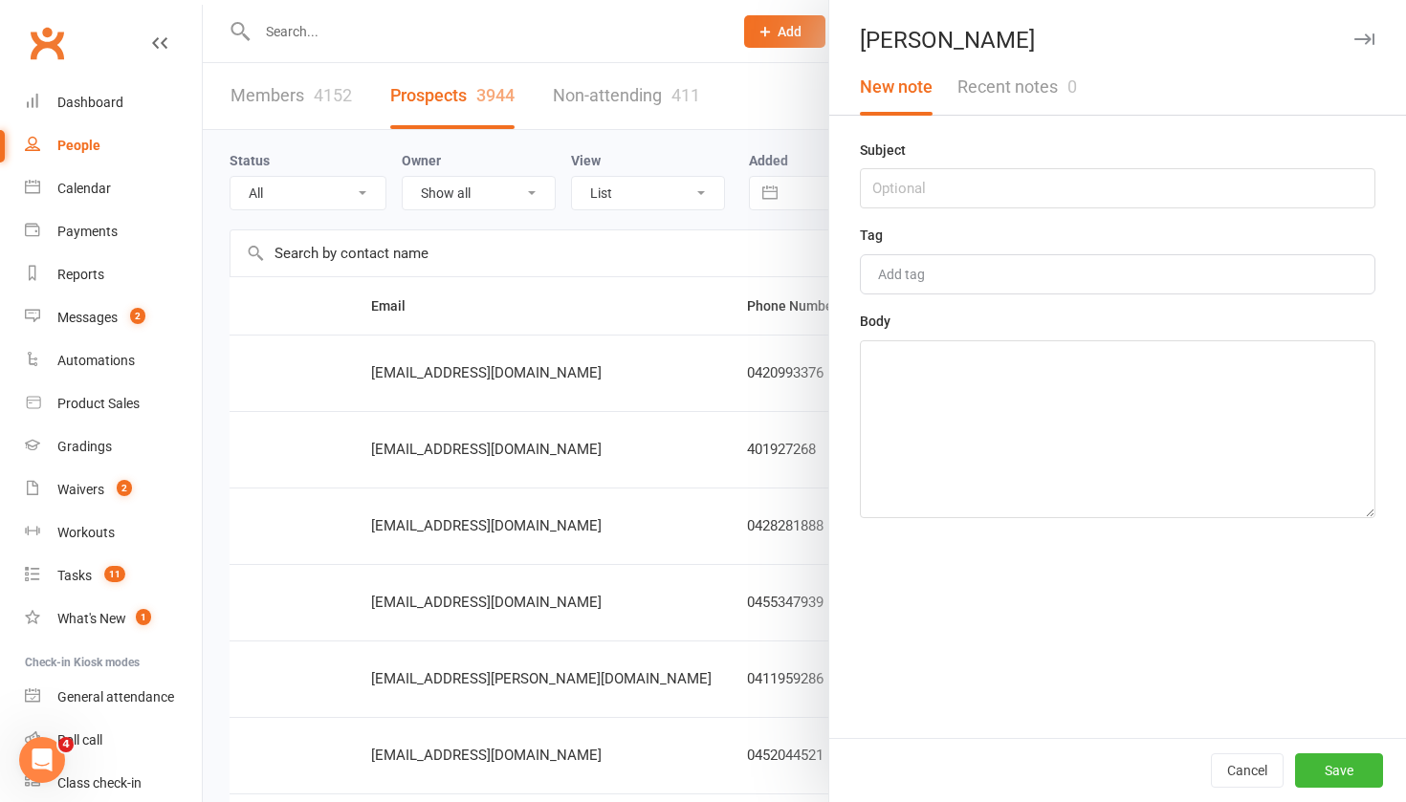
click at [632, 249] on div at bounding box center [804, 401] width 1203 height 802
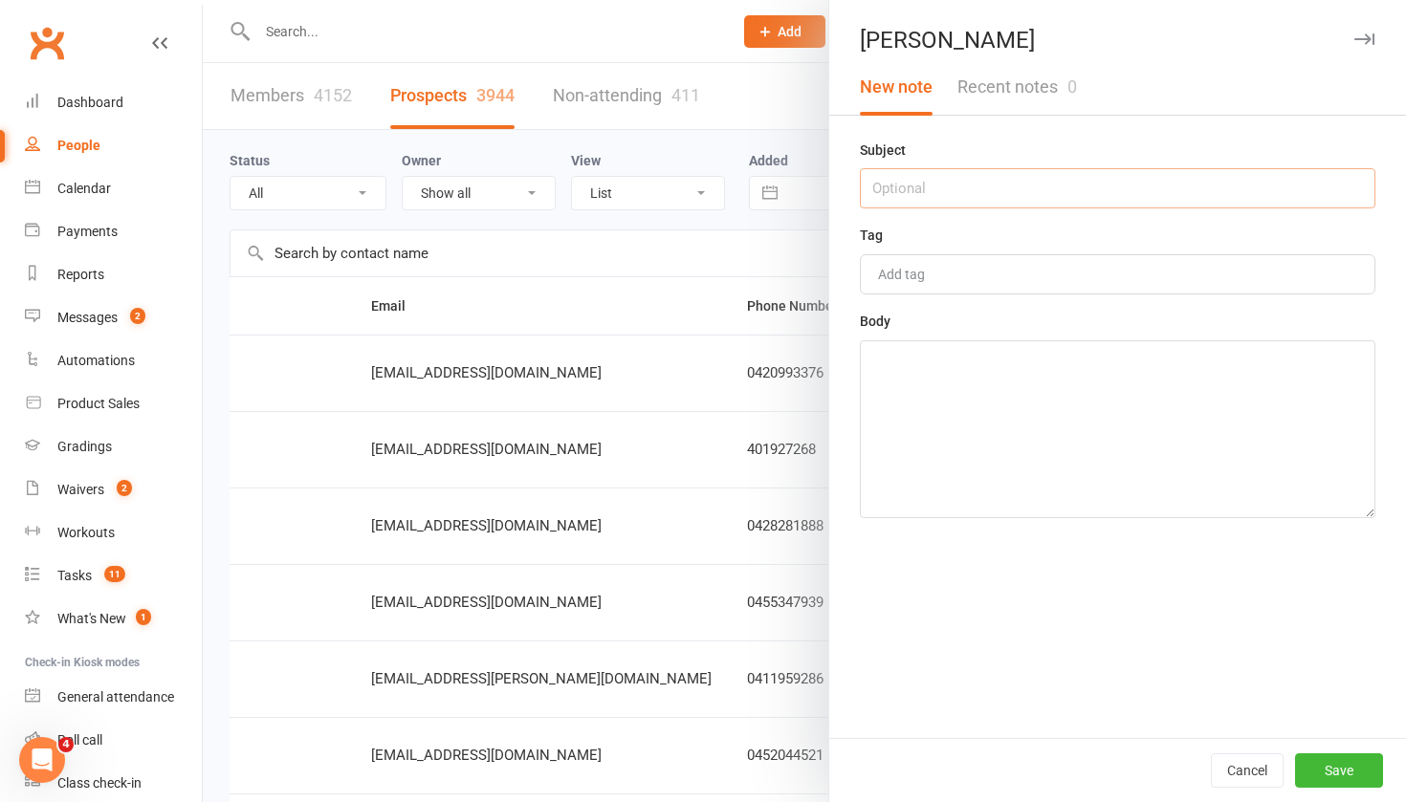
click at [929, 188] on input "text" at bounding box center [1117, 188] width 515 height 40
type input "15th SEPT"
click at [887, 367] on textarea at bounding box center [1117, 429] width 515 height 178
type textarea "NA 5.26pm"
click at [1334, 765] on button "Save" at bounding box center [1339, 770] width 88 height 34
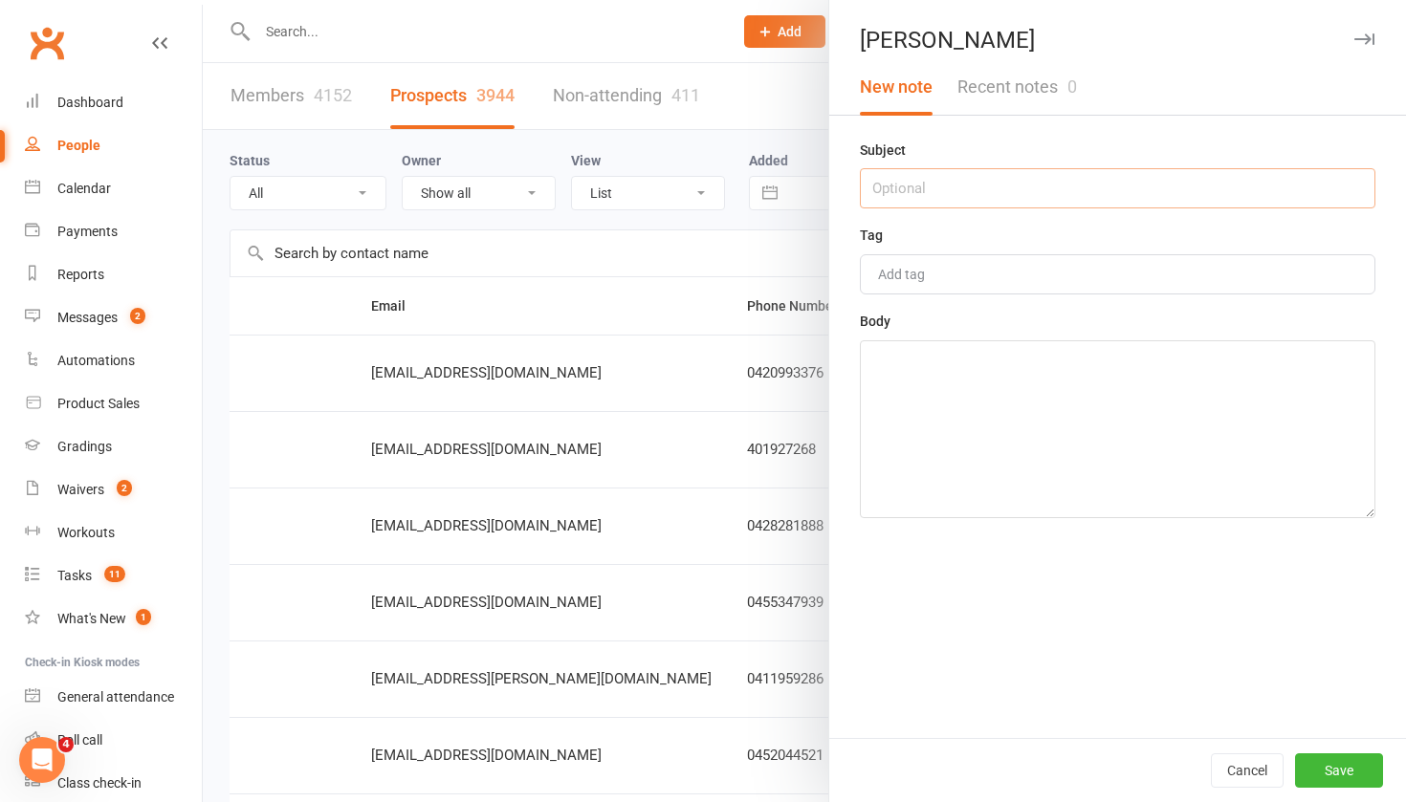
click at [922, 172] on input "text" at bounding box center [1117, 188] width 515 height 40
type input "15th SEPT"
click at [910, 378] on textarea at bounding box center [1117, 429] width 515 height 178
type textarea "NA 5.26pm"
click at [1337, 769] on button "Save" at bounding box center [1339, 770] width 88 height 34
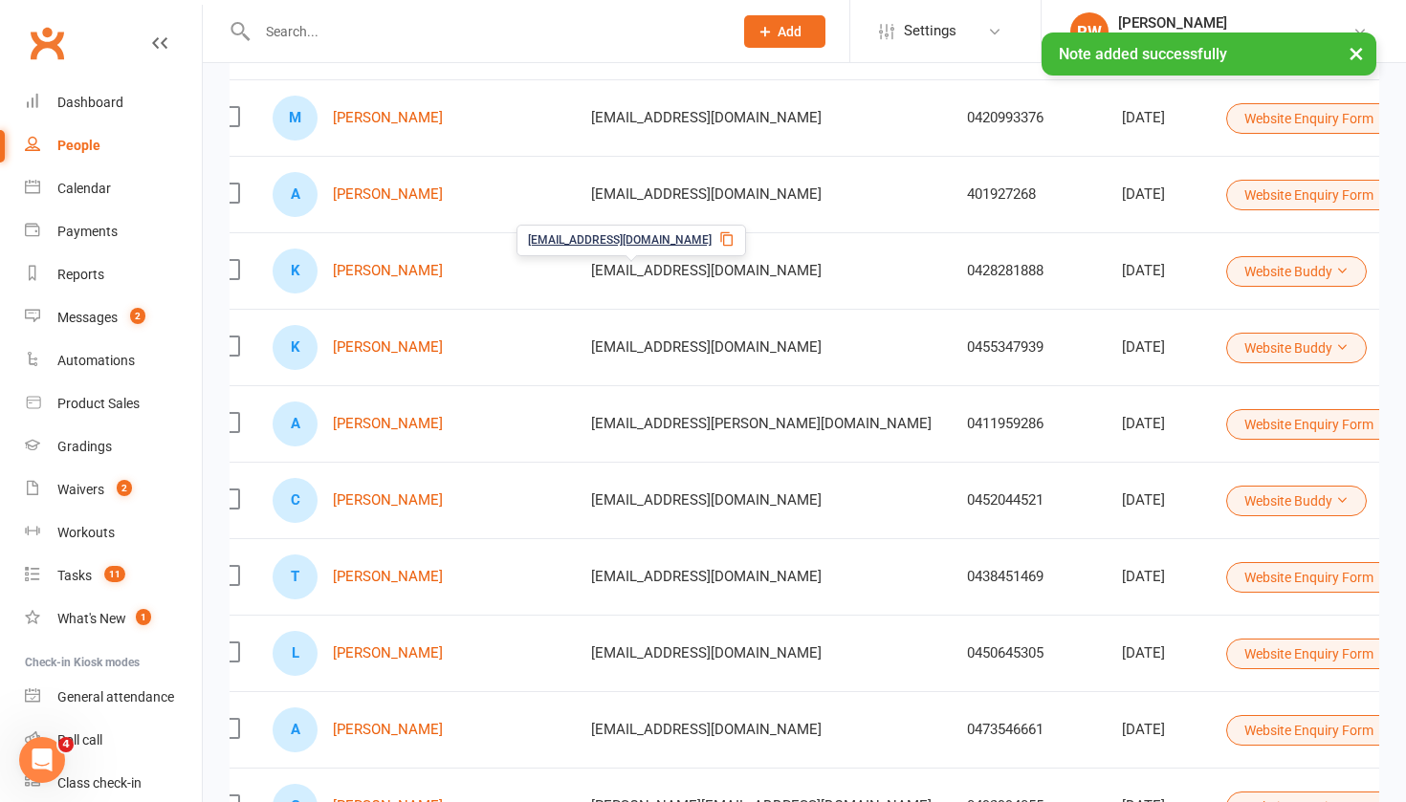
scroll to position [257, 0]
click at [949, 364] on td "0455347939" at bounding box center [1026, 345] width 155 height 76
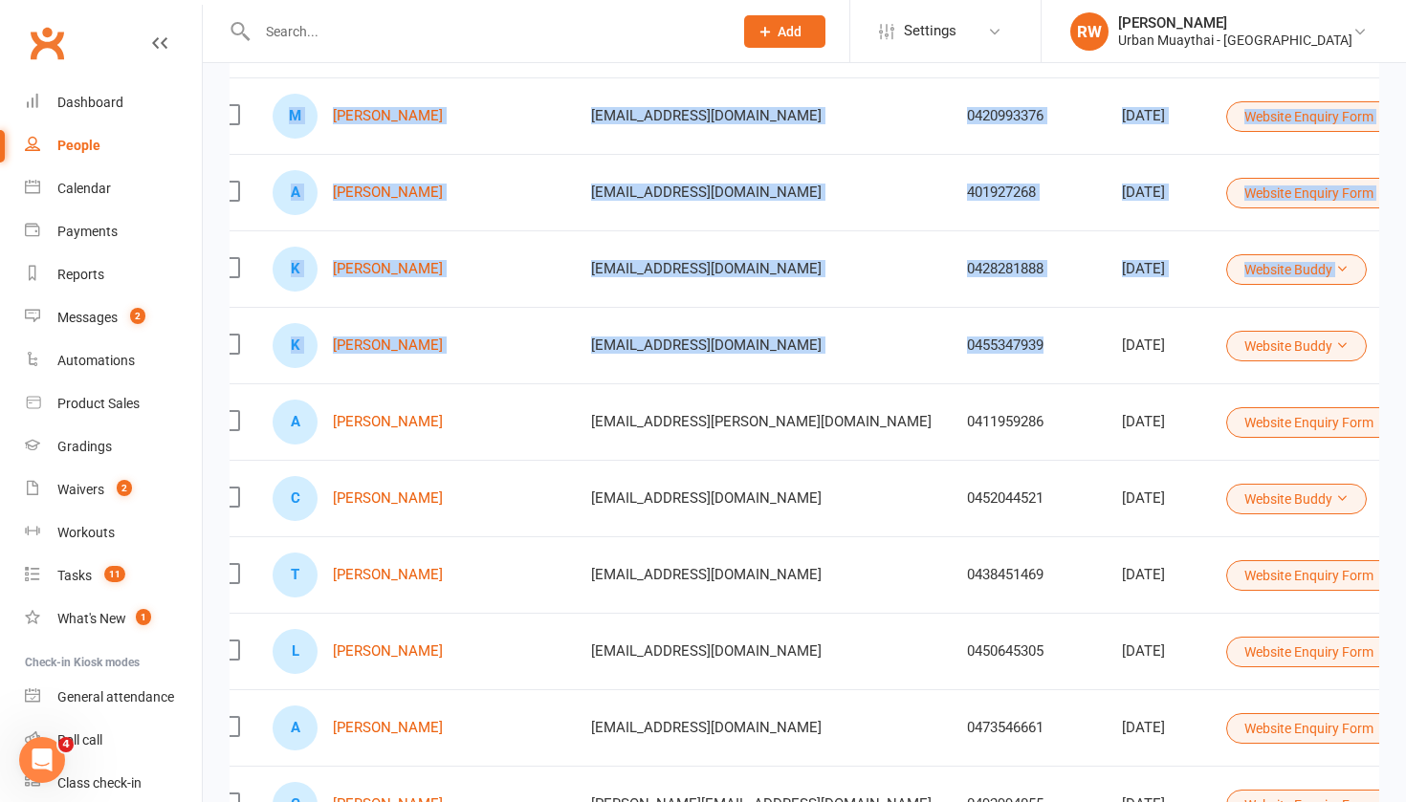
scroll to position [185, 0]
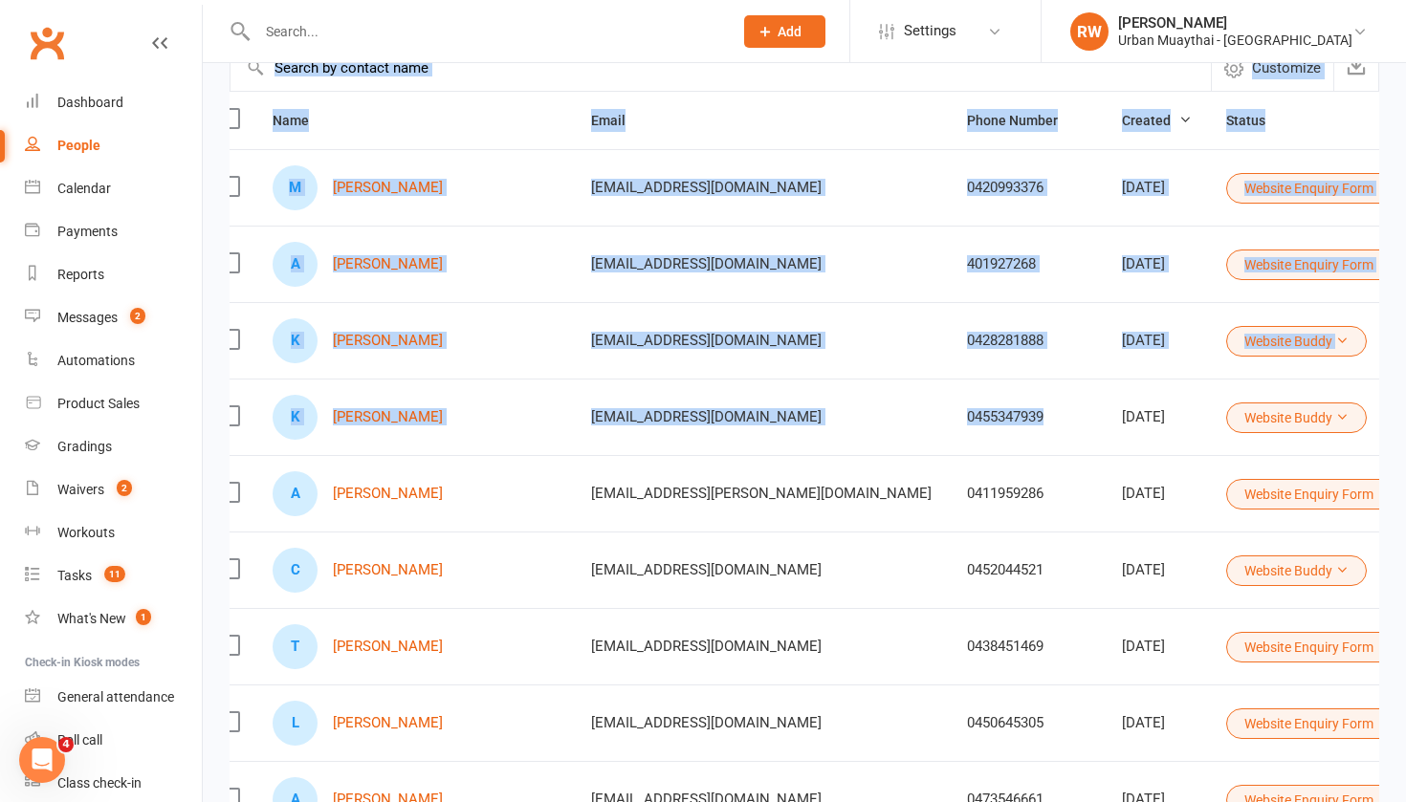
drag, startPoint x: 855, startPoint y: 364, endPoint x: 1227, endPoint y: -48, distance: 555.1
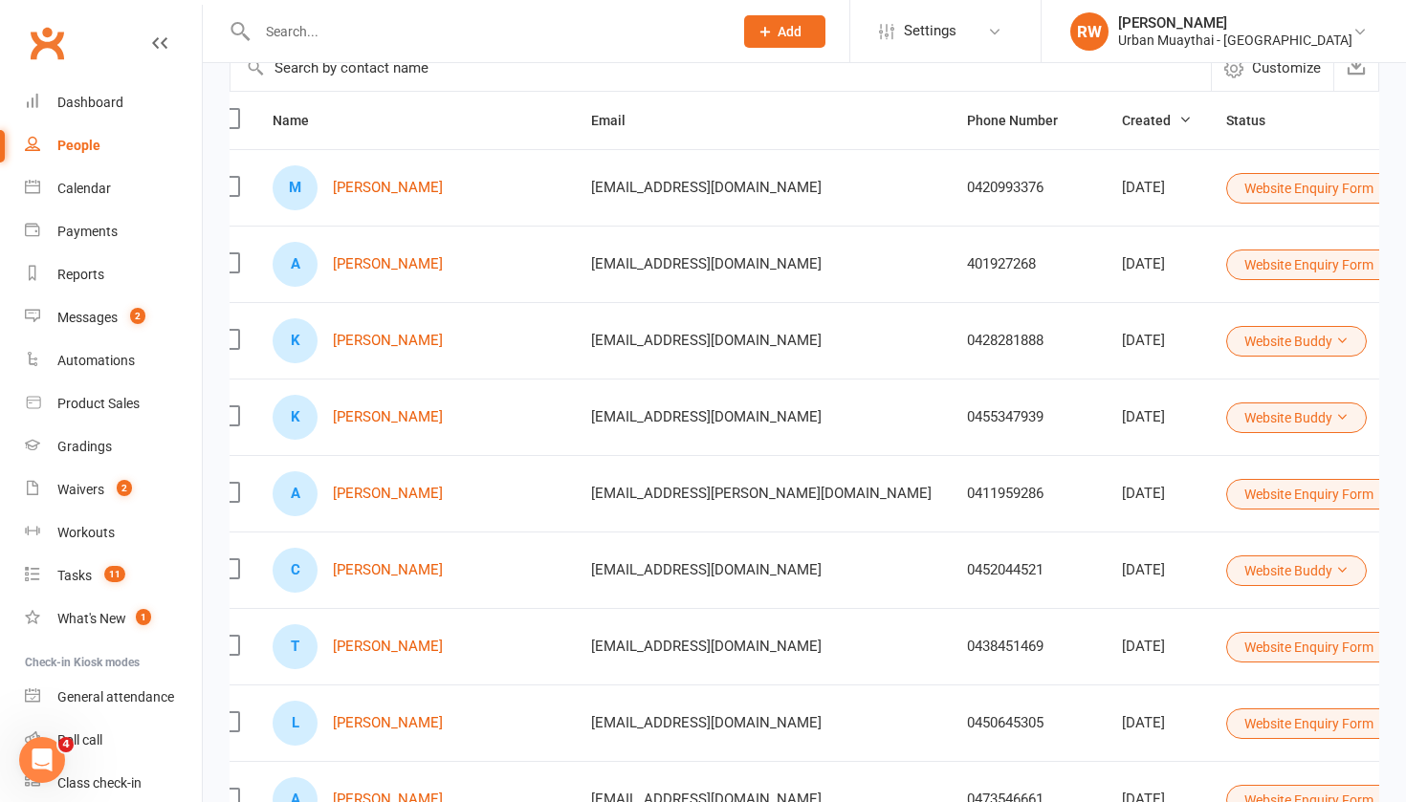
click at [719, 32] on input "text" at bounding box center [485, 31] width 468 height 27
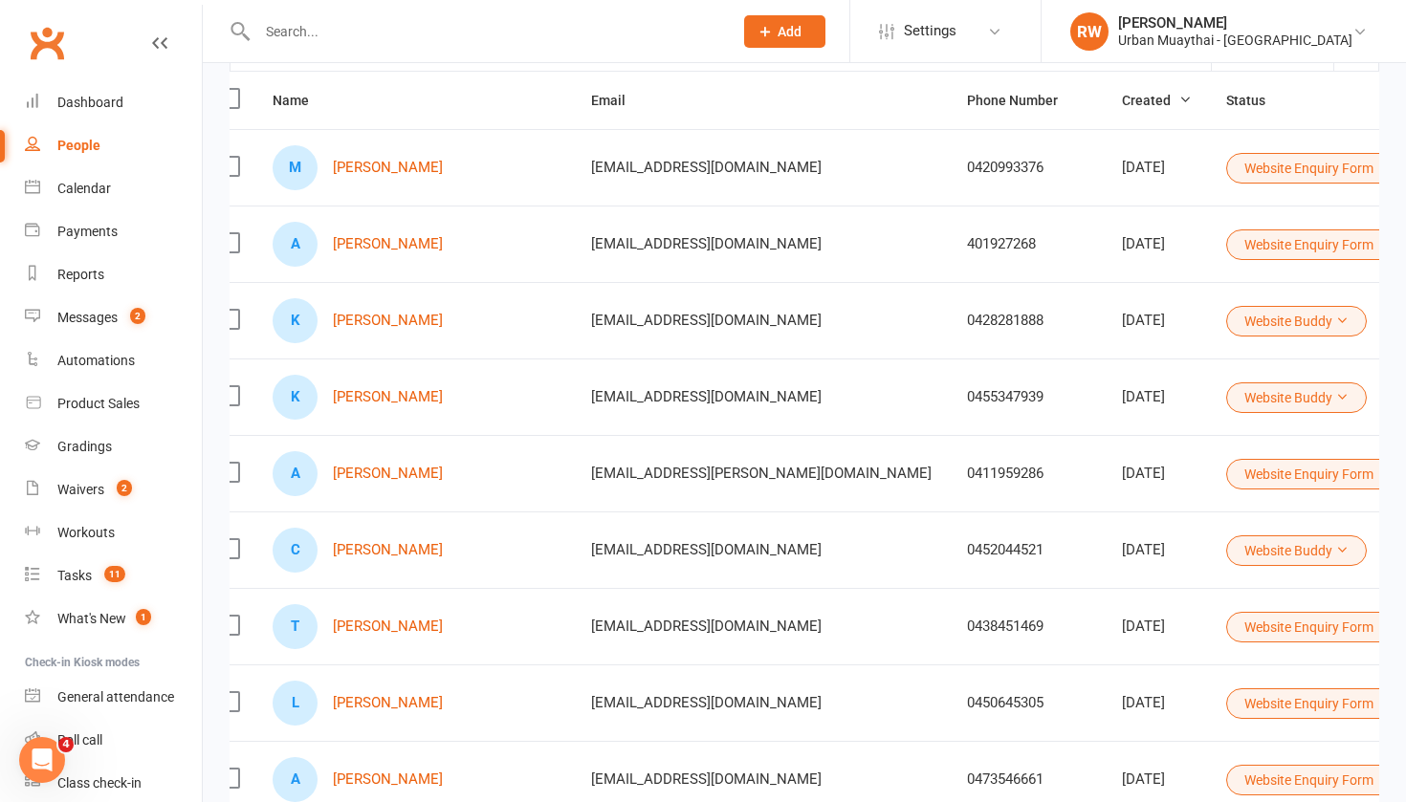
scroll to position [201, 0]
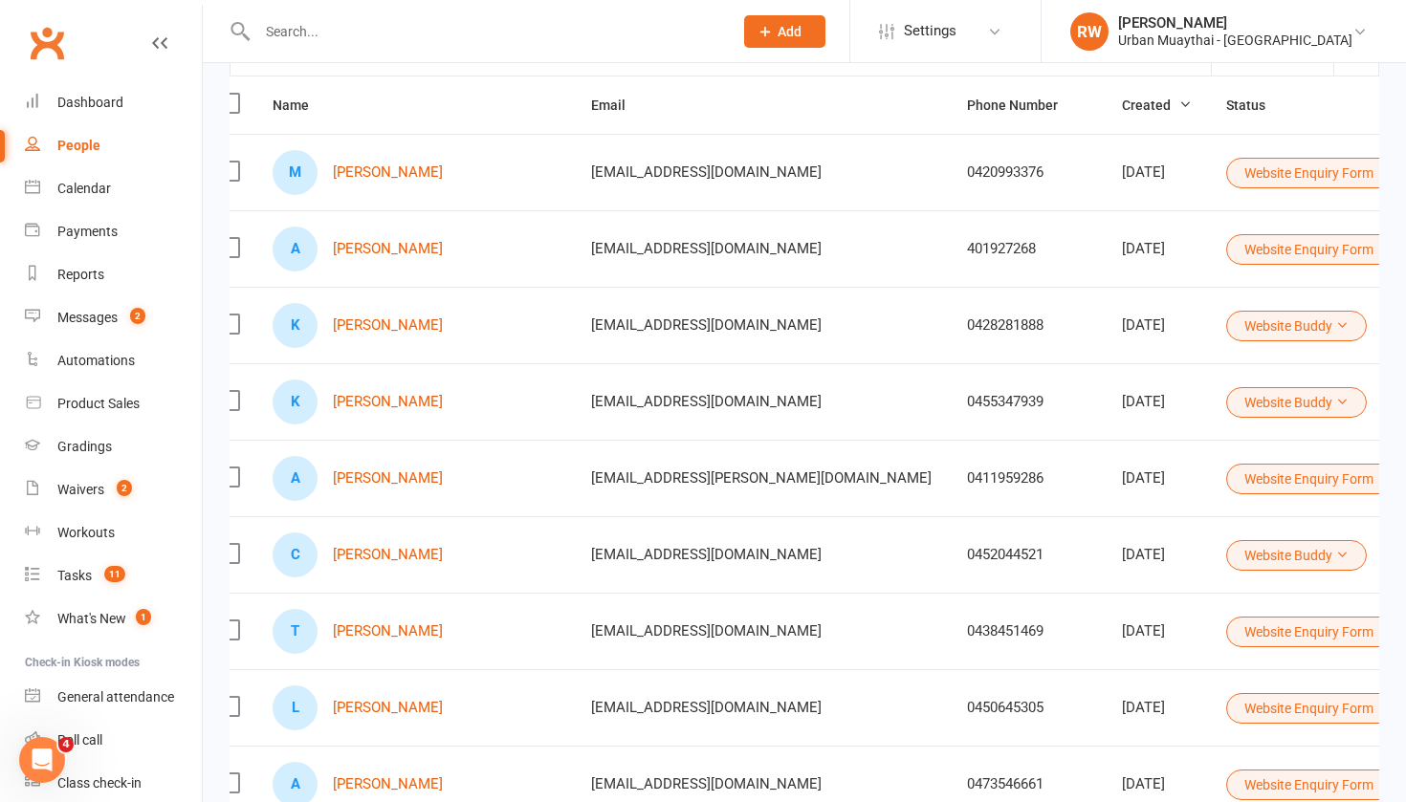
click at [1226, 401] on button "Website Buddy" at bounding box center [1296, 402] width 141 height 31
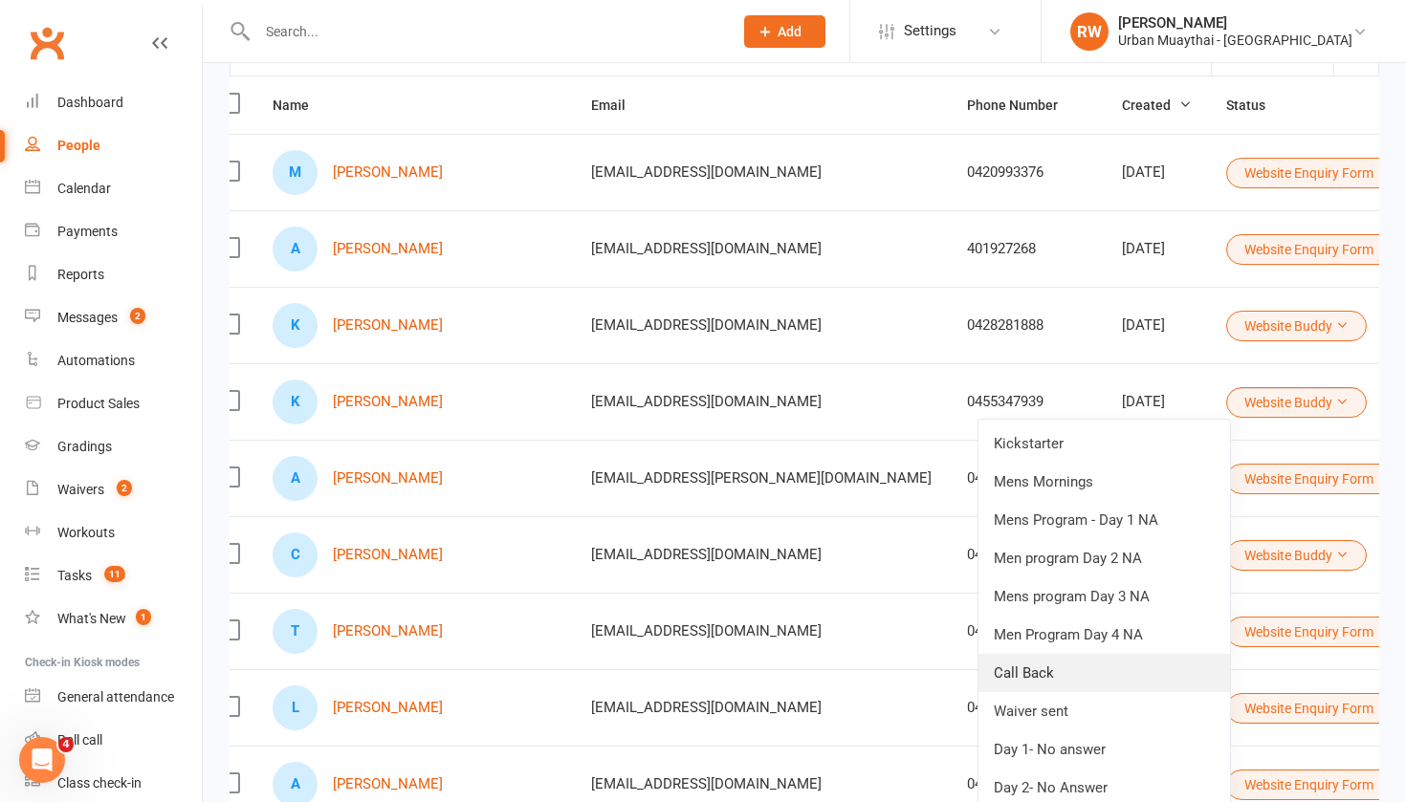
click at [1054, 664] on link "Call Back" at bounding box center [1103, 673] width 251 height 38
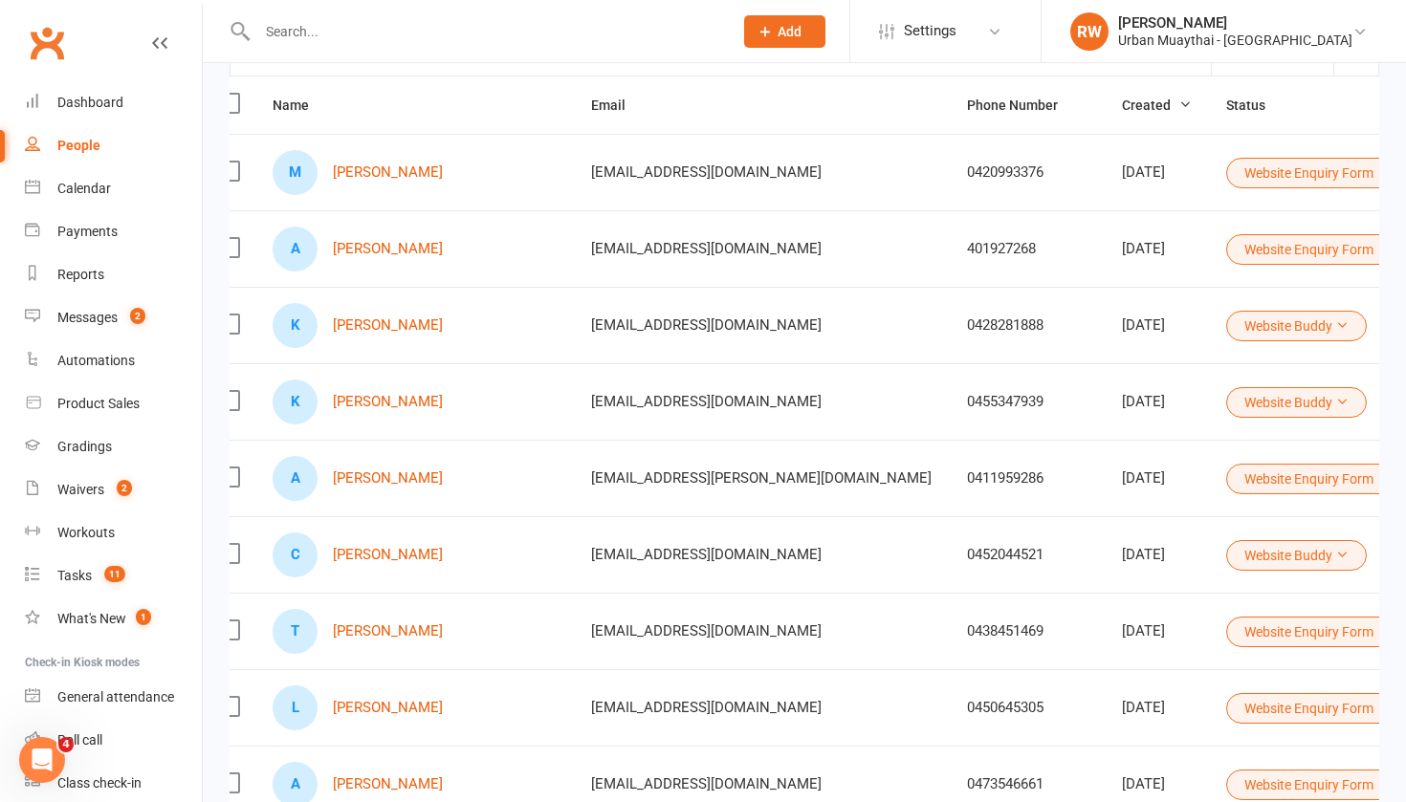
drag, startPoint x: 1252, startPoint y: 7, endPoint x: 1213, endPoint y: 402, distance: 396.7
click at [1226, 402] on button "Website Buddy" at bounding box center [1296, 402] width 141 height 31
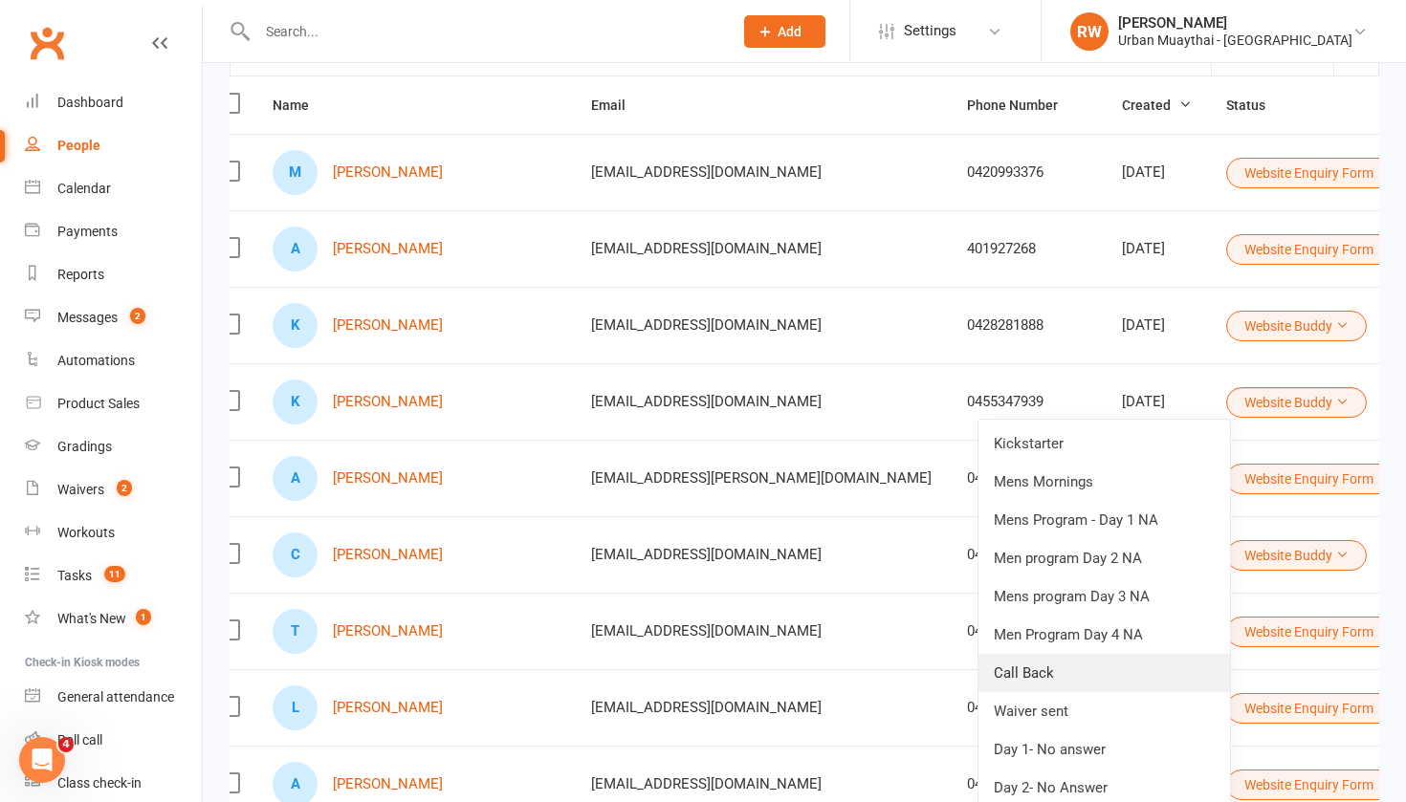
click at [1027, 672] on link "Call Back" at bounding box center [1103, 673] width 251 height 38
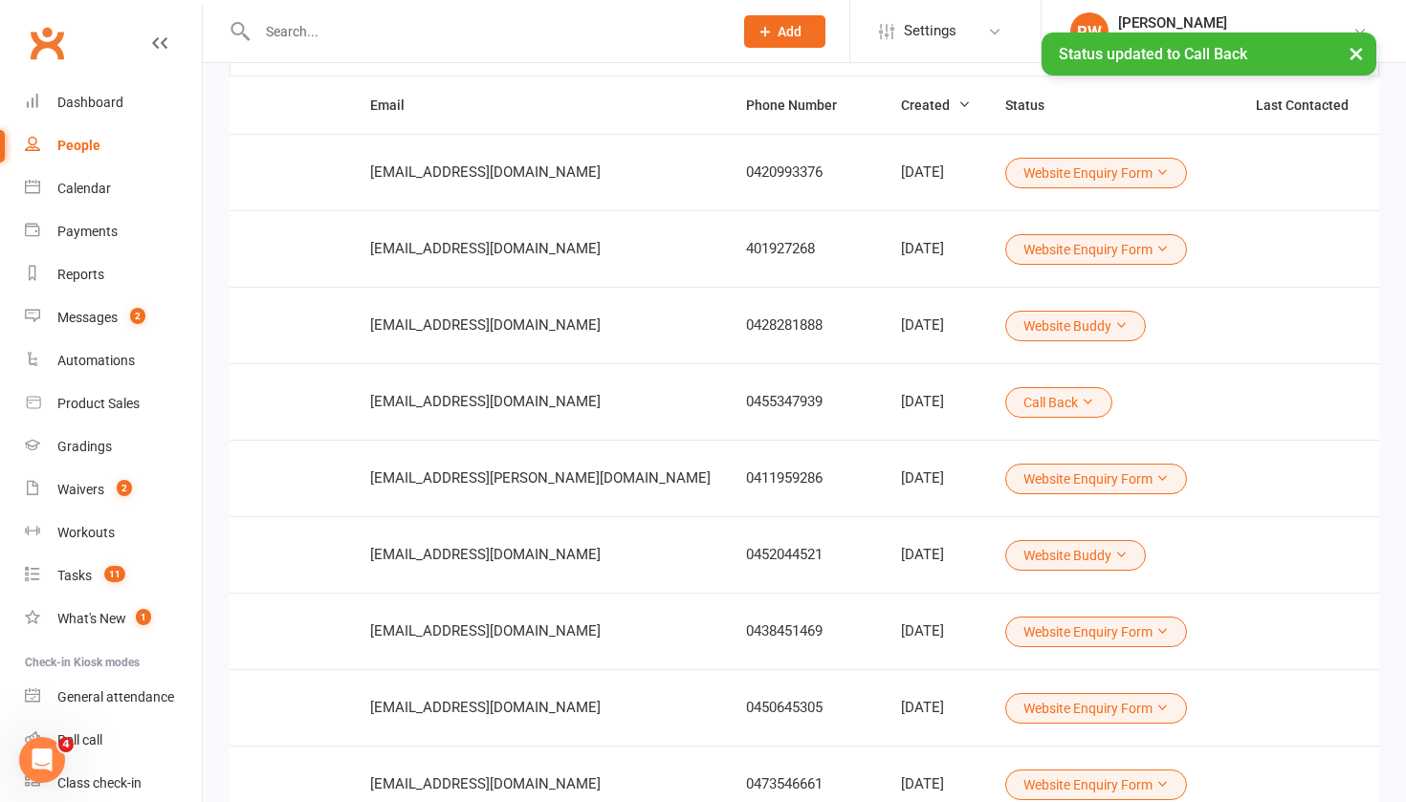
scroll to position [0, 249]
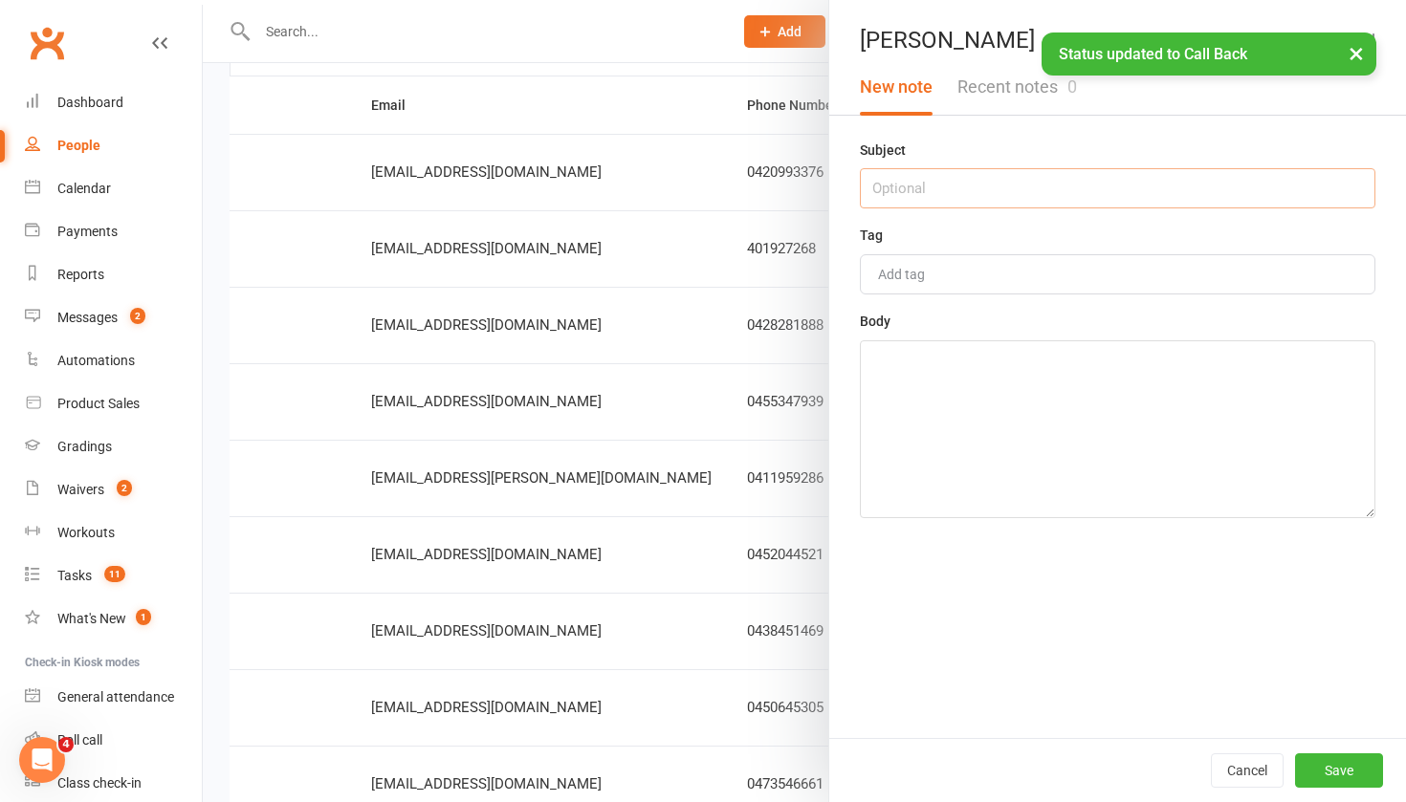
click at [930, 193] on input "text" at bounding box center [1117, 188] width 515 height 40
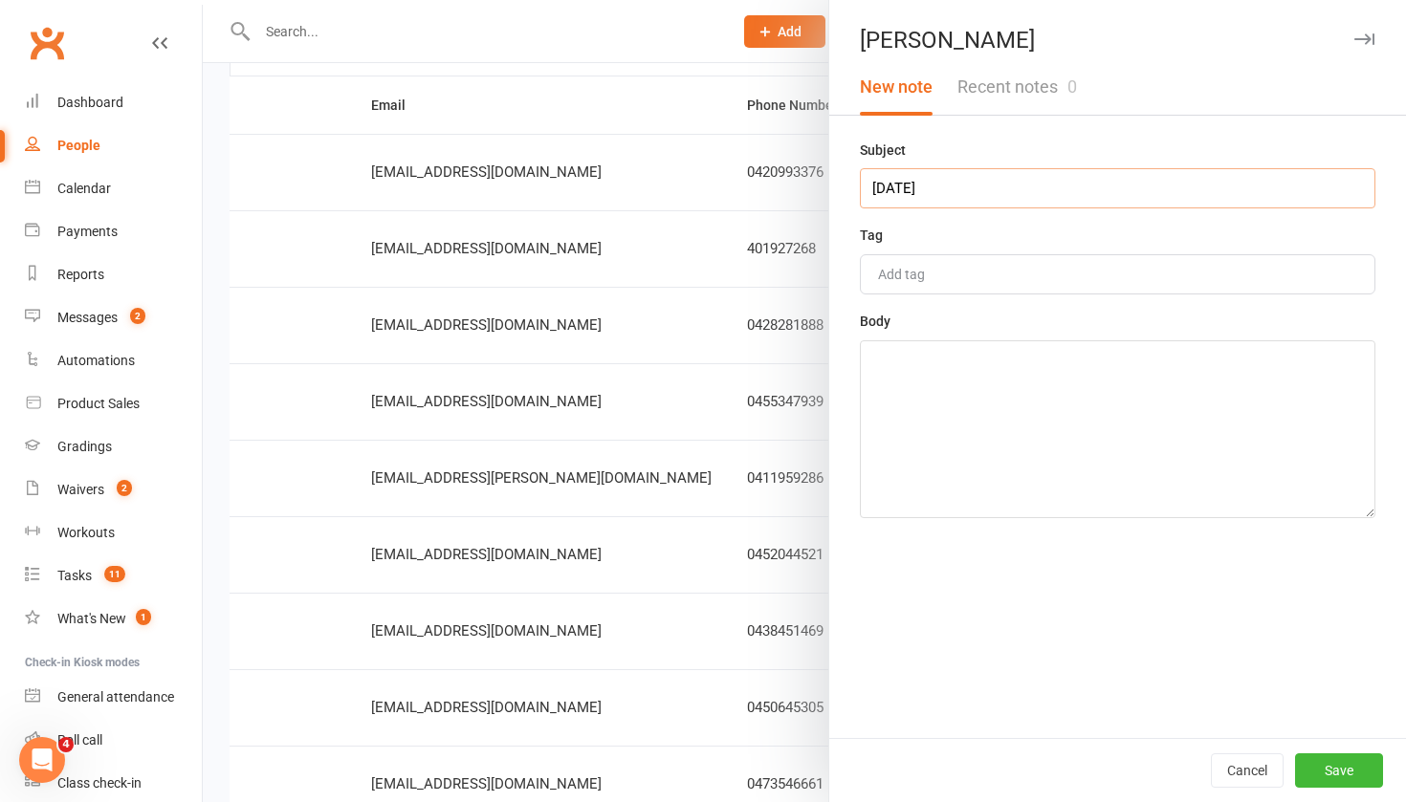
type input "15th SEPT"
click at [948, 381] on textarea at bounding box center [1117, 429] width 515 height 178
type textarea "needs to change her job which is likely works at foster care place"
click at [1318, 774] on button "Save" at bounding box center [1339, 770] width 88 height 34
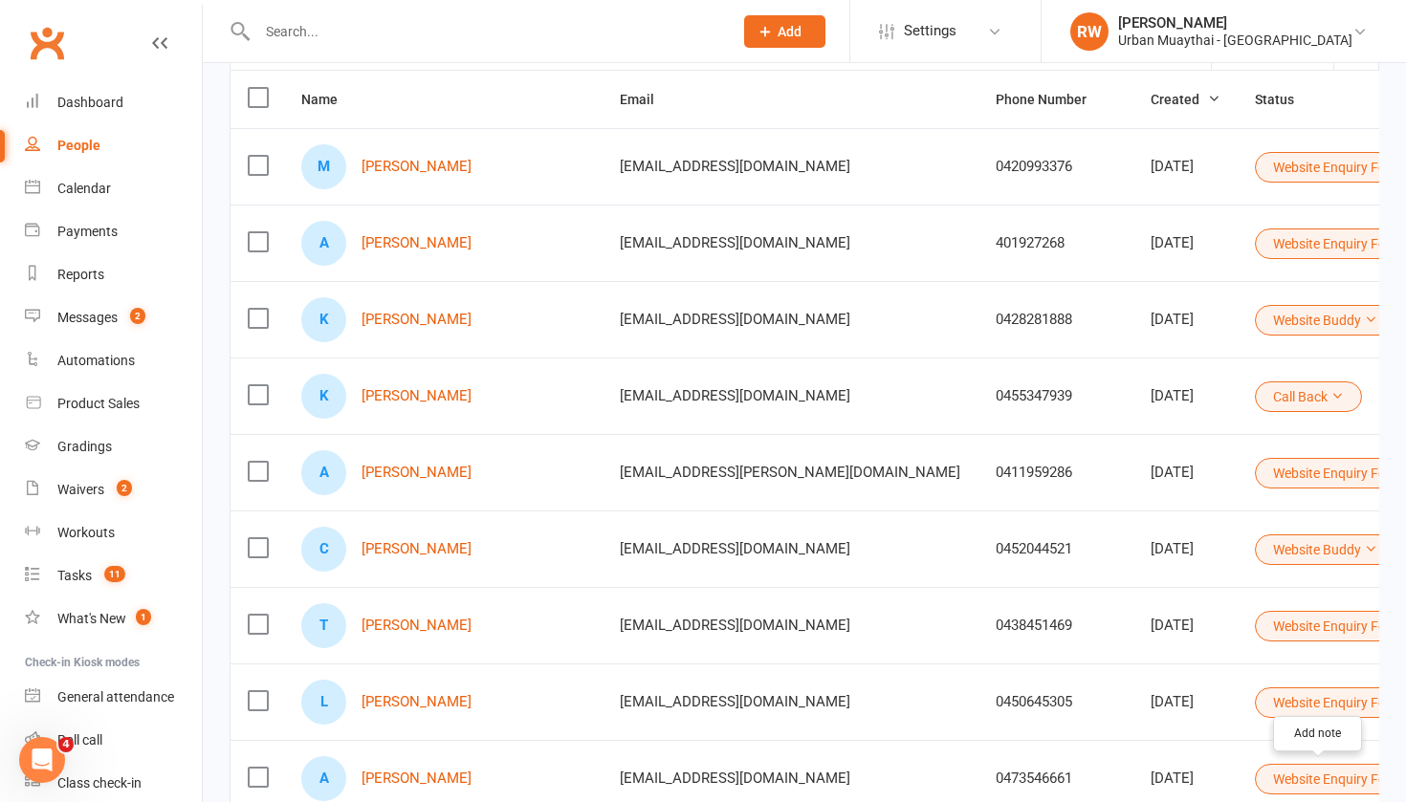
scroll to position [0, 0]
click at [1405, 467] on icon at bounding box center [1411, 472] width 13 height 13
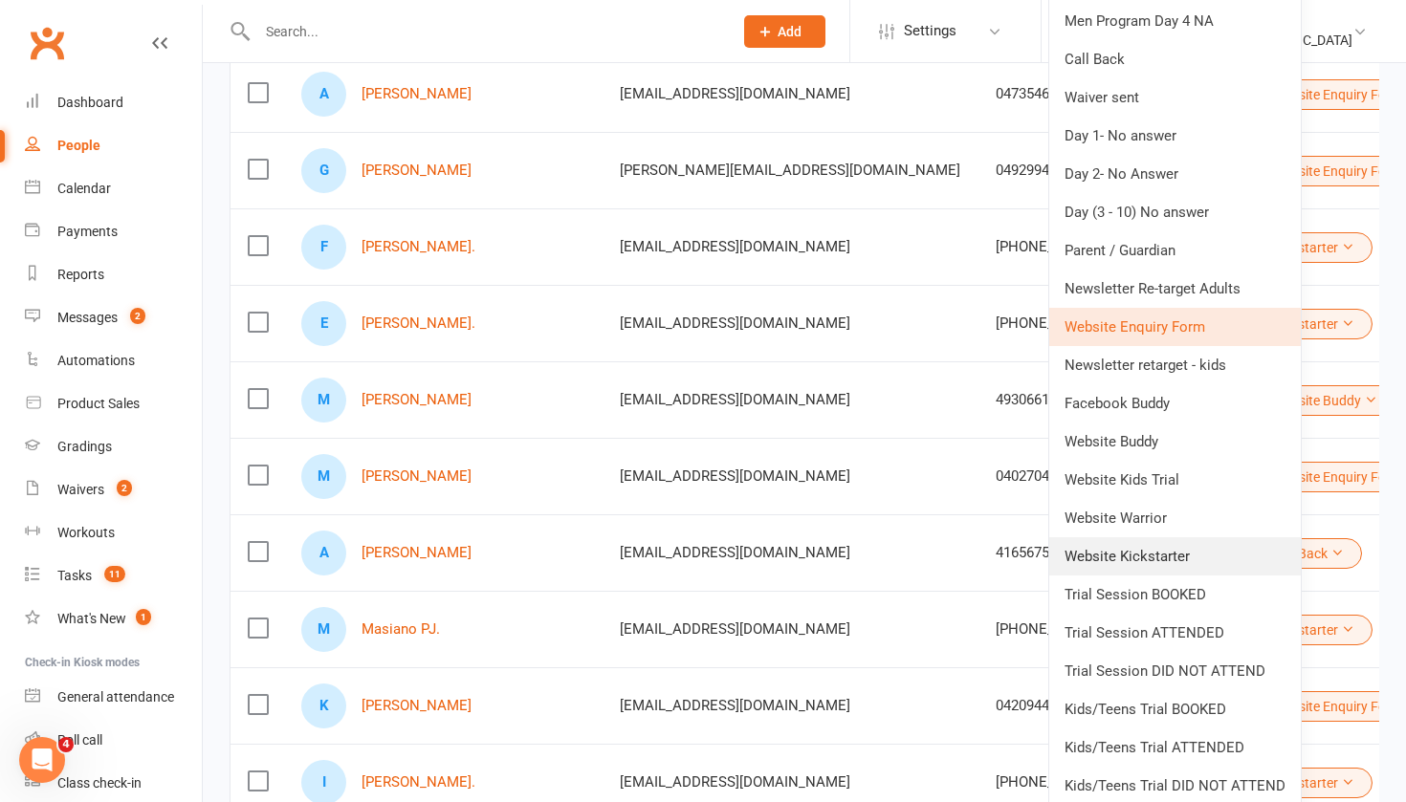
scroll to position [891, 0]
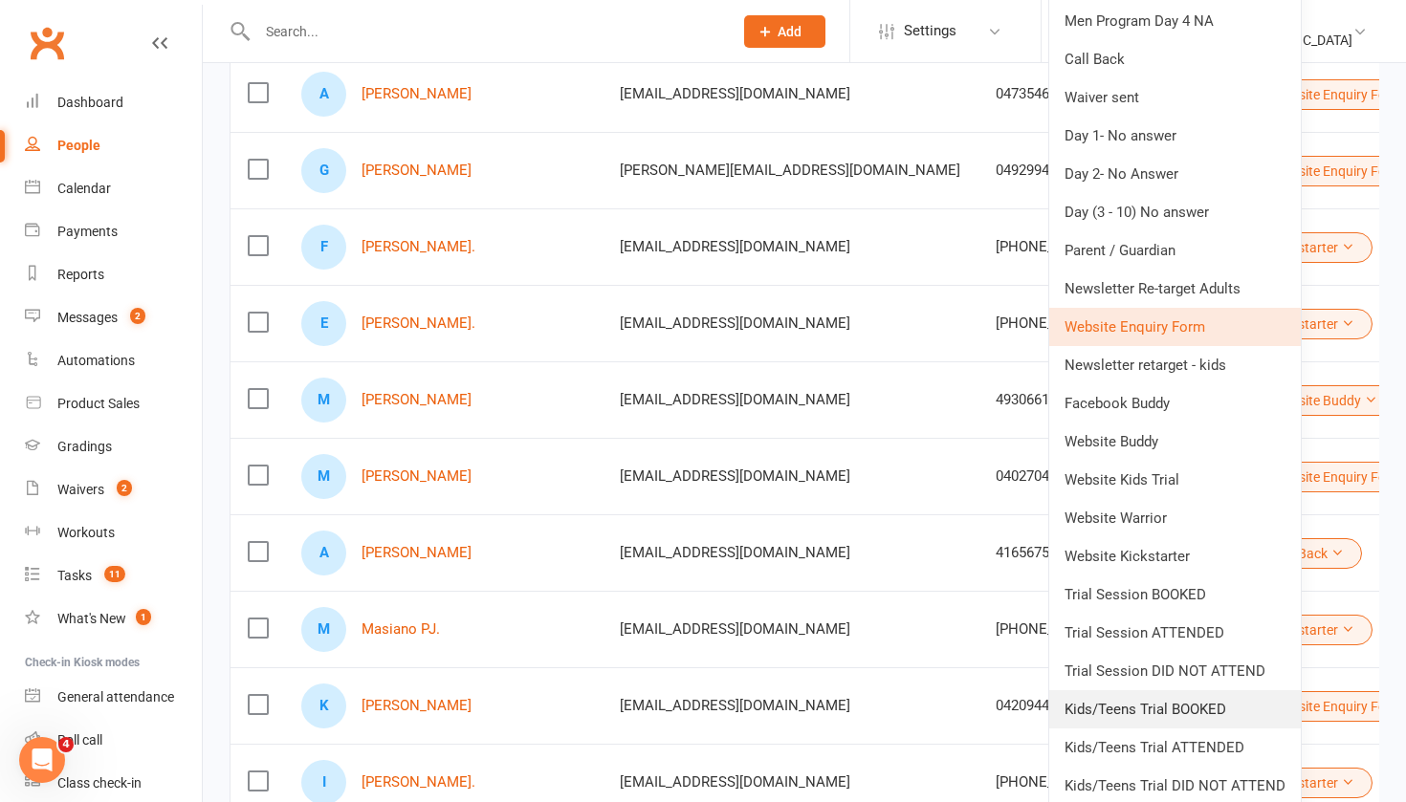
click at [1119, 711] on link "Kids/Teens Trial BOOKED" at bounding box center [1174, 709] width 251 height 38
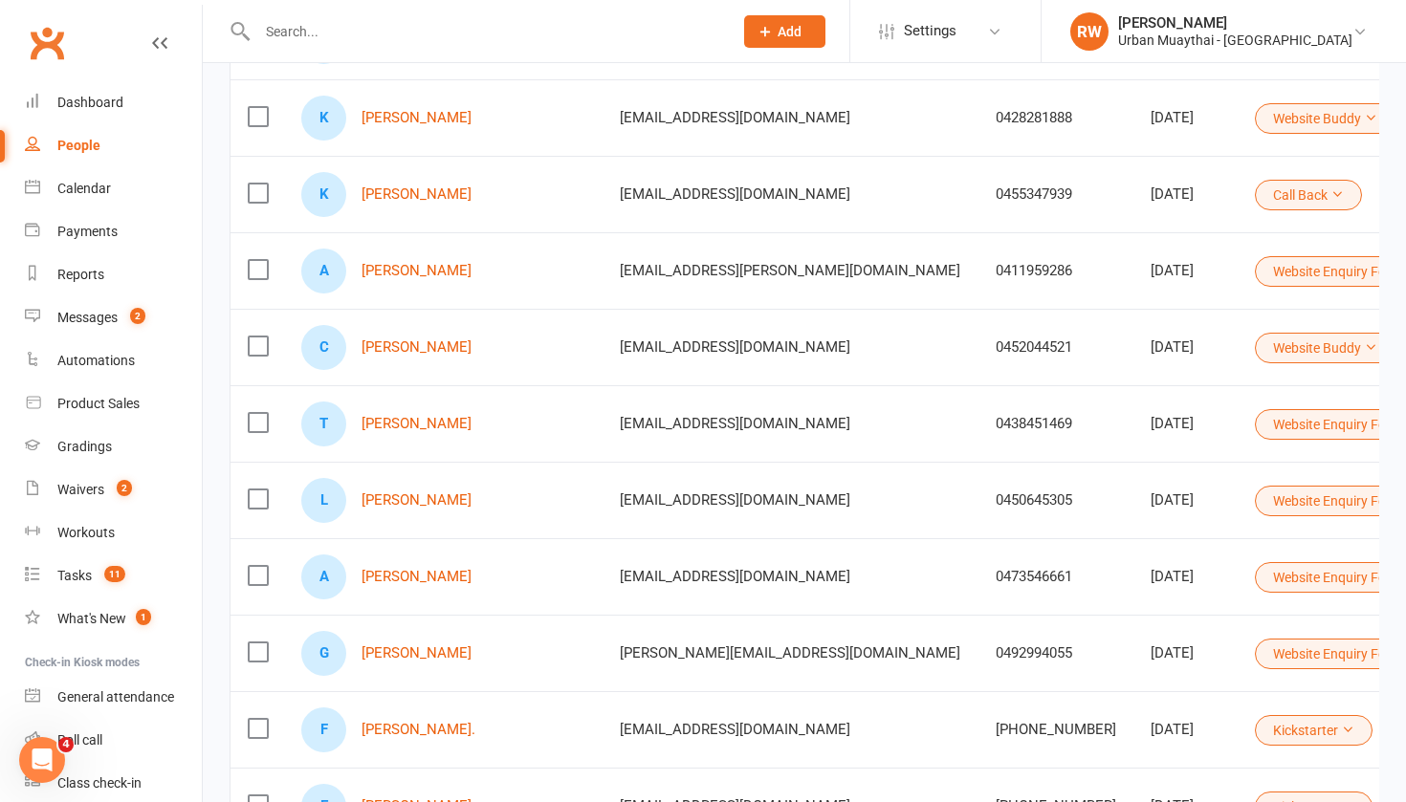
scroll to position [406, 0]
click at [1405, 273] on icon at bounding box center [1411, 272] width 13 height 13
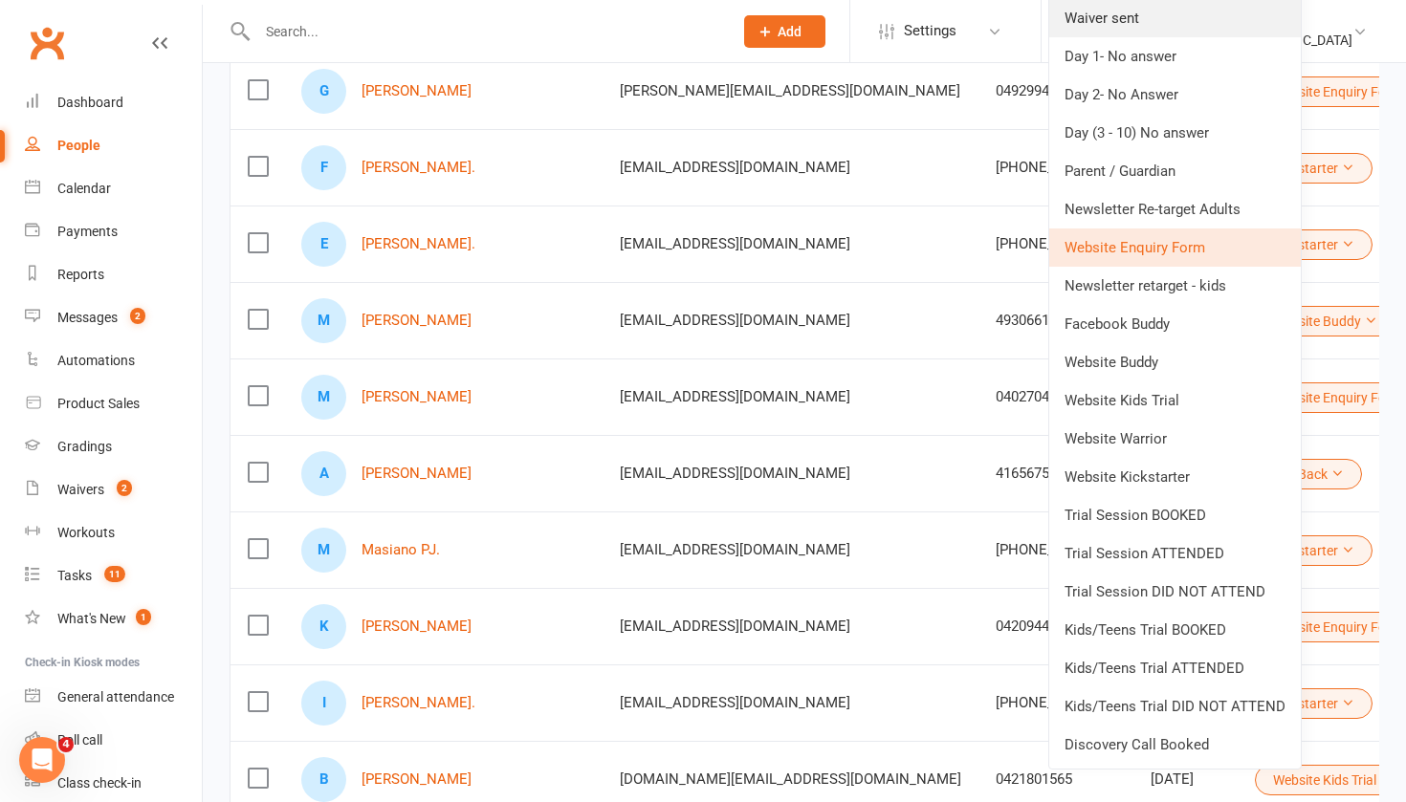
scroll to position [971, 0]
click at [1149, 622] on link "Kids/Teens Trial BOOKED" at bounding box center [1174, 629] width 251 height 38
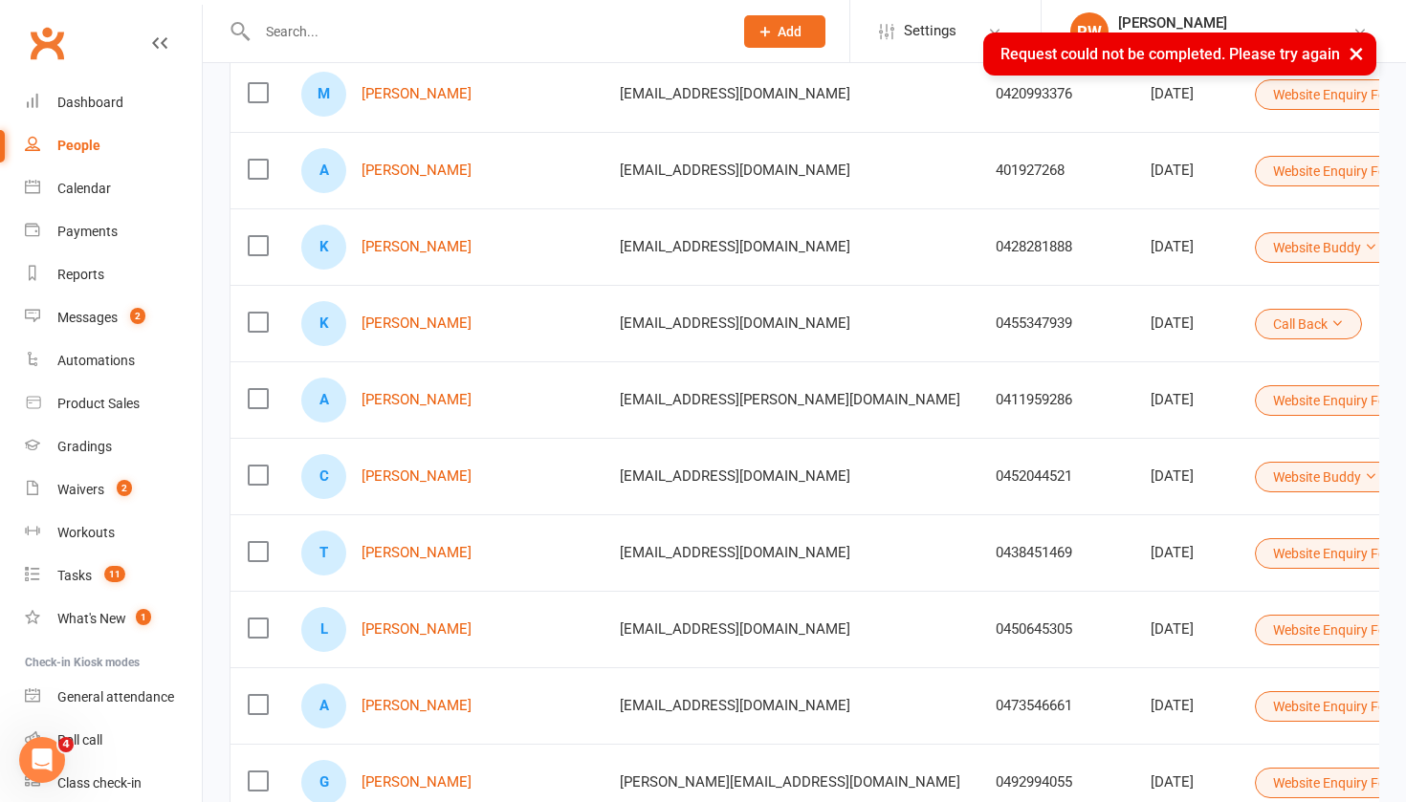
click at [1405, 398] on icon at bounding box center [1411, 399] width 13 height 13
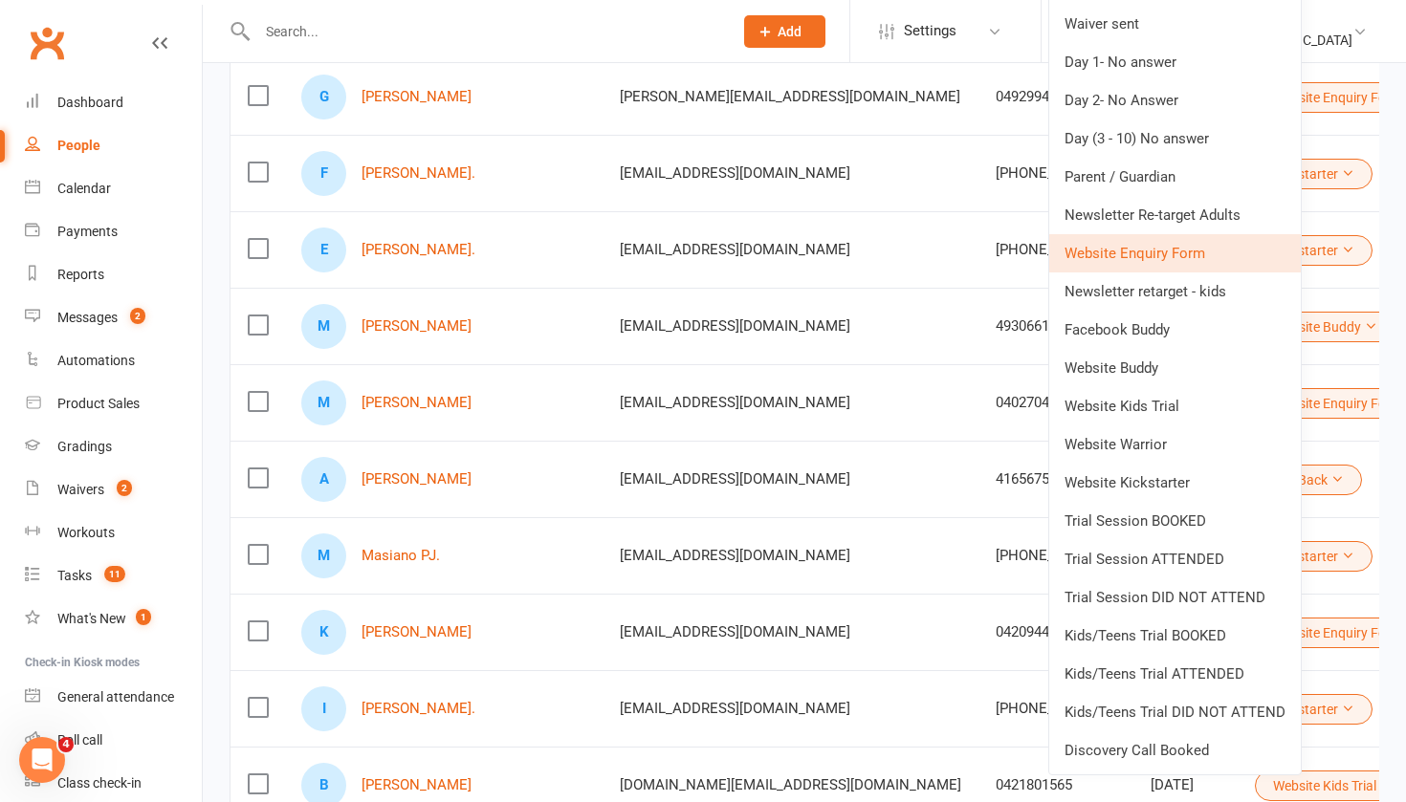
scroll to position [967, 0]
click at [1266, 79] on link "Day 2- No Answer" at bounding box center [1174, 98] width 251 height 38
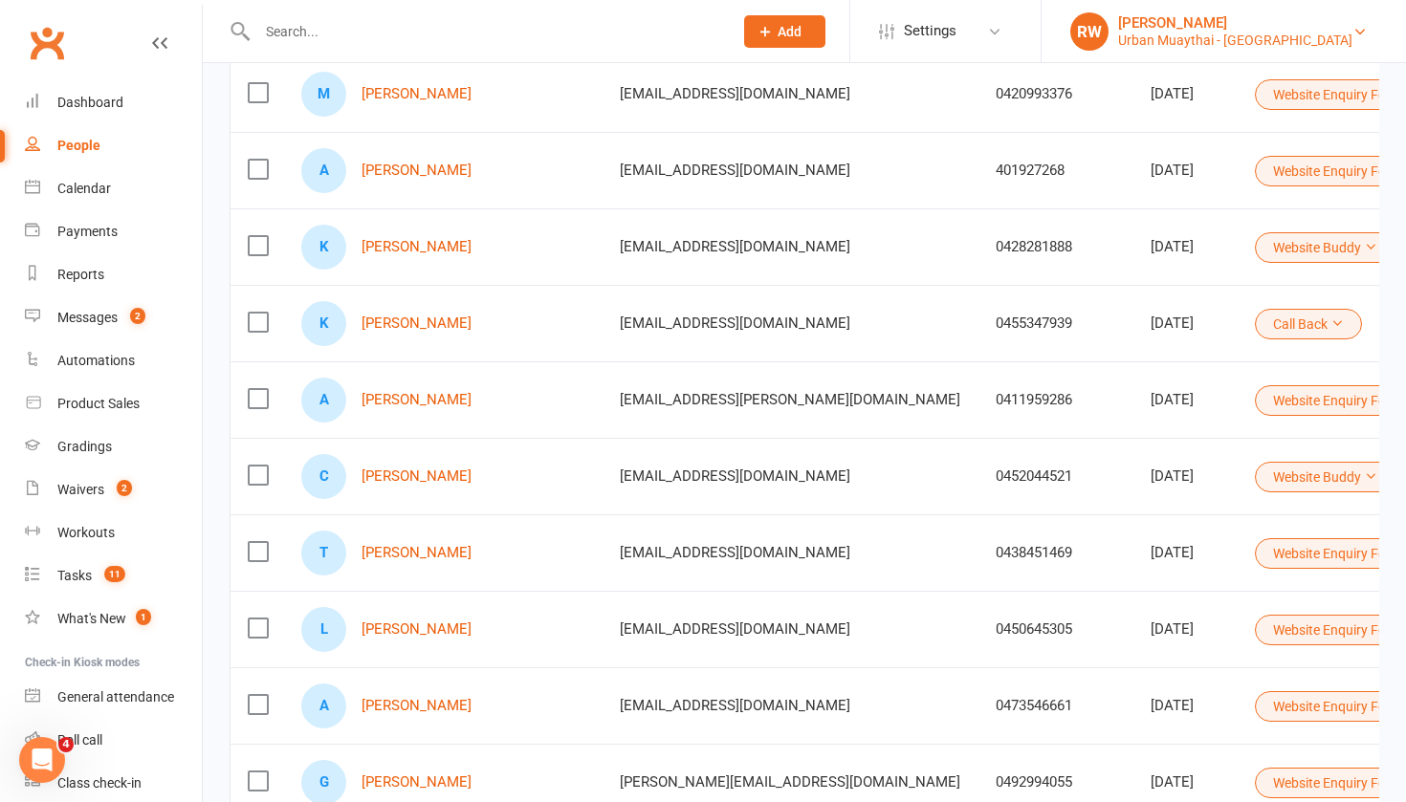
click at [1405, 399] on icon at bounding box center [1411, 399] width 13 height 13
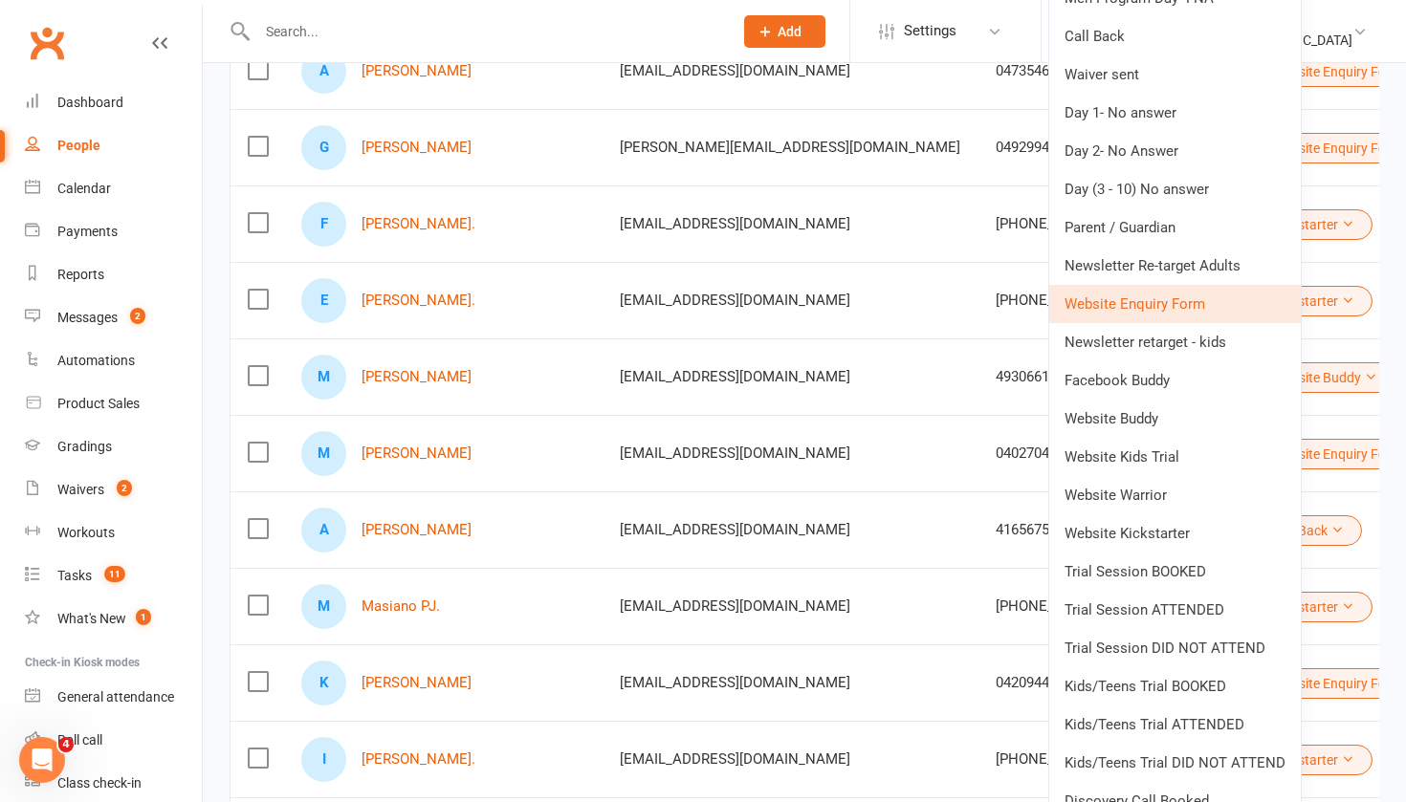
scroll to position [924, 0]
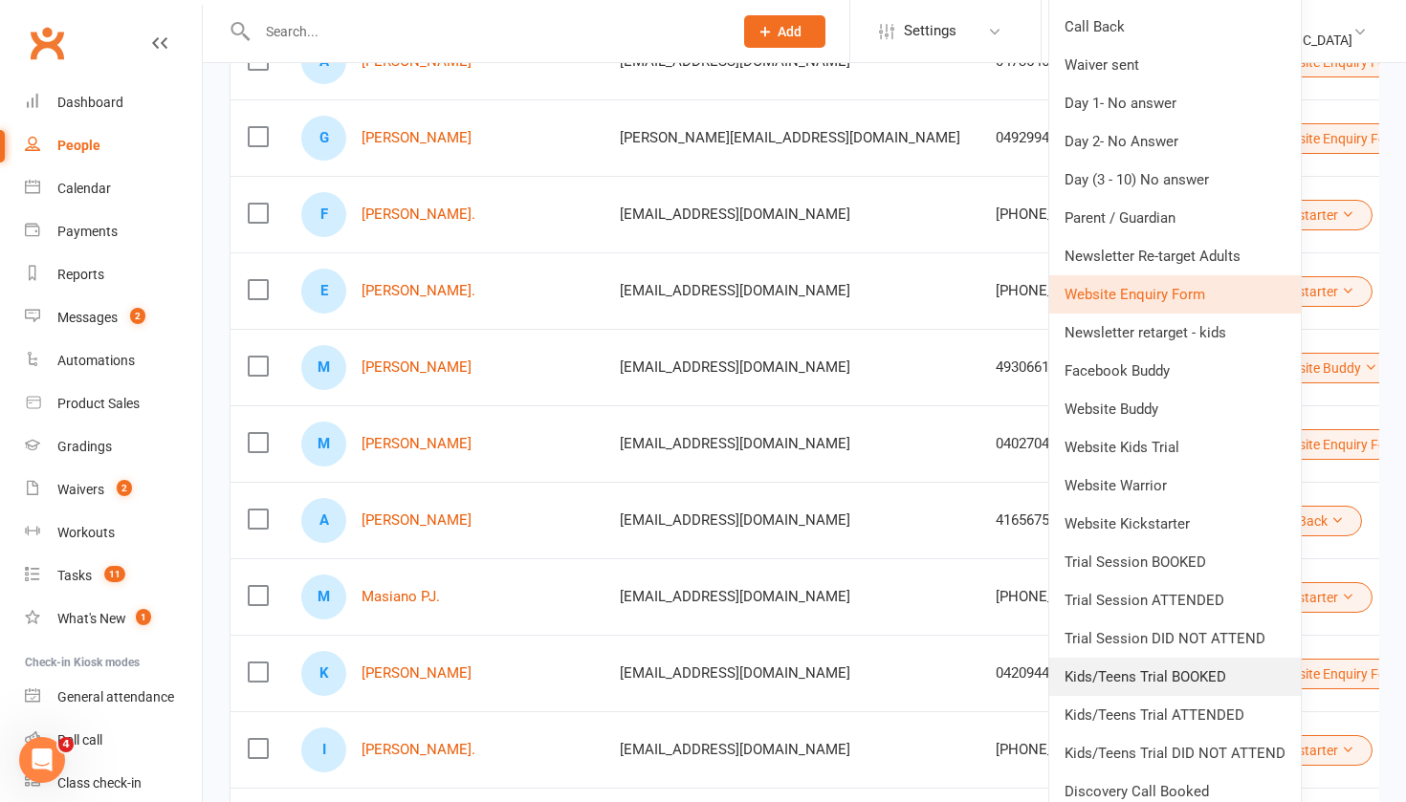
click at [1136, 680] on link "Kids/Teens Trial BOOKED" at bounding box center [1174, 677] width 251 height 38
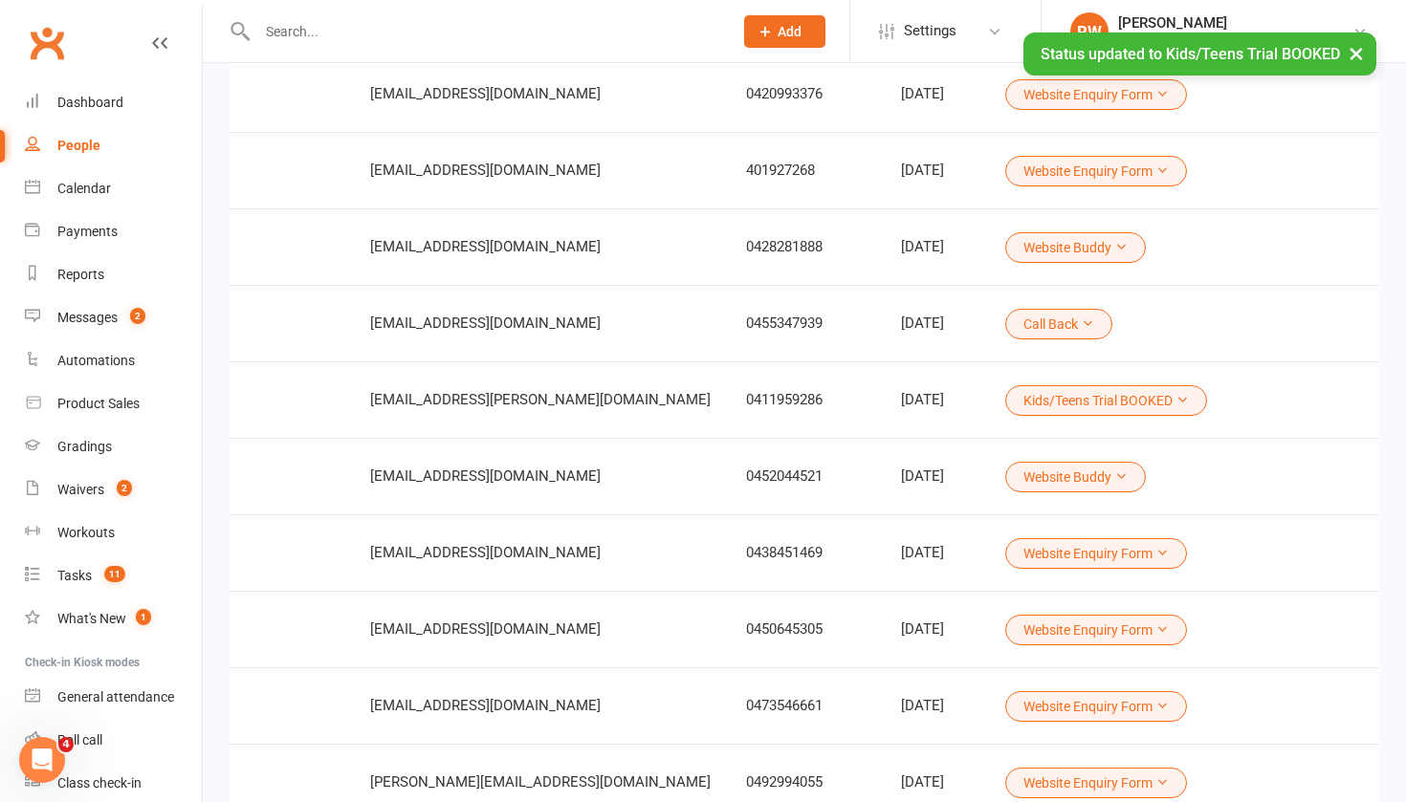
scroll to position [0, 249]
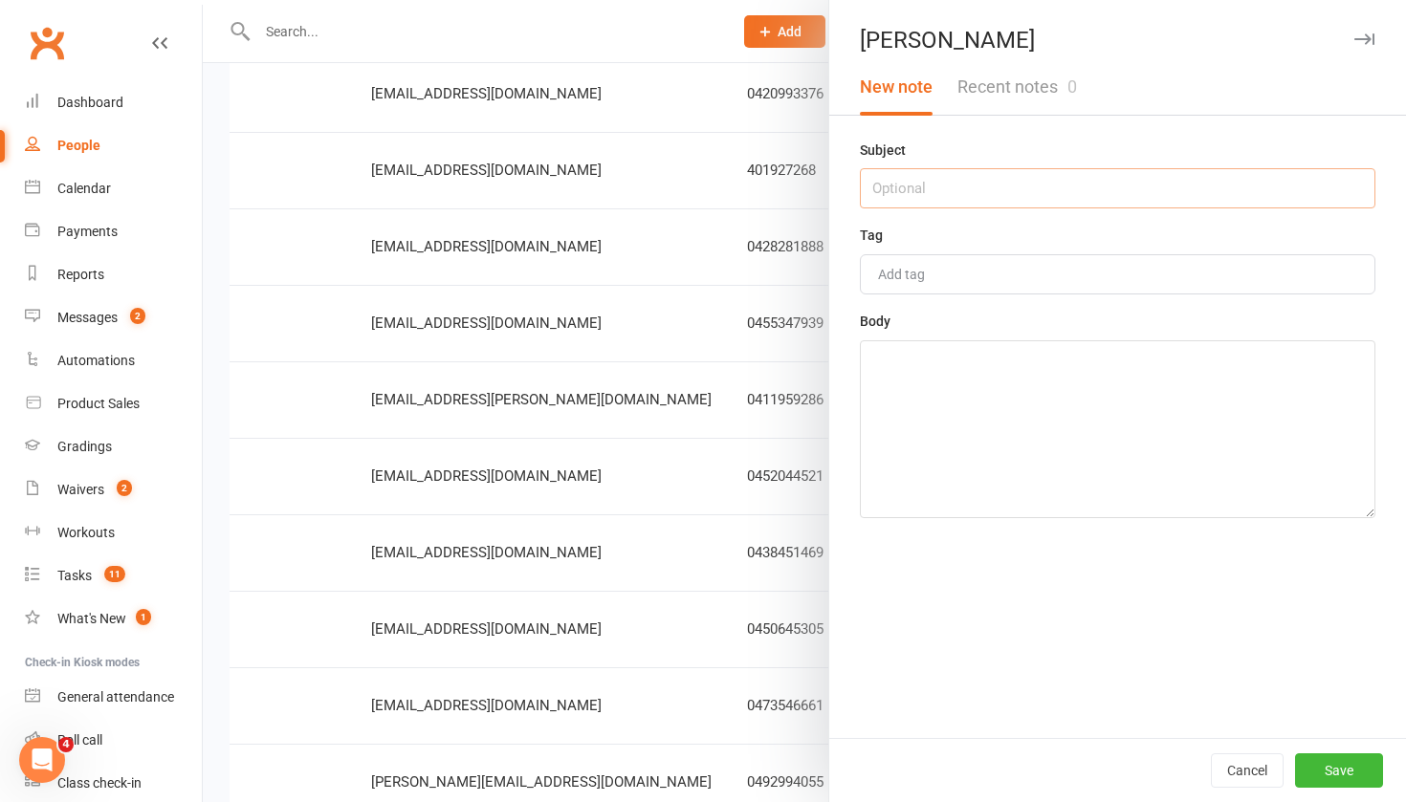
click at [925, 183] on input "text" at bounding box center [1117, 188] width 515 height 40
type input "15th sept"
click at [914, 377] on textarea at bounding box center [1117, 429] width 515 height 178
type textarea "2 kids will start term 4"
click at [1358, 765] on button "Save" at bounding box center [1339, 770] width 88 height 34
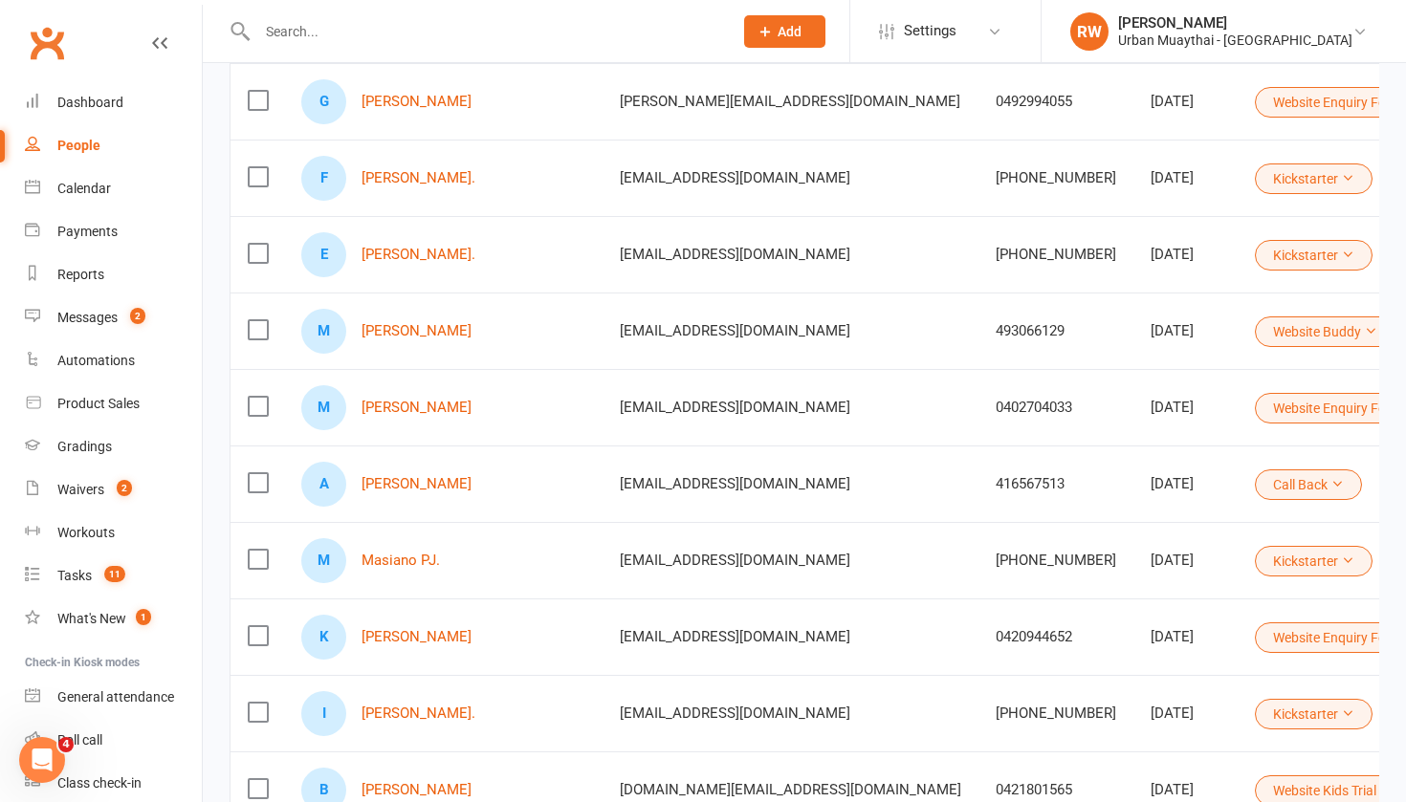
scroll to position [961, 0]
click at [430, 487] on link "[PERSON_NAME]" at bounding box center [416, 483] width 110 height 16
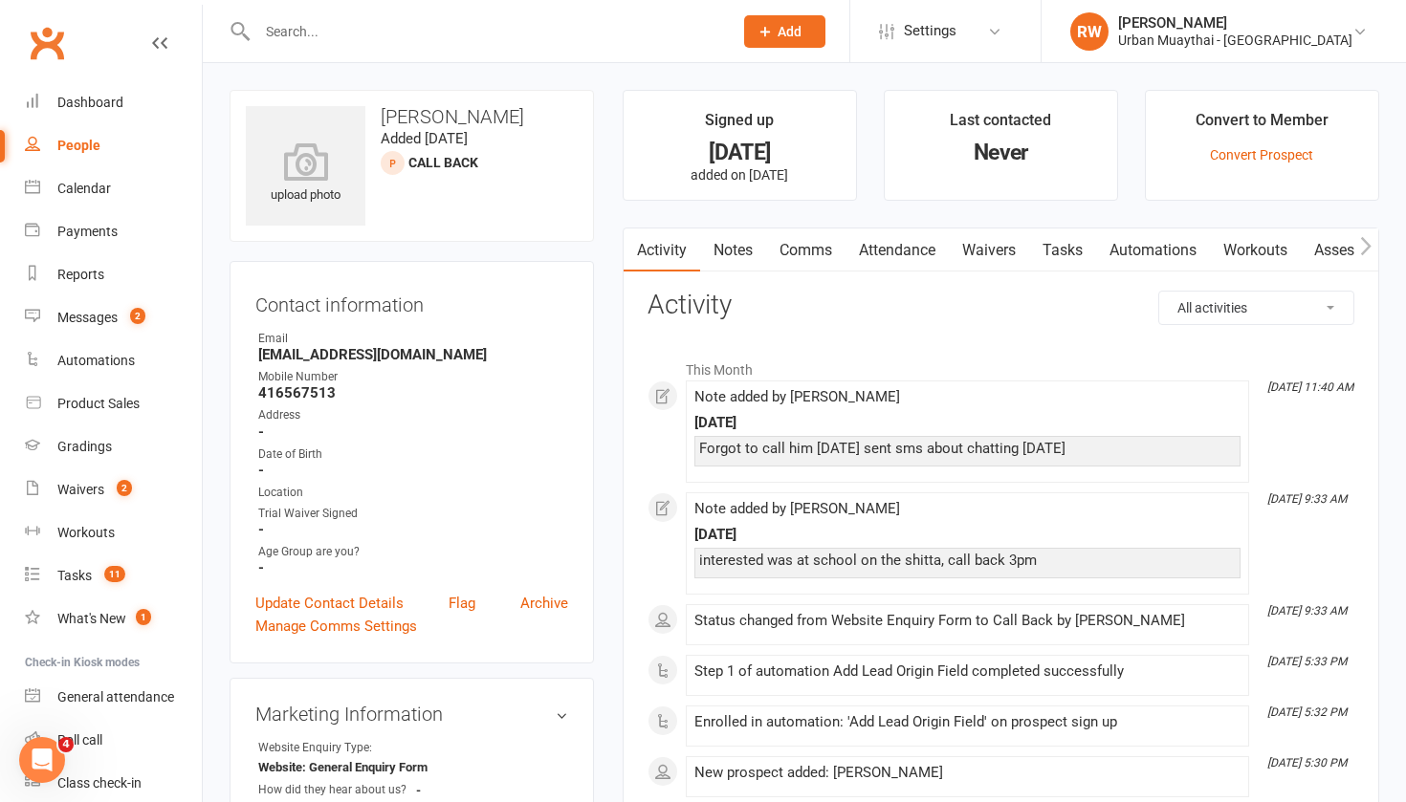
select select "100"
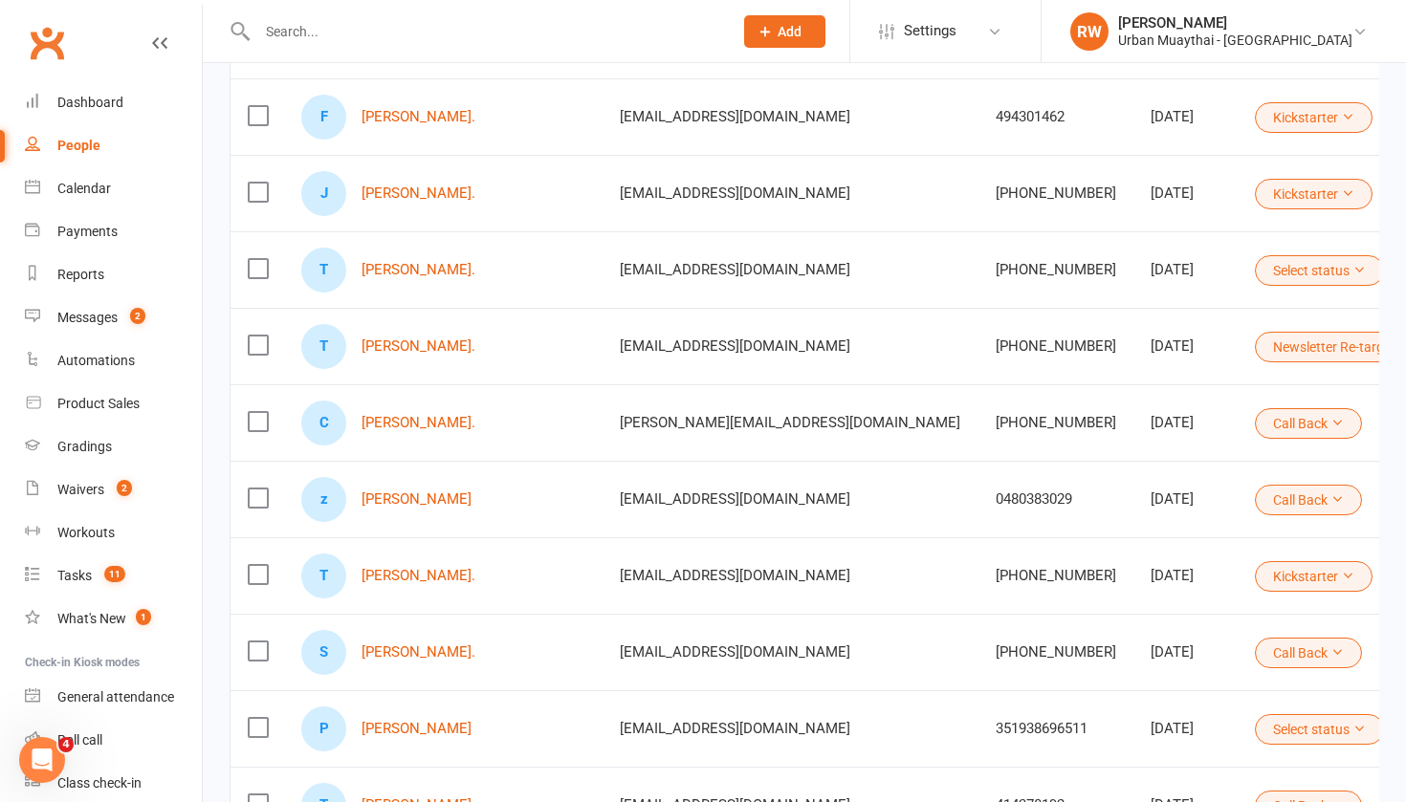
scroll to position [3394, 0]
click at [421, 422] on link "[PERSON_NAME]." at bounding box center [418, 421] width 114 height 16
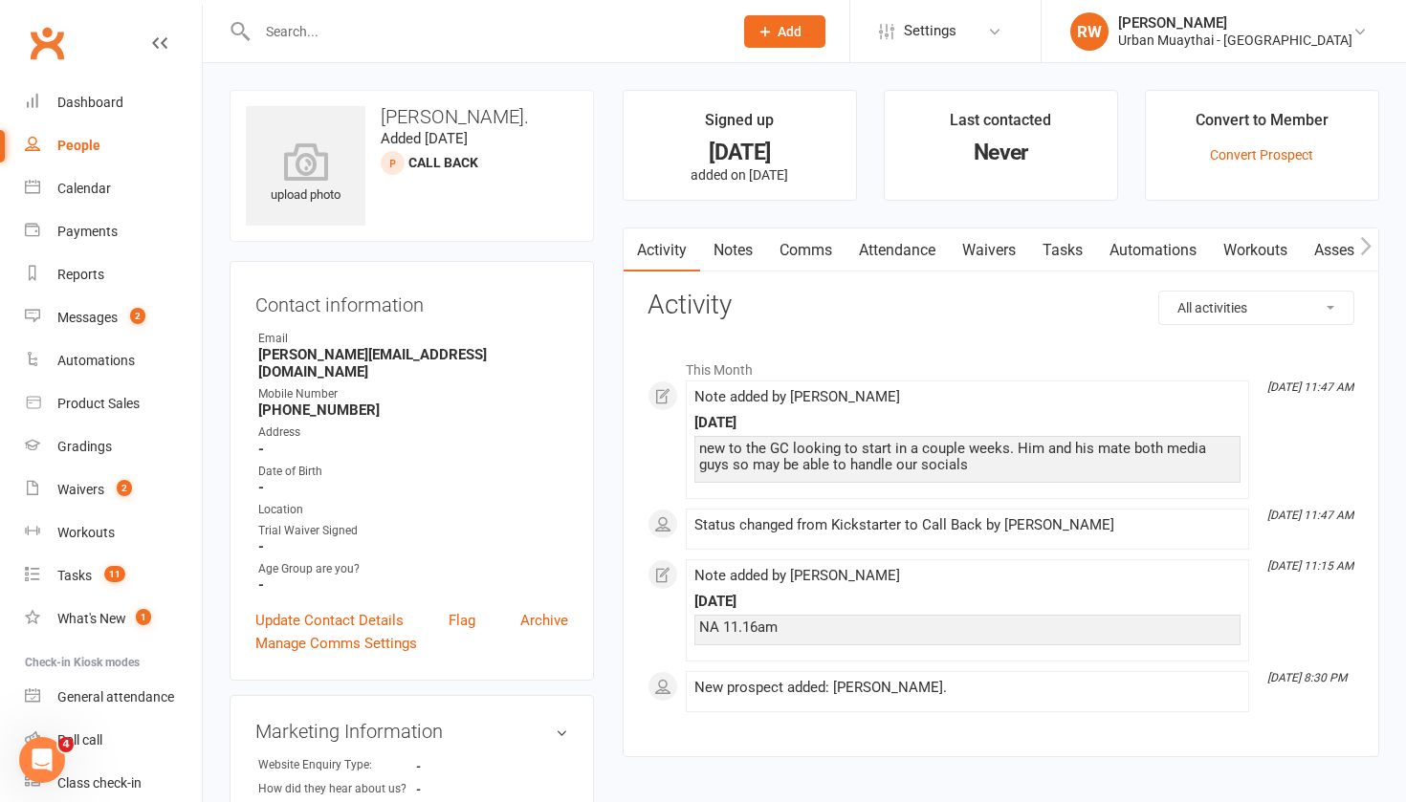
select select "100"
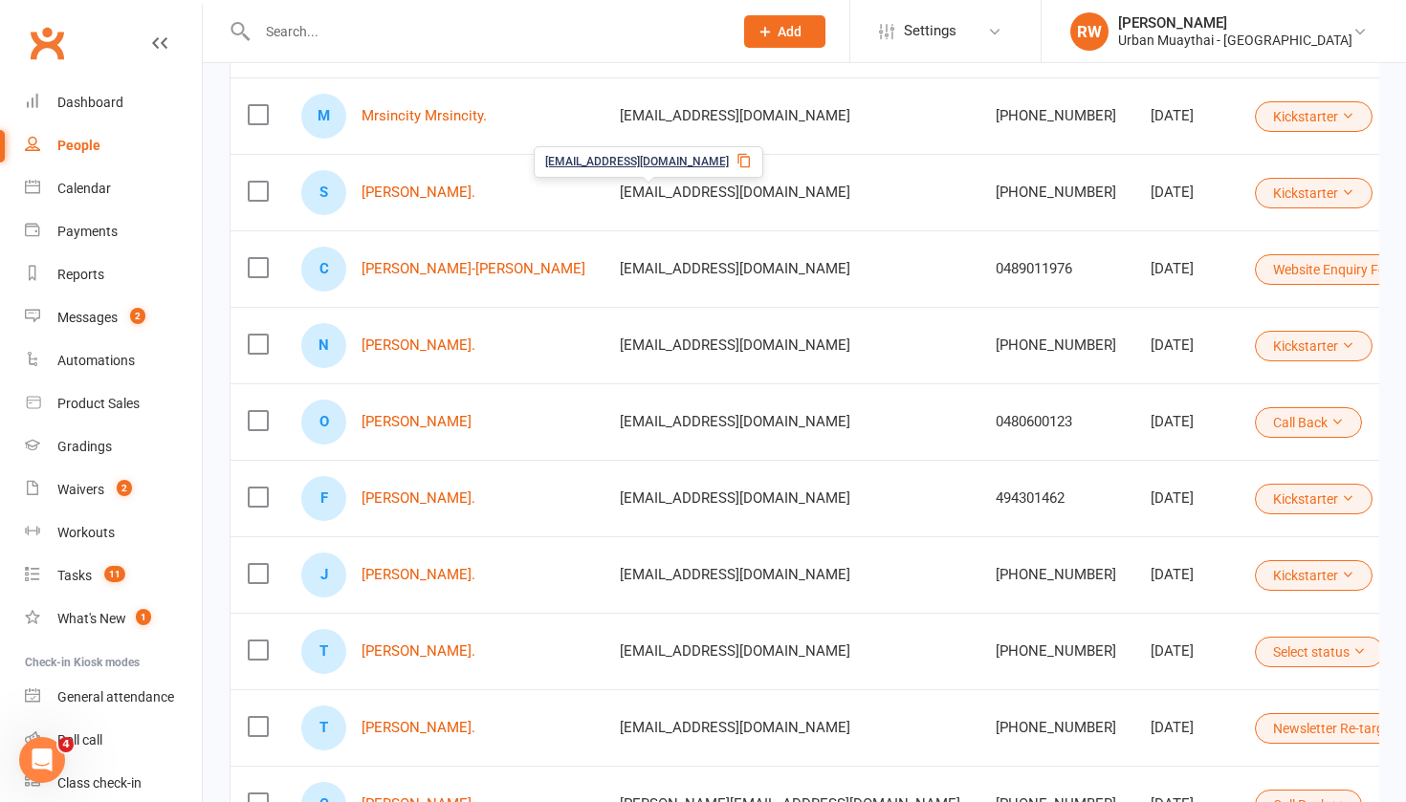
scroll to position [3012, 0]
click at [403, 418] on link "[PERSON_NAME]" at bounding box center [416, 421] width 110 height 16
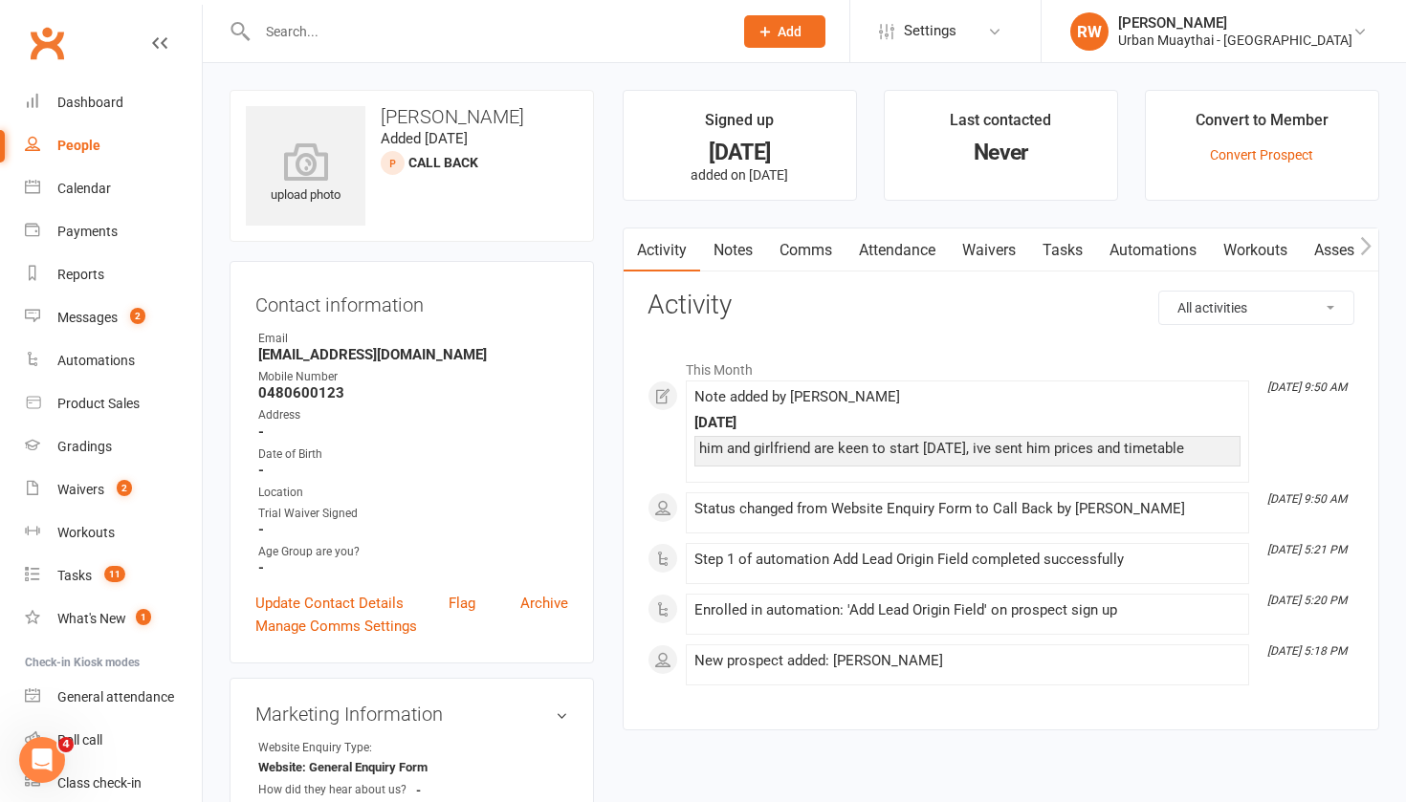
click at [735, 245] on link "Notes" at bounding box center [733, 251] width 66 height 44
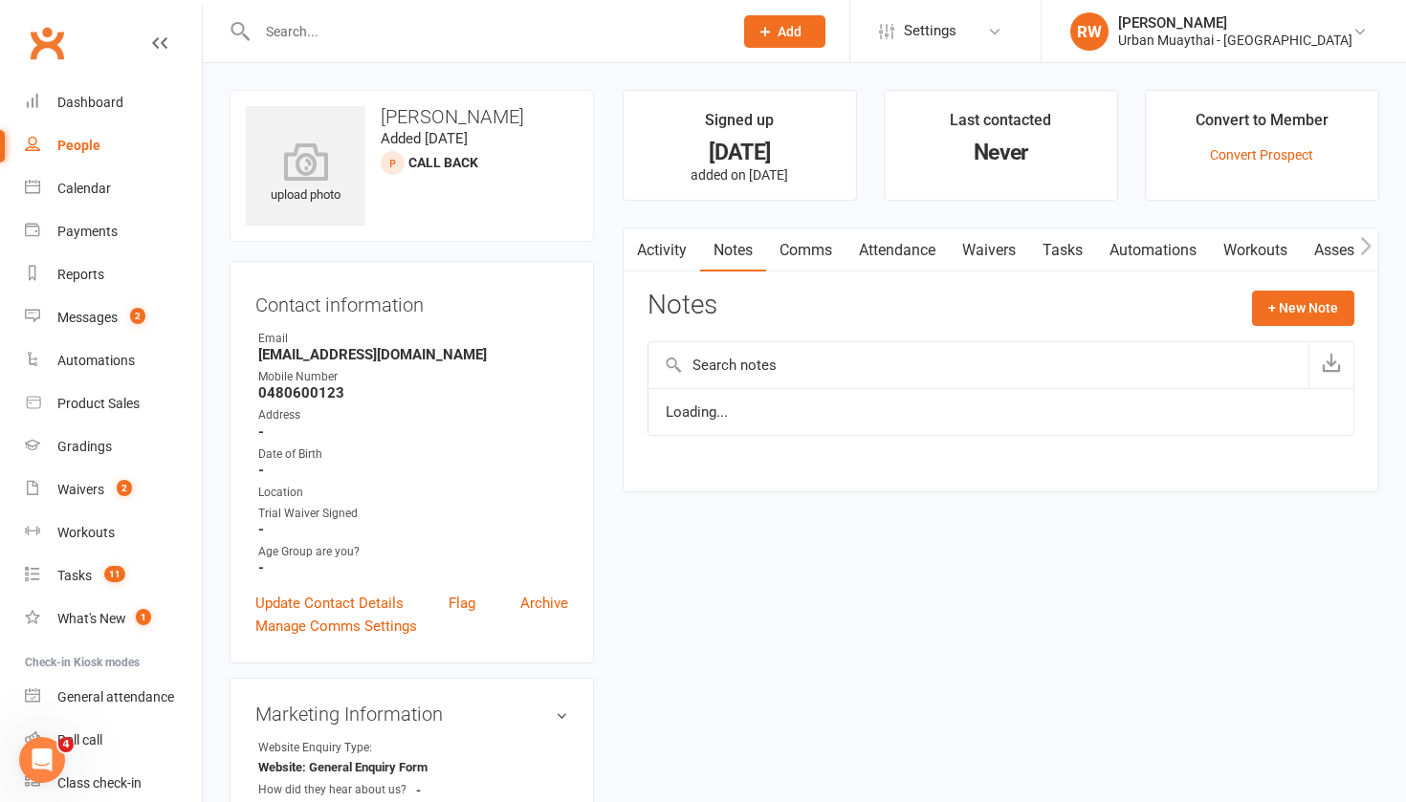
click at [1304, 298] on button "+ New Note" at bounding box center [1303, 308] width 102 height 34
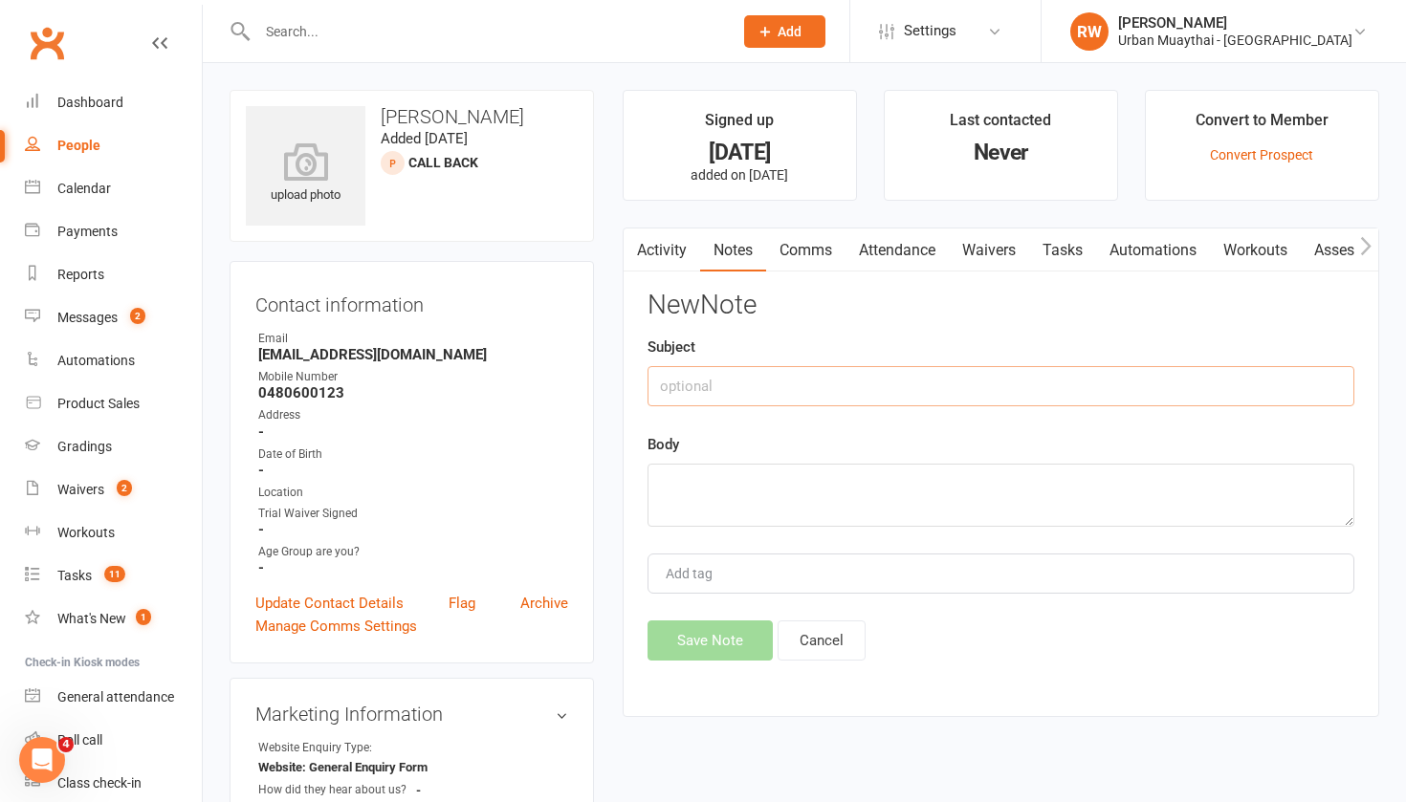
click at [742, 383] on input "text" at bounding box center [1000, 386] width 707 height 40
type input "15th SEPT"
click at [695, 484] on textarea at bounding box center [1000, 495] width 707 height 63
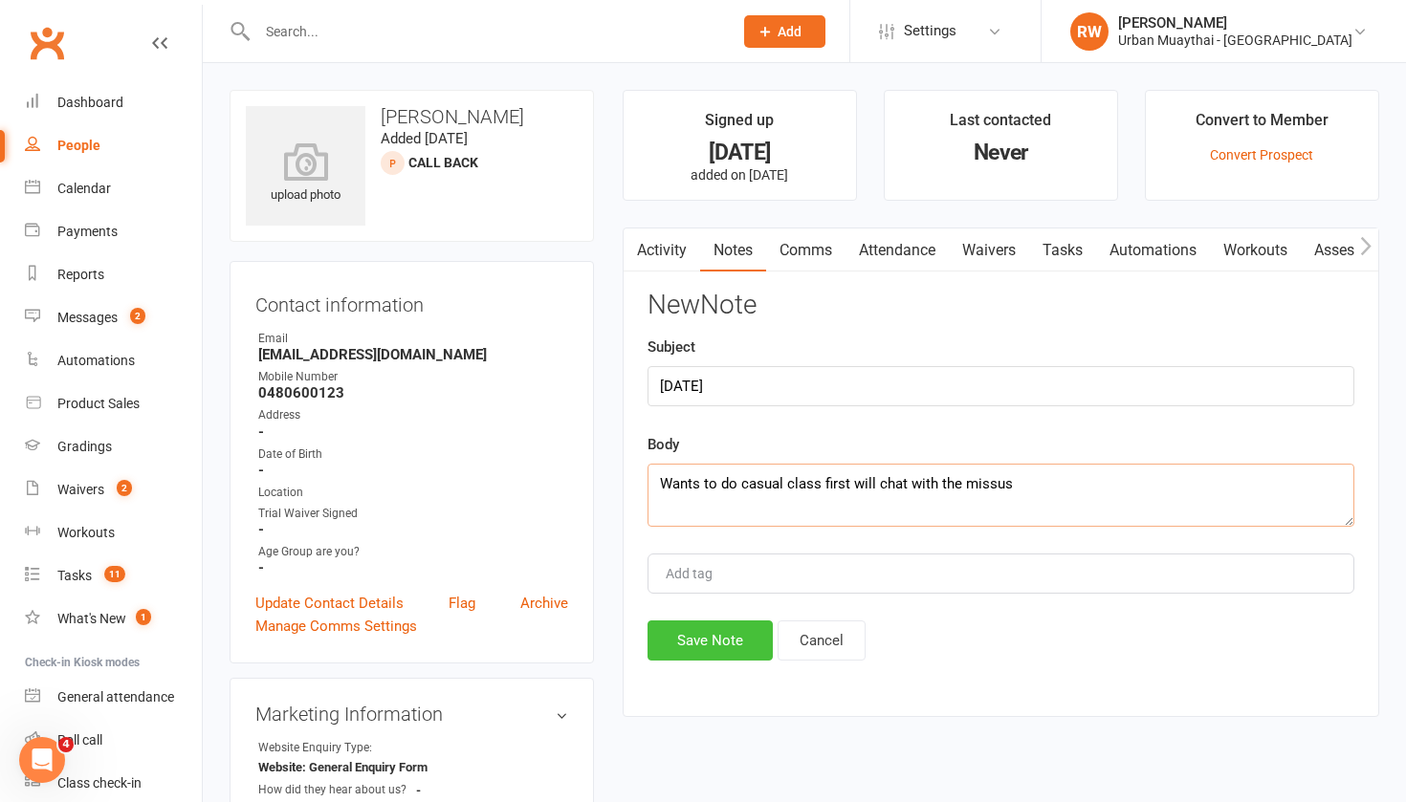
type textarea "Wants to do casual class first will chat with the missus"
click at [698, 635] on button "Save Note" at bounding box center [709, 641] width 125 height 40
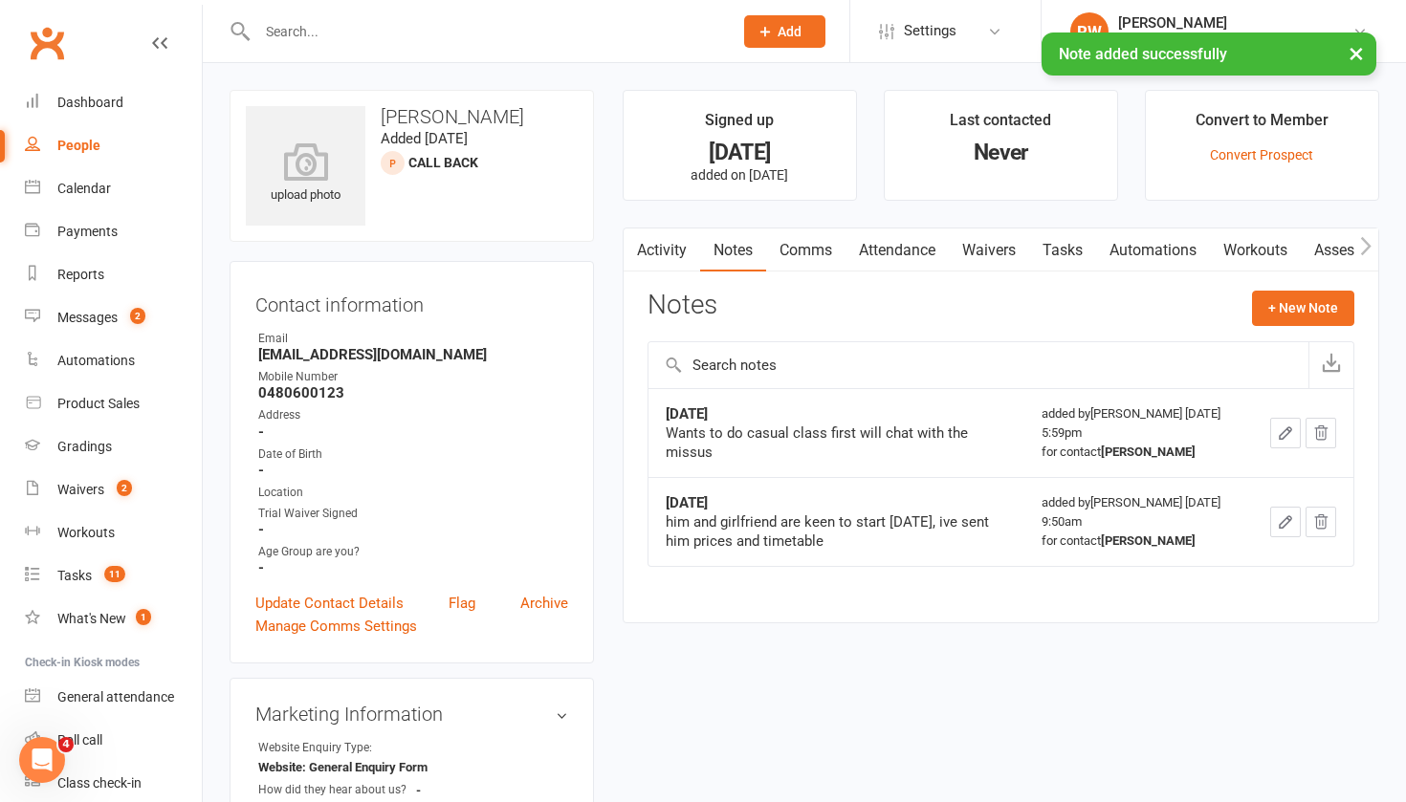
click at [82, 148] on div "People" at bounding box center [78, 145] width 43 height 15
select select "100"
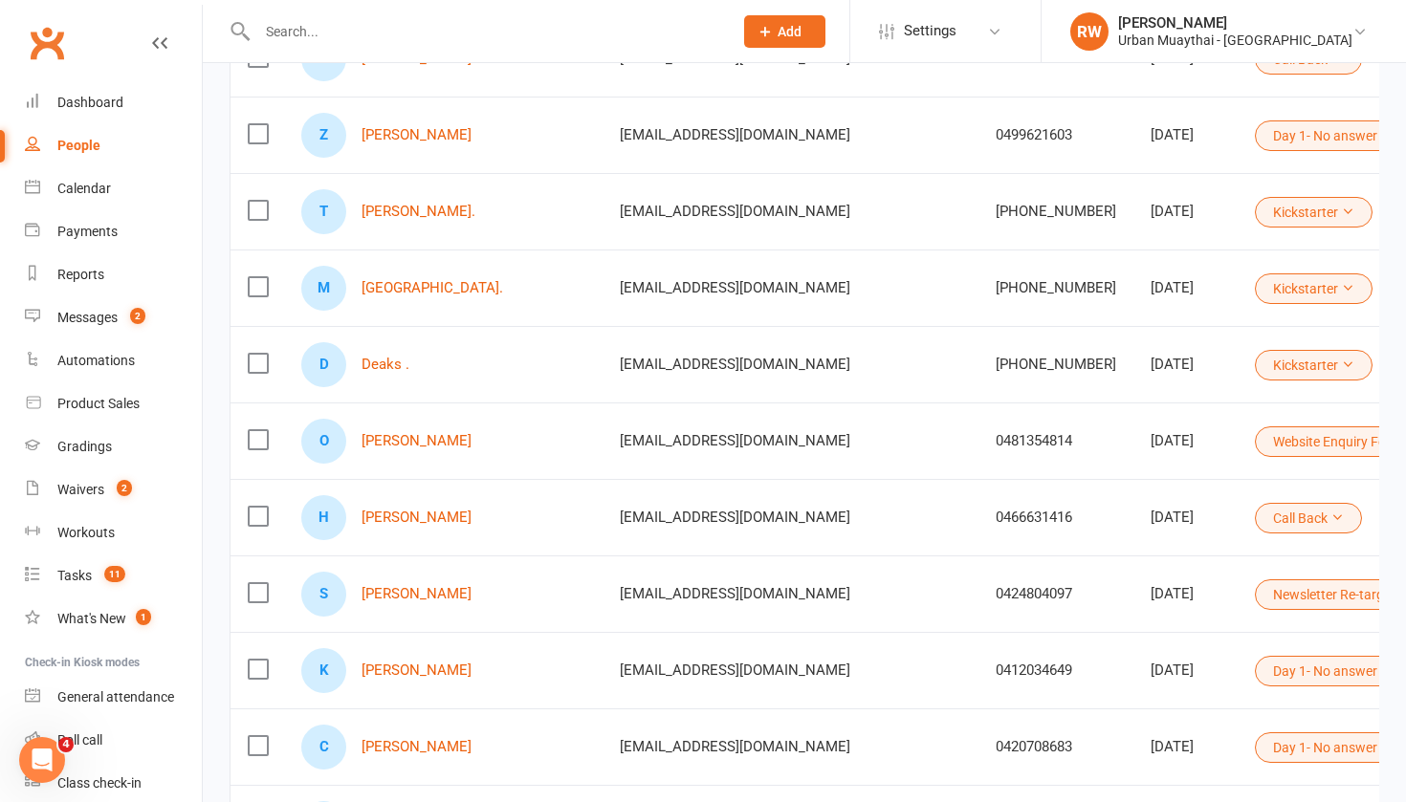
scroll to position [2076, 0]
click at [453, 516] on link "[PERSON_NAME]" at bounding box center [416, 516] width 110 height 16
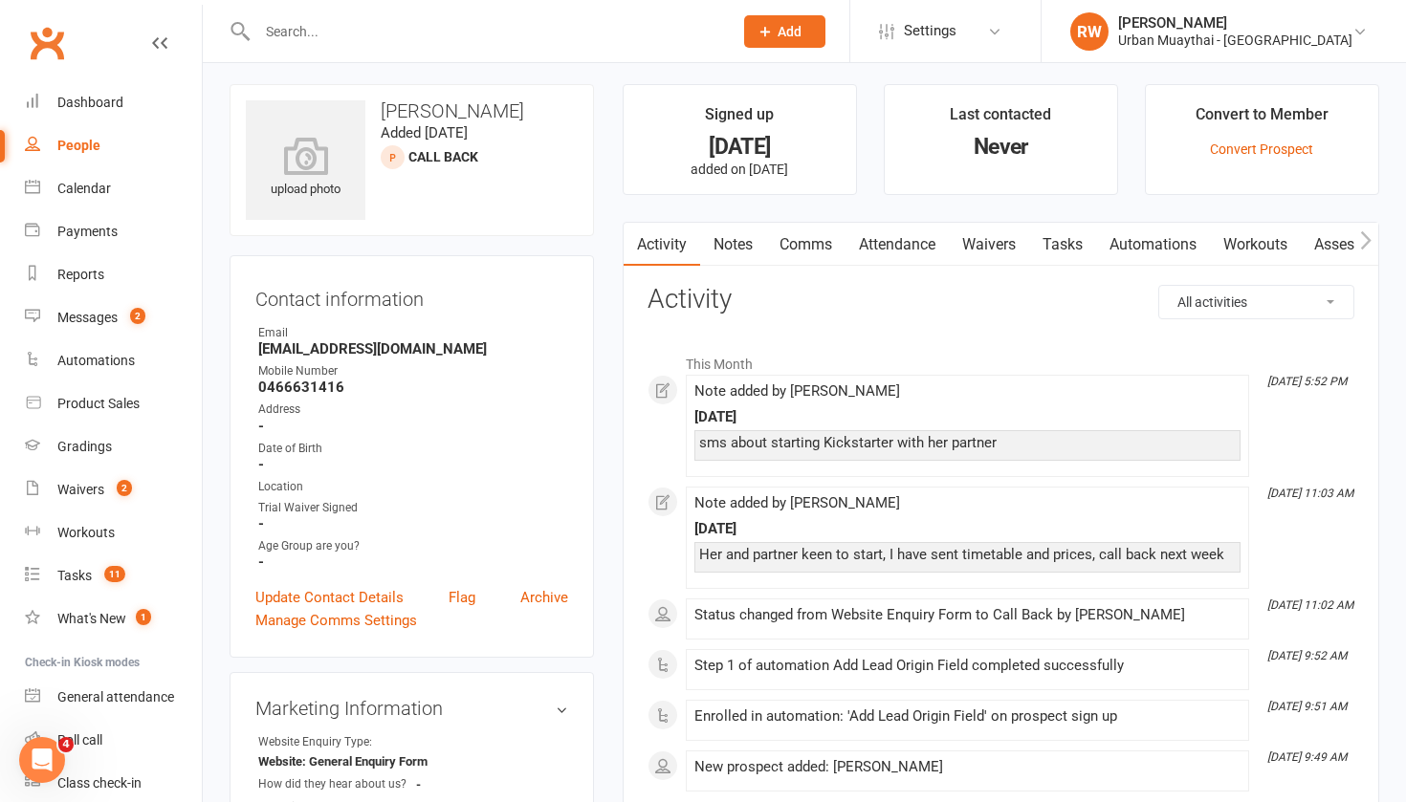
scroll to position [8, 0]
